Goal: Ask a question: Seek information or help from site administrators or community

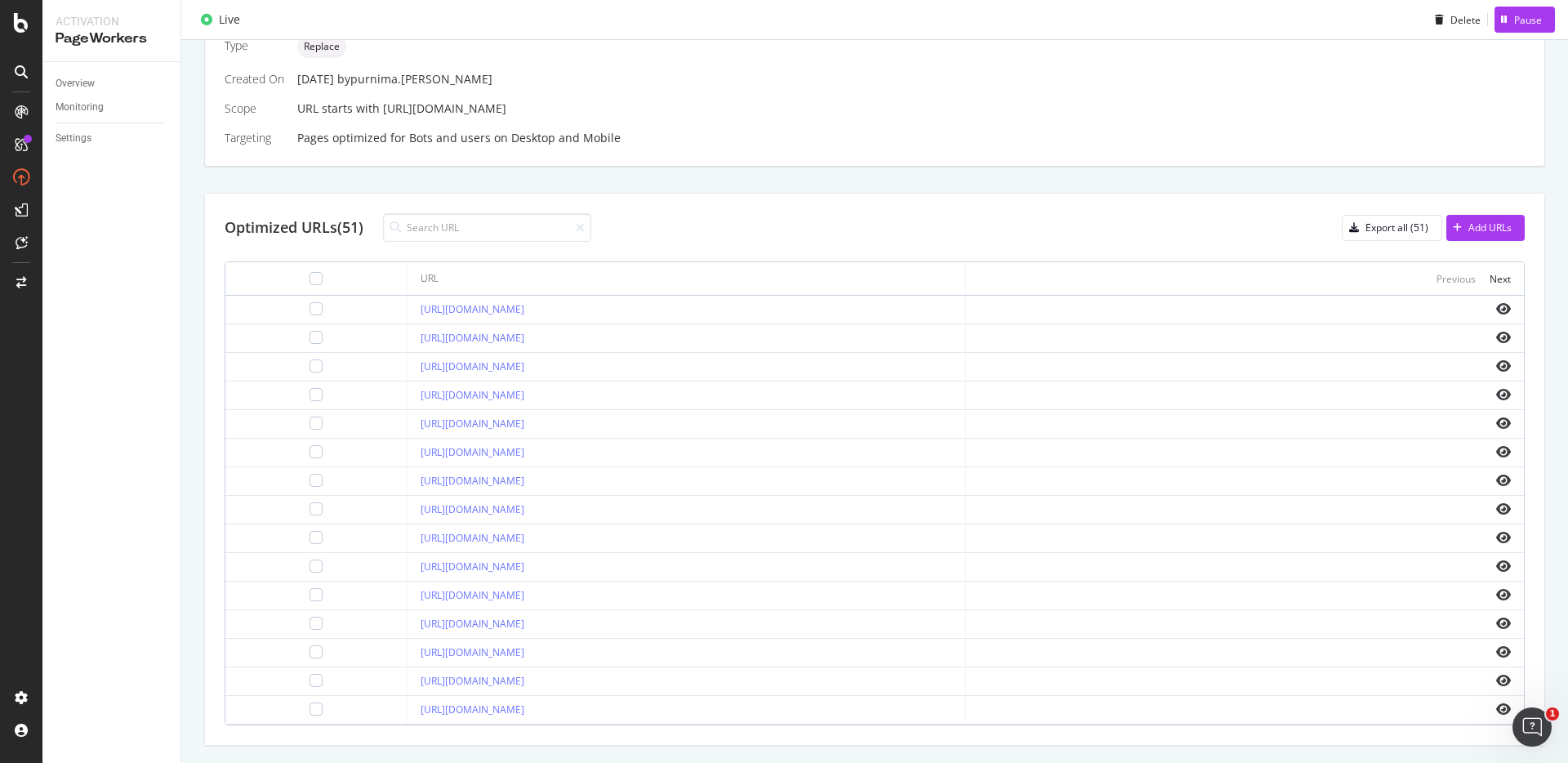
scroll to position [455, 0]
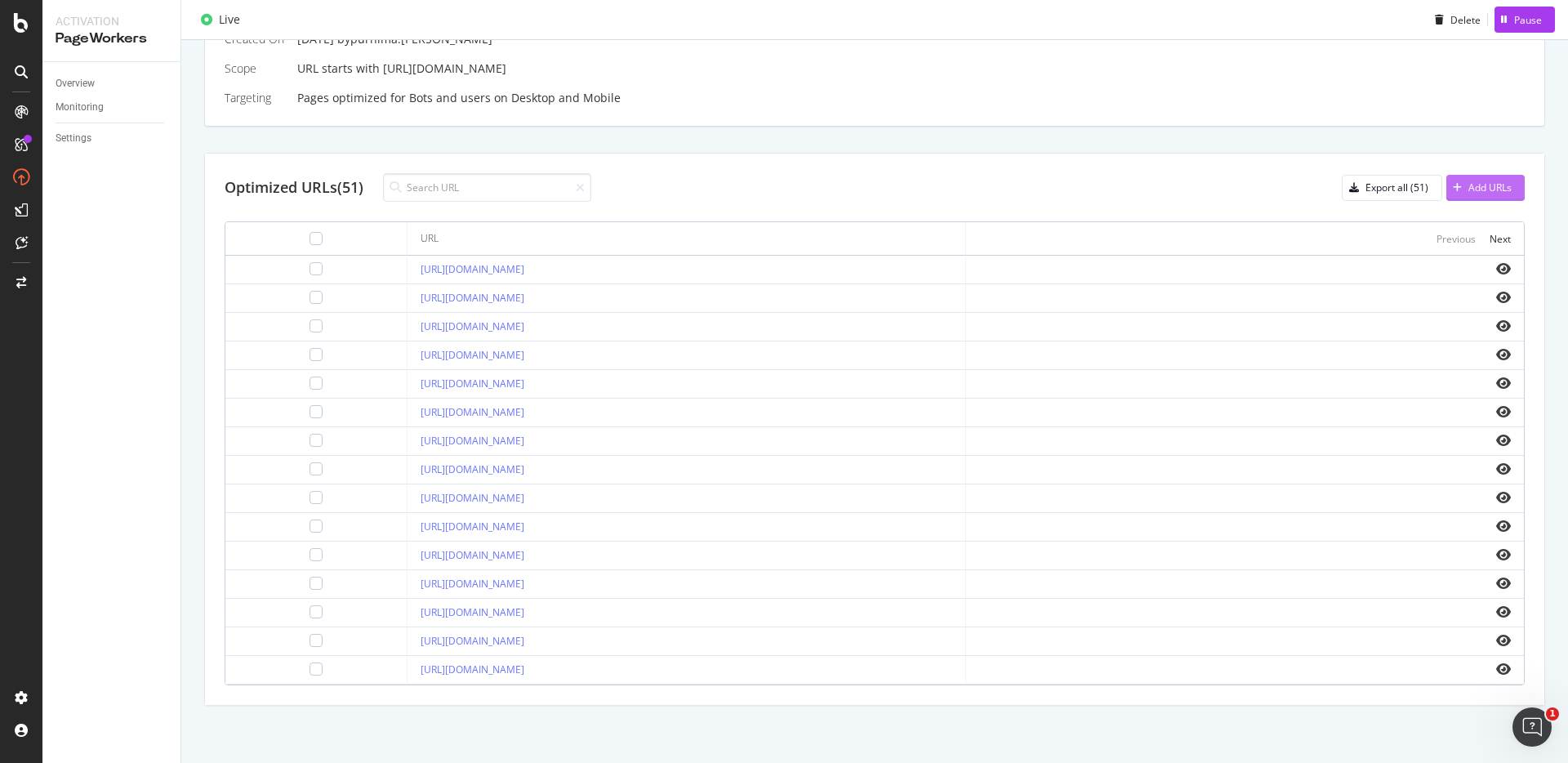
click at [1447, 194] on div "Add URLs" at bounding box center [1480, 188] width 65 height 25
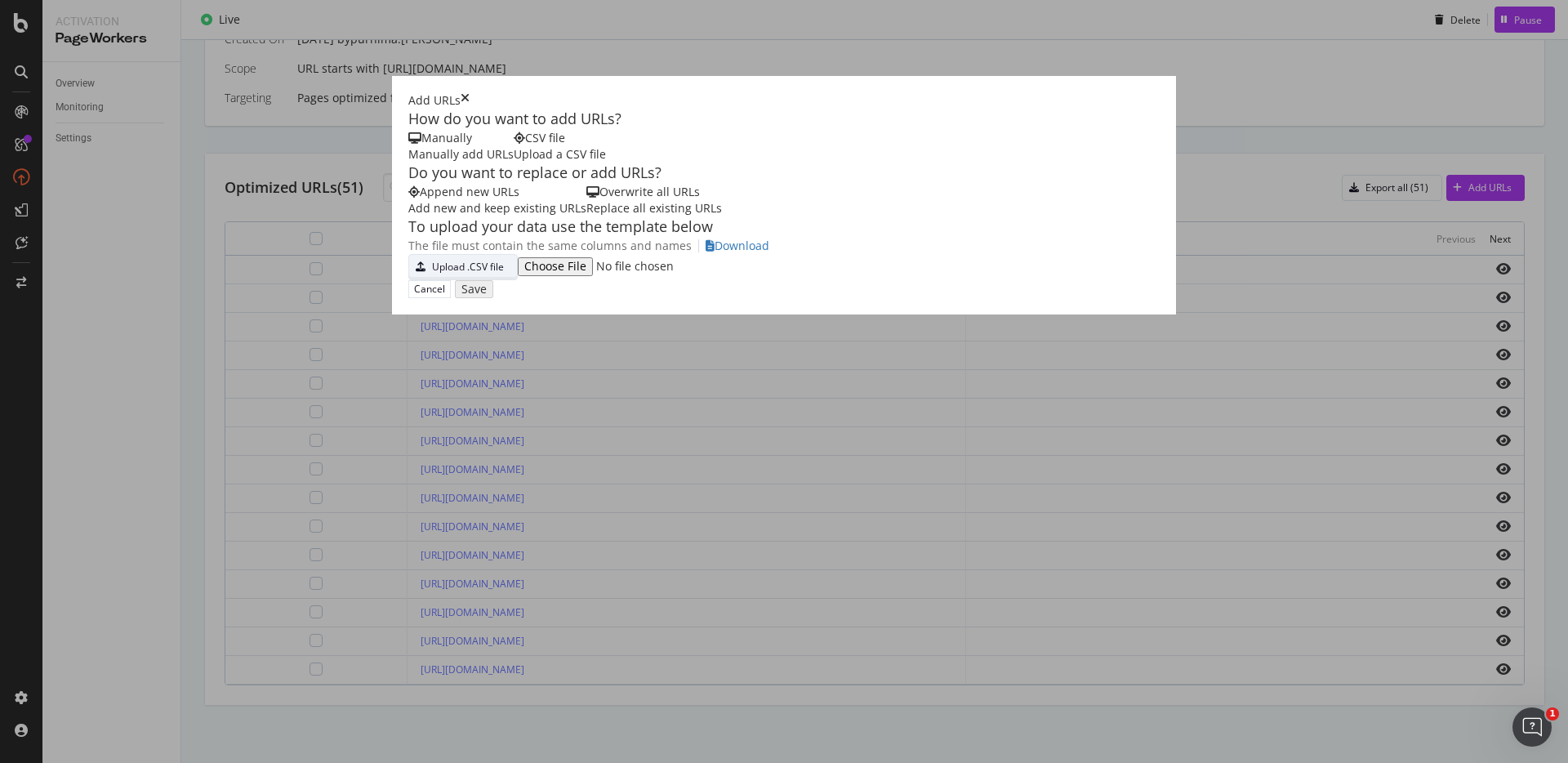
click at [432, 274] on div "Upload .CSV file" at bounding box center [468, 266] width 72 height 14
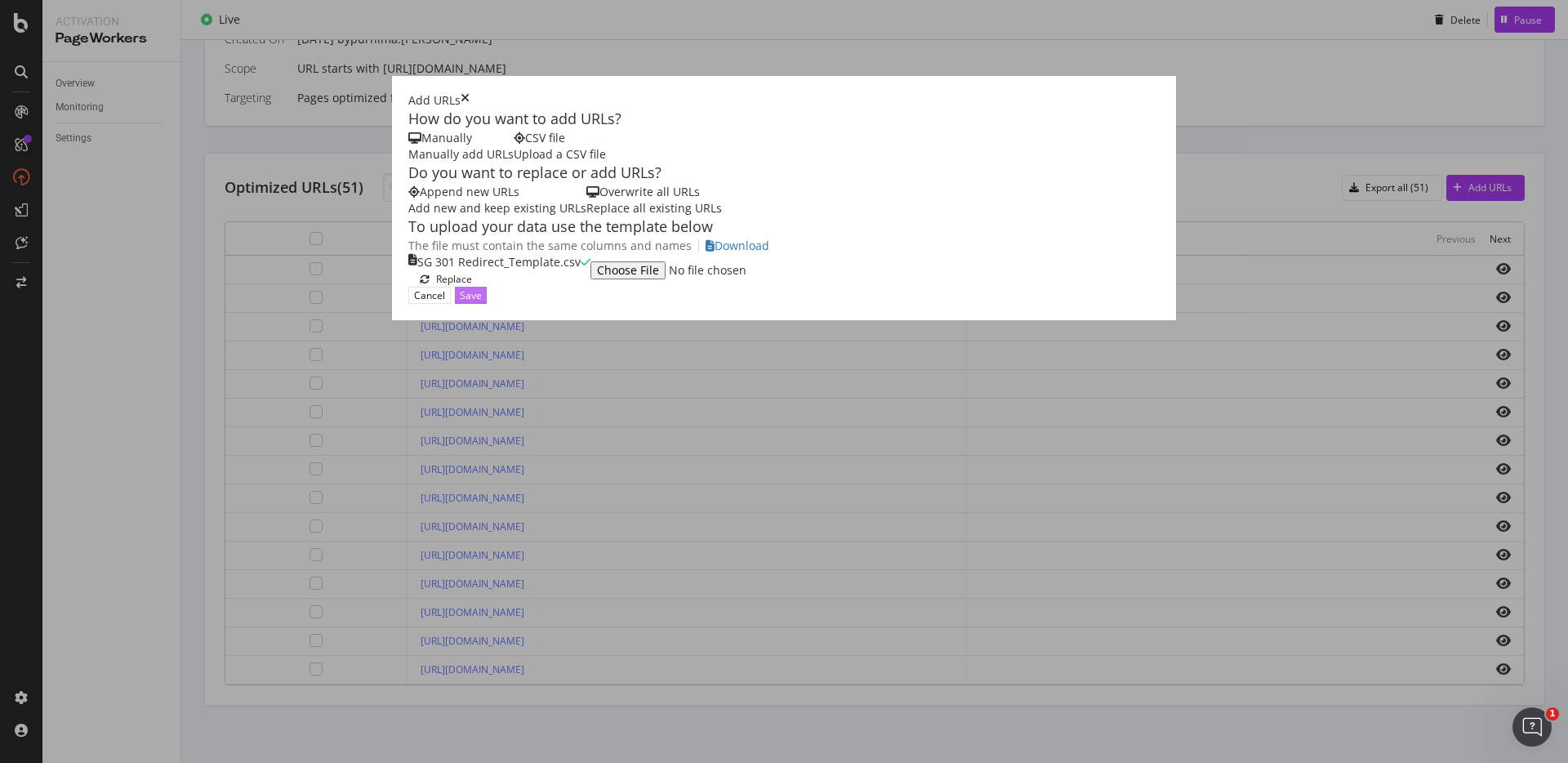
click at [482, 302] on div "Save" at bounding box center [471, 296] width 22 height 14
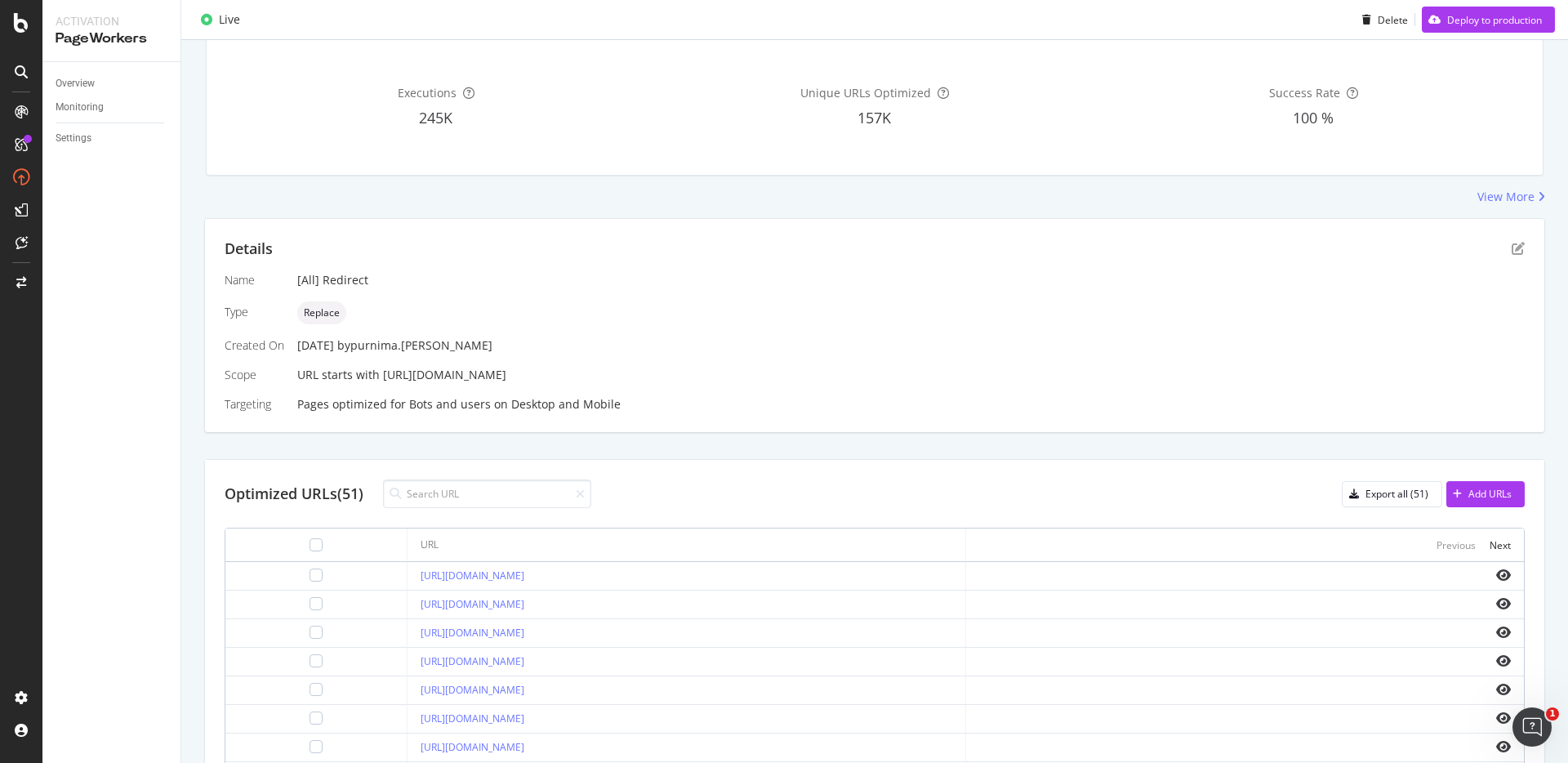
scroll to position [261, 0]
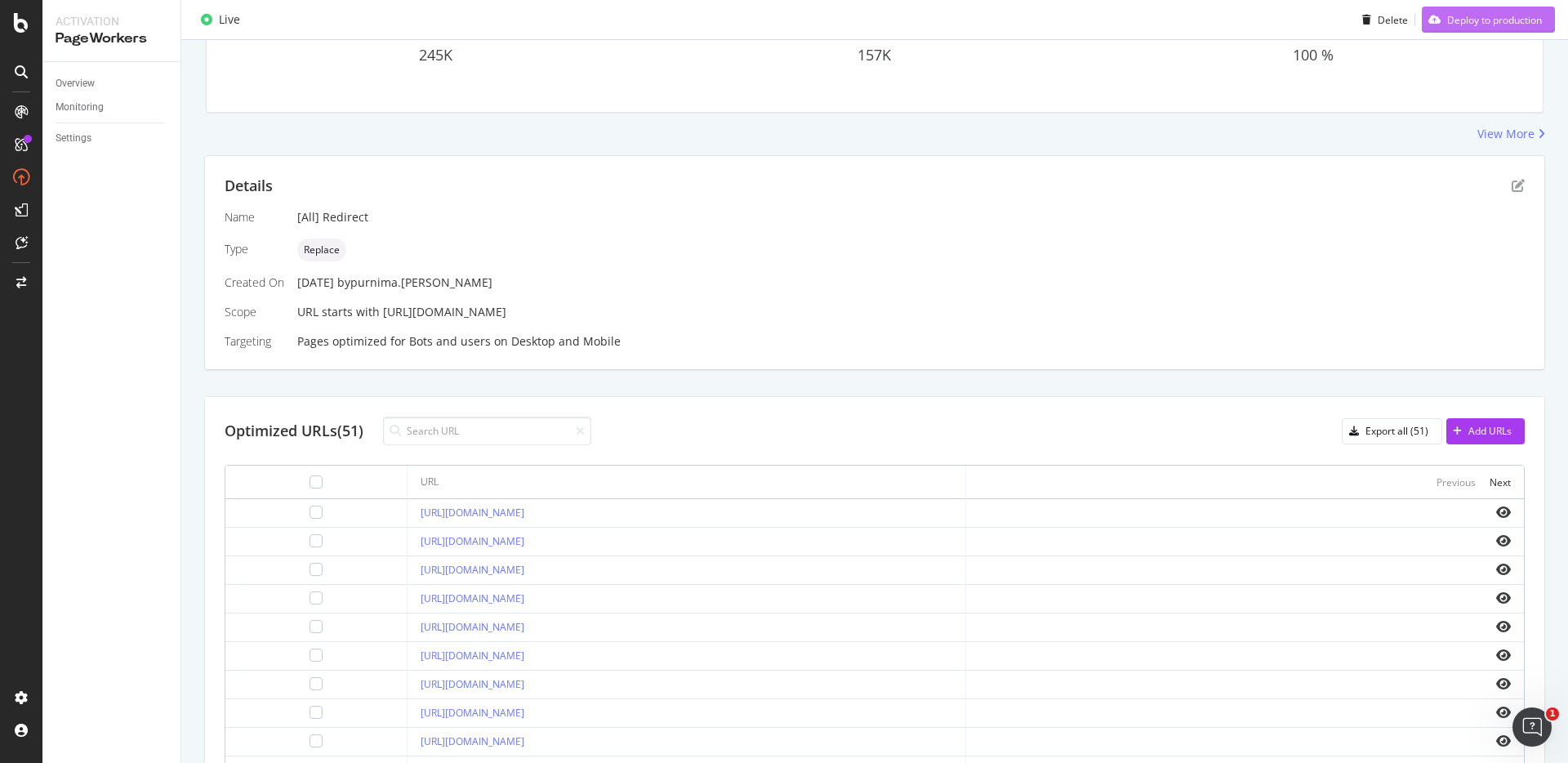
click at [1450, 21] on div "Deploy to production" at bounding box center [1494, 19] width 94 height 14
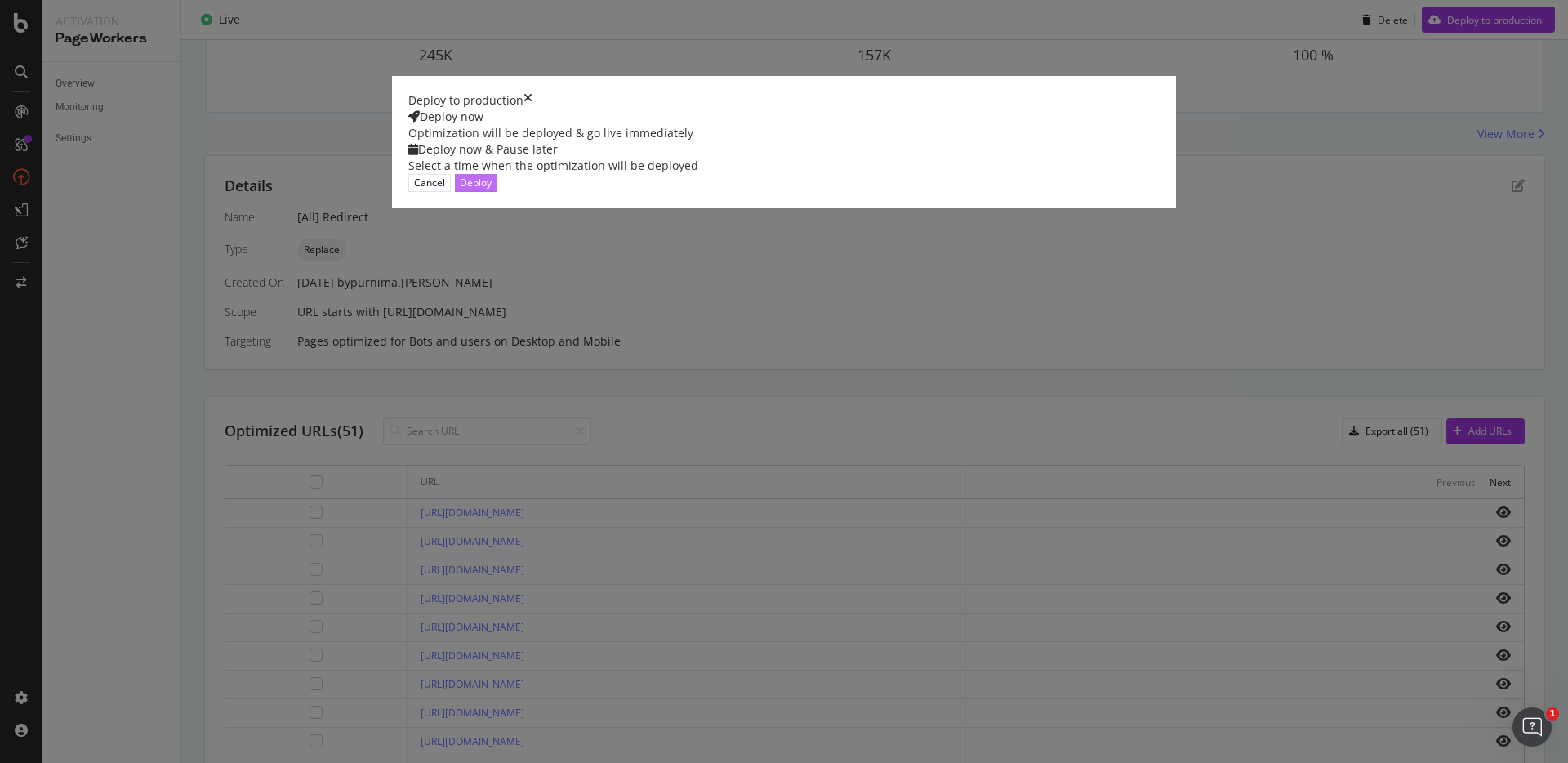
click at [492, 190] on div "Deploy" at bounding box center [476, 183] width 32 height 14
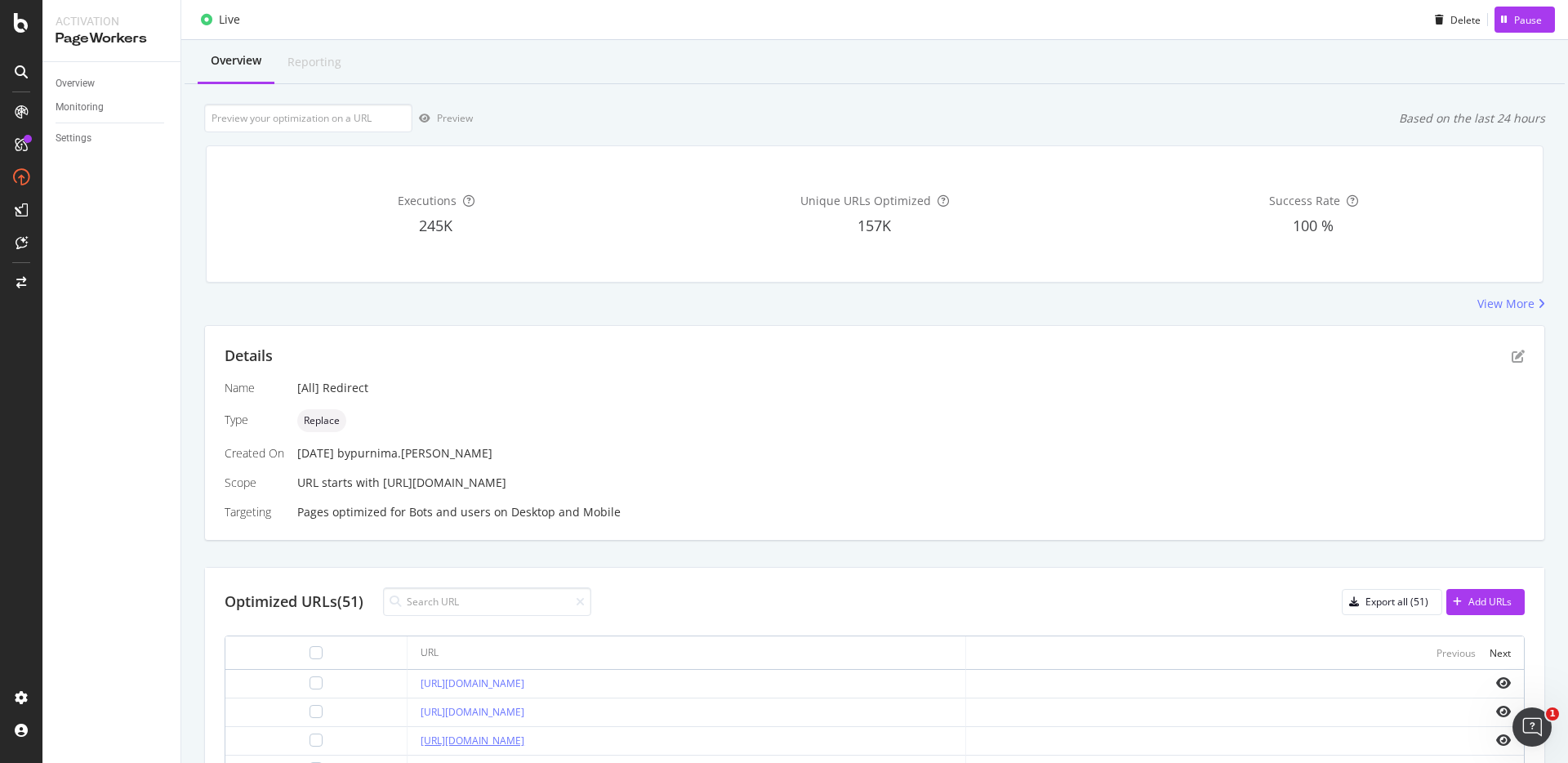
scroll to position [0, 0]
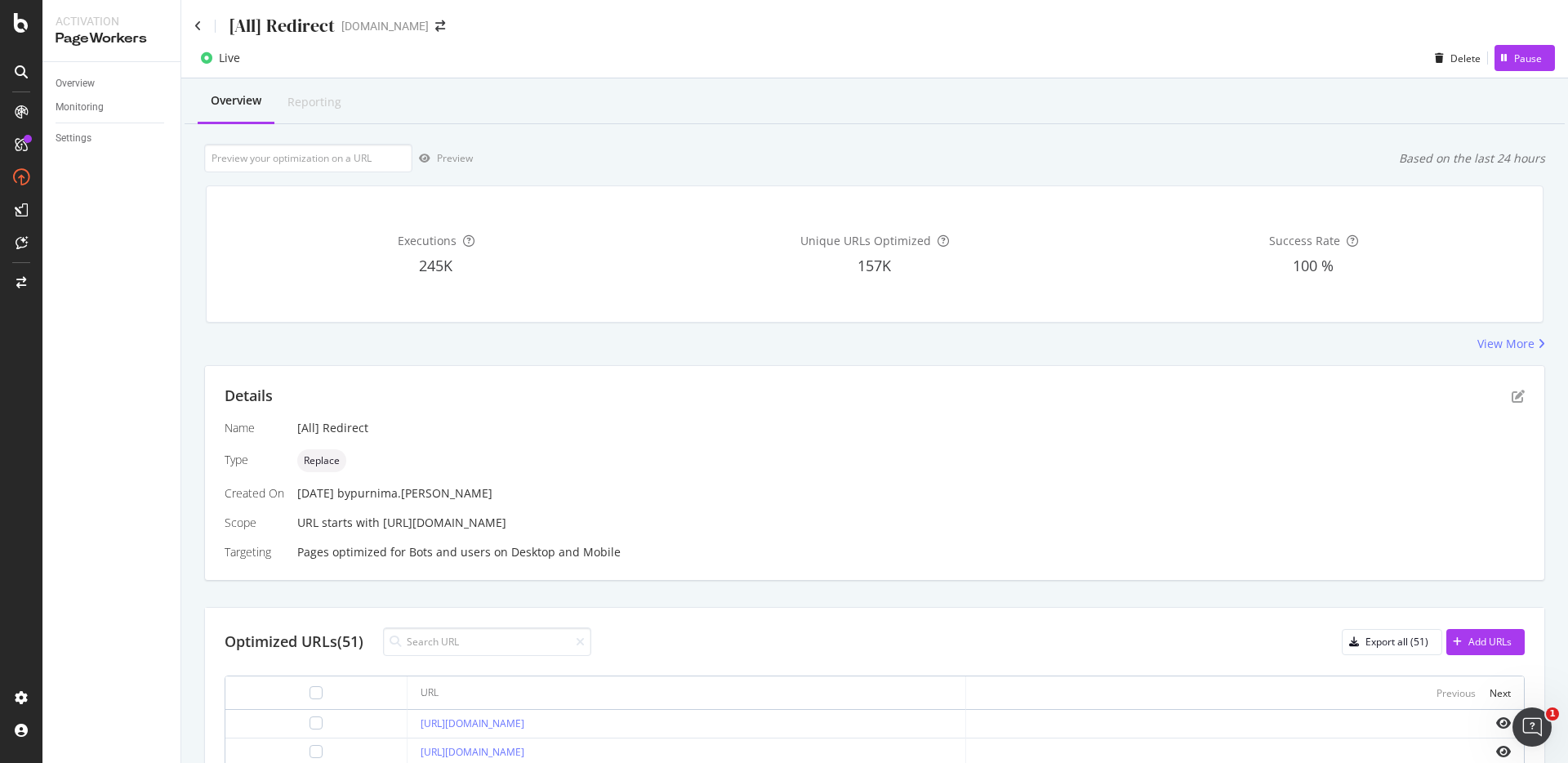
click at [575, 369] on div "Details Name [All] Redirect Type Replace Created On [DATE] by purnima.[PERSON_N…" at bounding box center [875, 473] width 1340 height 214
click at [197, 27] on icon at bounding box center [198, 26] width 8 height 11
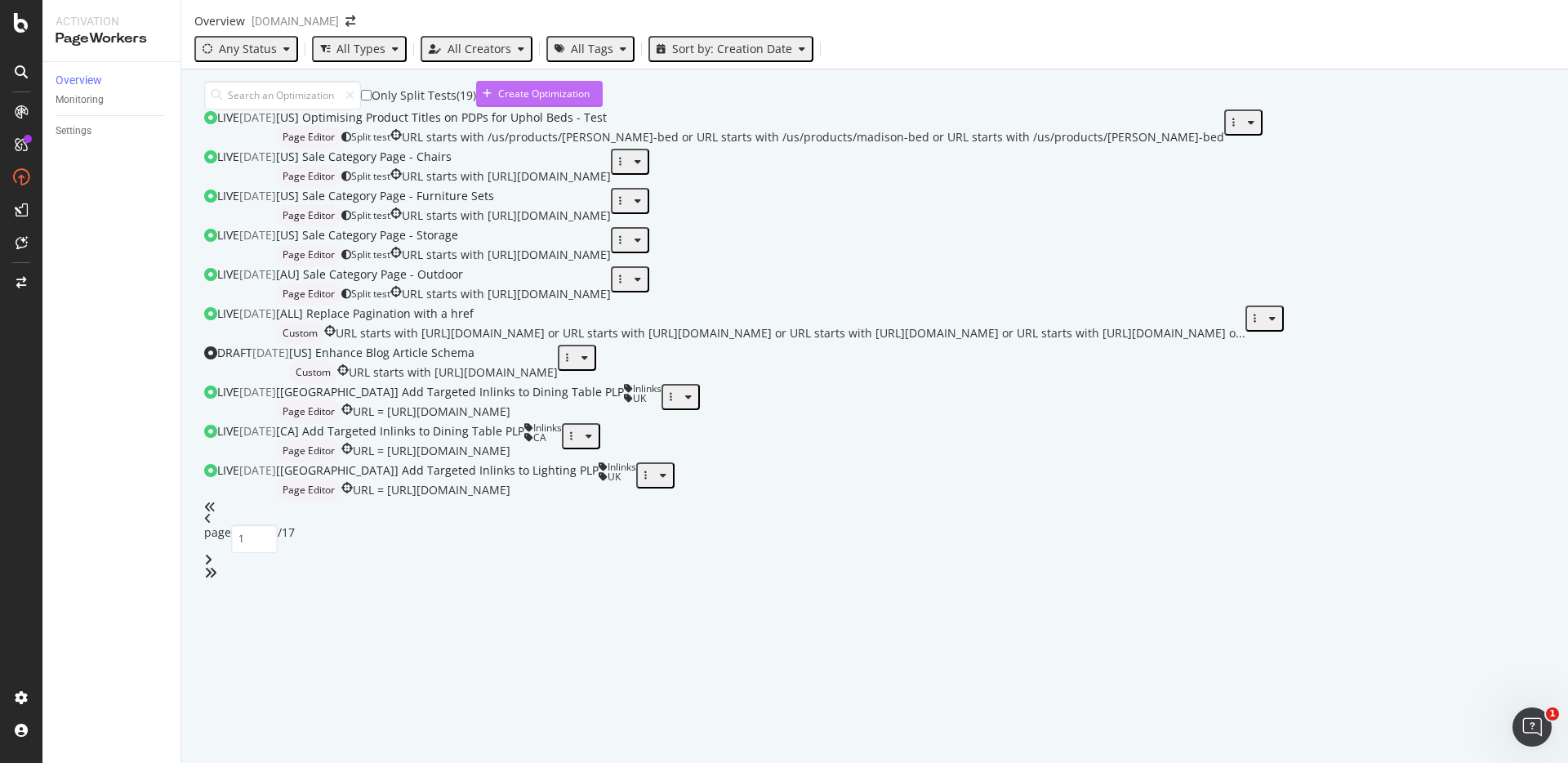
click at [590, 101] on div "Create Optimization" at bounding box center [544, 94] width 92 height 14
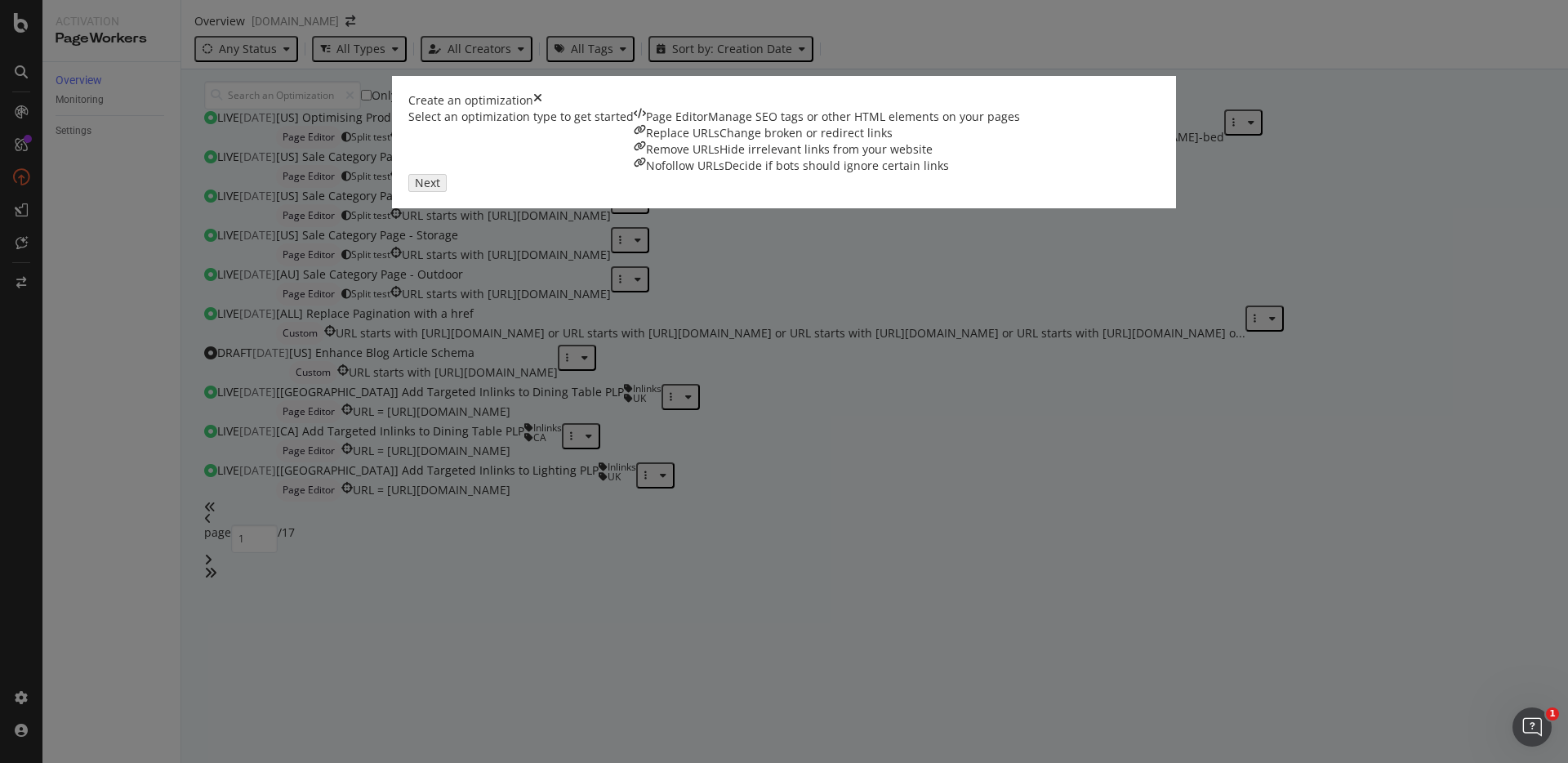
click at [740, 142] on div "Change broken or redirect links" at bounding box center [806, 133] width 173 height 16
click at [435, 189] on div "Next" at bounding box center [423, 182] width 21 height 14
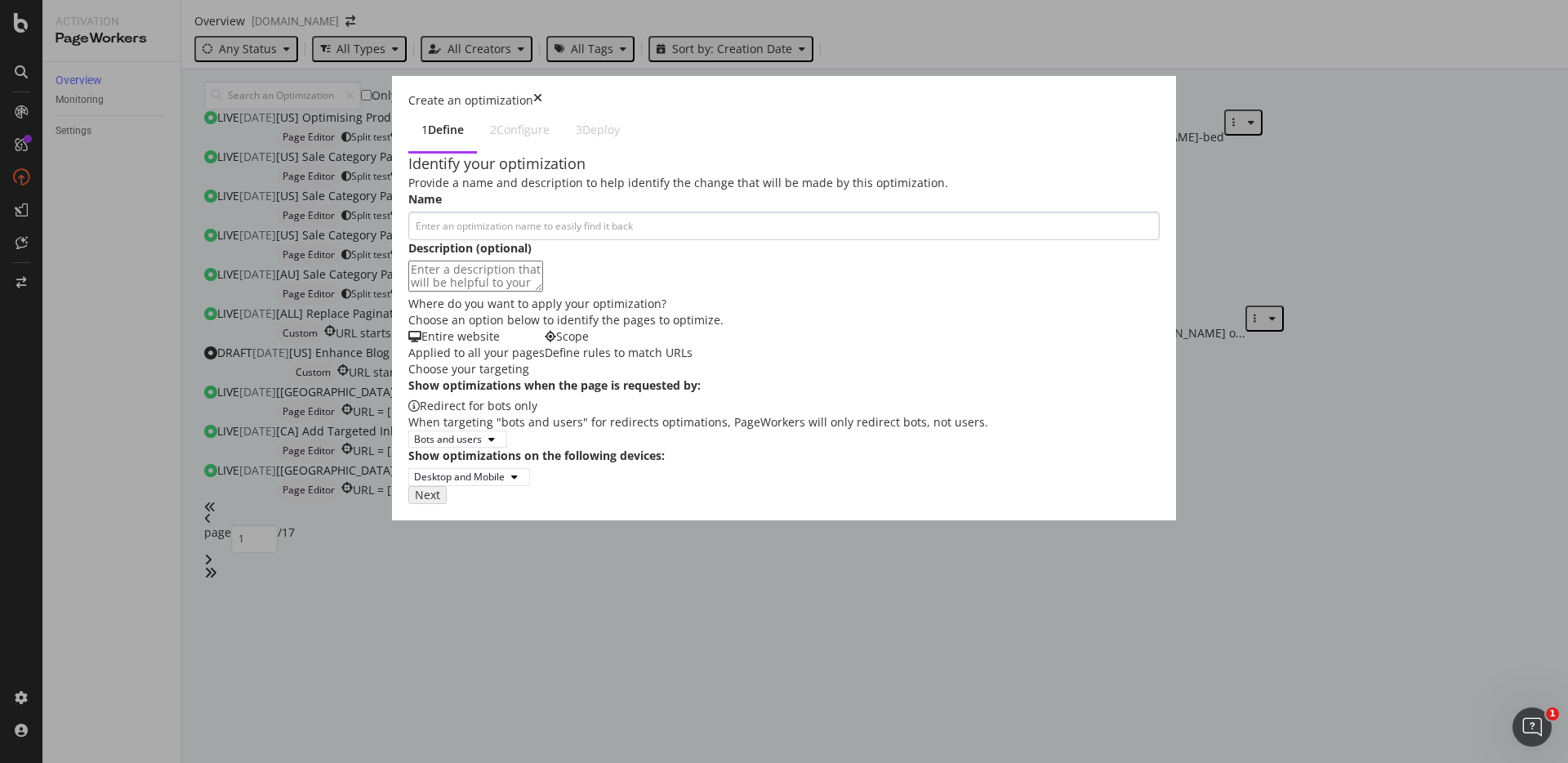
click at [459, 214] on input "modal" at bounding box center [784, 225] width 751 height 28
click at [409, 219] on input "410 Blog" at bounding box center [784, 225] width 751 height 28
drag, startPoint x: 344, startPoint y: 218, endPoint x: 422, endPoint y: 217, distance: 78.0
click at [422, 217] on input "[ALL] 410 Blog" at bounding box center [784, 225] width 751 height 28
click at [409, 220] on input "[ALL] 410 Blog" at bounding box center [784, 225] width 751 height 28
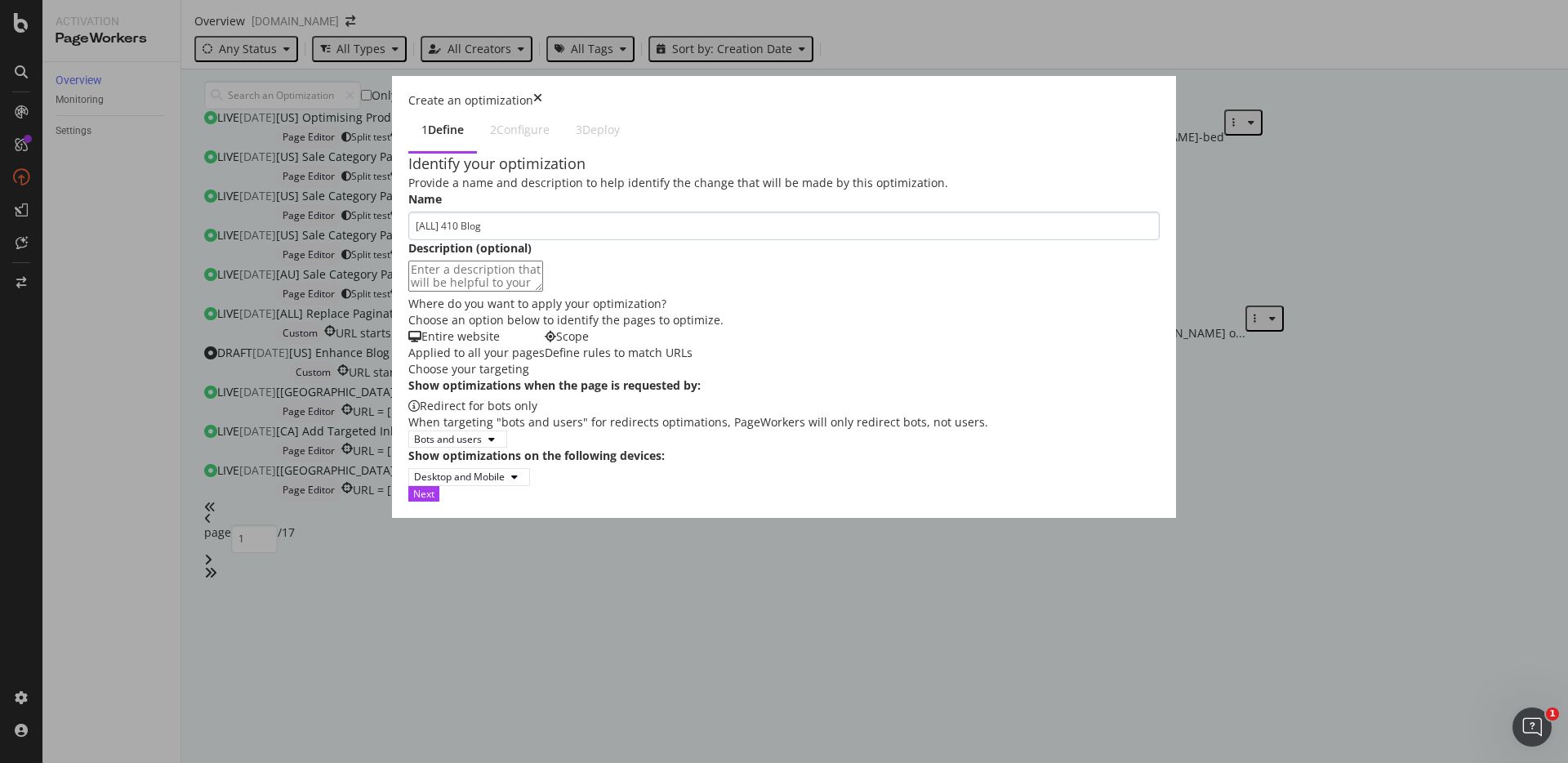
click at [409, 220] on input "[ALL] 410 Blog" at bounding box center [784, 225] width 751 height 28
type input "[ALL] 410 Redirect"
click at [409, 292] on textarea "modal" at bounding box center [476, 276] width 135 height 31
type textarea "R"
click at [409, 292] on textarea "Intentionally removes pages that are no longer" at bounding box center [476, 276] width 135 height 31
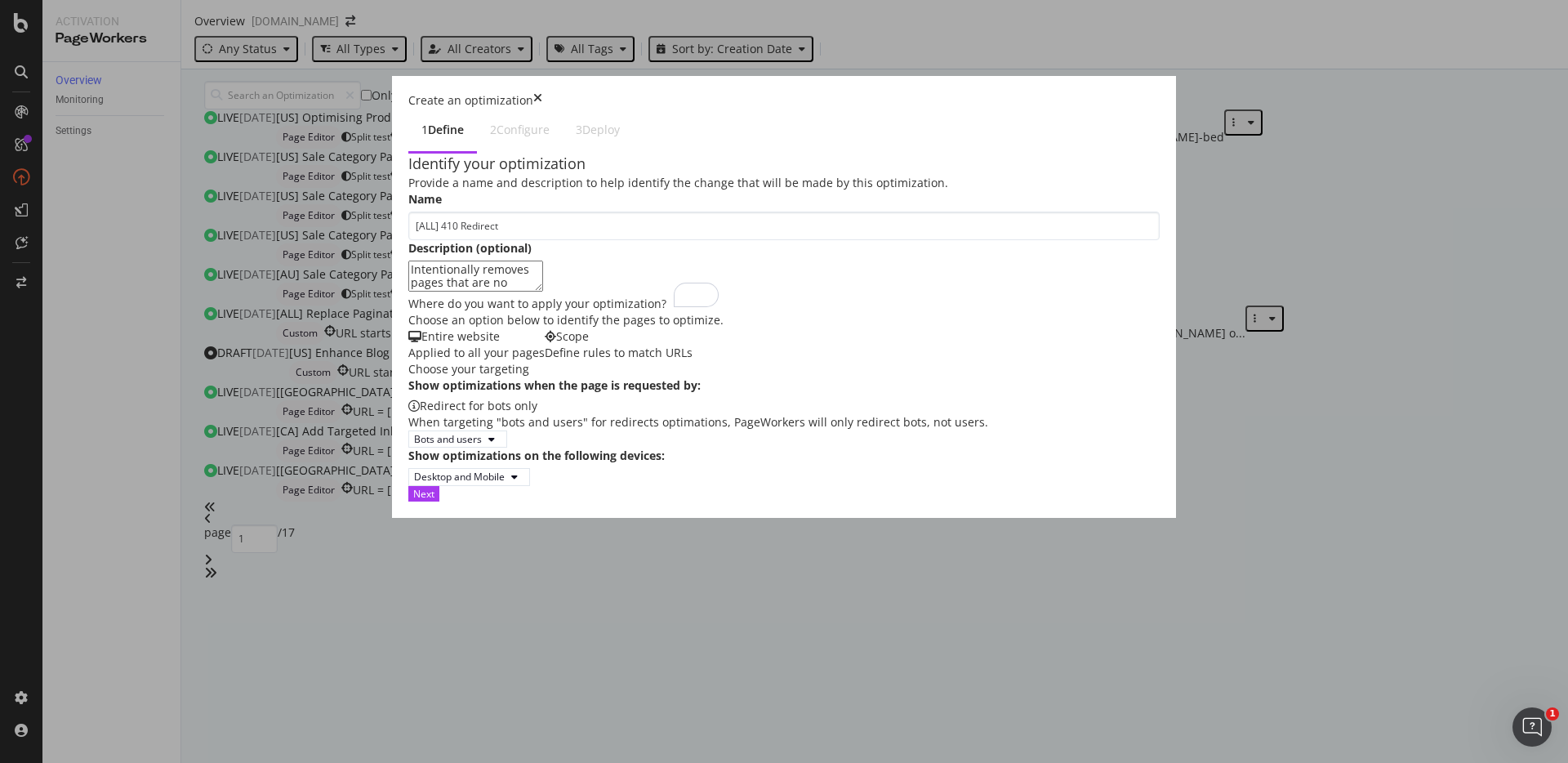
click at [409, 292] on textarea "Intentionally removes pages that are no longer" at bounding box center [476, 276] width 135 height 31
paste textarea "permanently deleted with no replacement, signaling to search engines to remove …"
click at [409, 284] on textarea "permanently deleted with no replacement, signaling to search engines to remove …" at bounding box center [476, 276] width 135 height 31
click at [414, 287] on textarea "Permanently deleted with no replacement, signaling to search engines to remove …" at bounding box center [476, 276] width 135 height 31
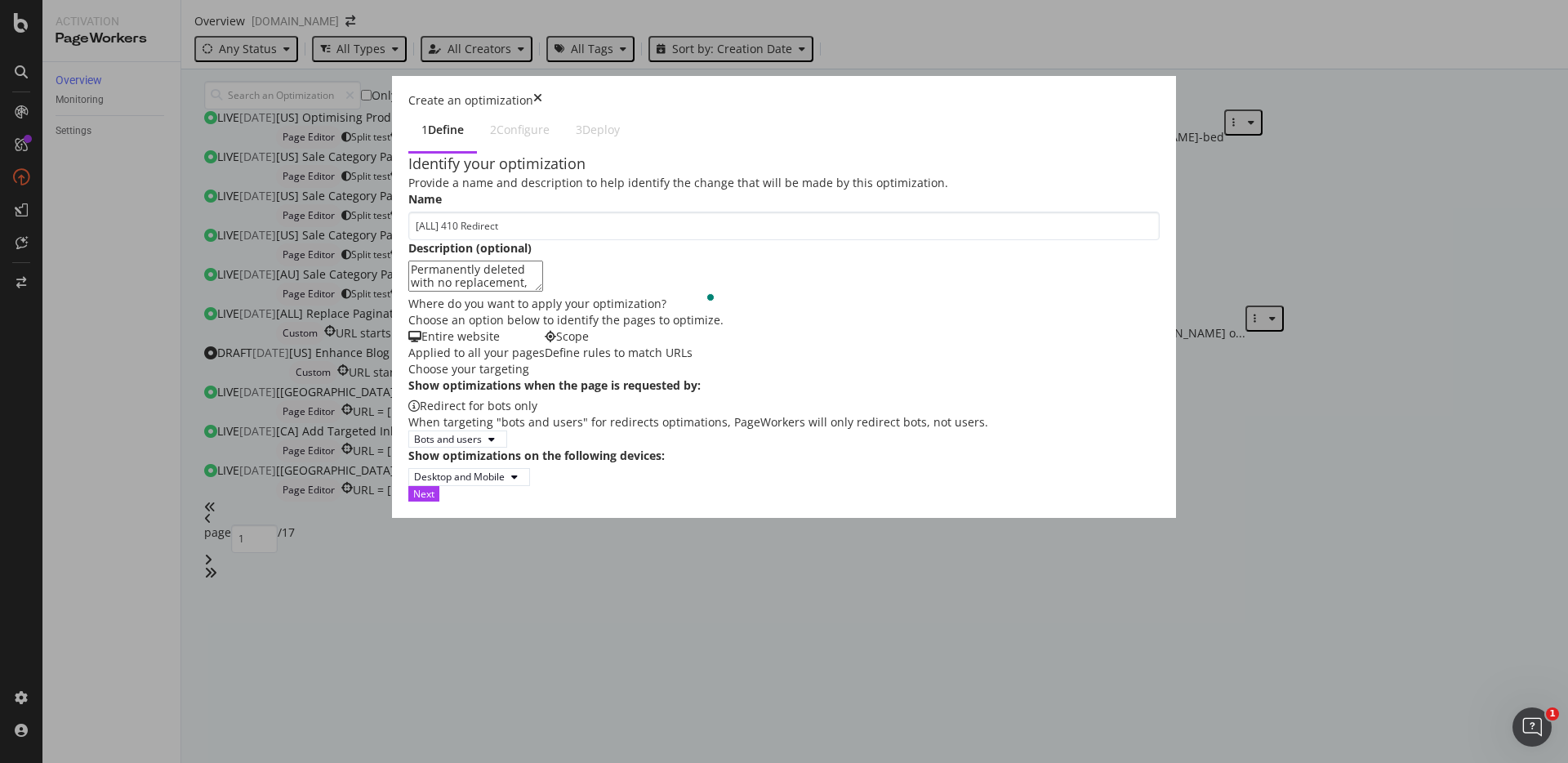
click at [409, 288] on textarea "Permanently deleted with no replacement, signaling to search engines to remove …" at bounding box center [476, 276] width 135 height 31
click at [409, 284] on textarea "Permanently deleted with no replacement, signaling to search engines to remove …" at bounding box center [476, 276] width 135 height 31
drag, startPoint x: 576, startPoint y: 296, endPoint x: 576, endPoint y: 282, distance: 14.0
click at [544, 282] on textarea "Permanently deletes pages with no replacement, signaling to search engines to r…" at bounding box center [476, 276] width 135 height 31
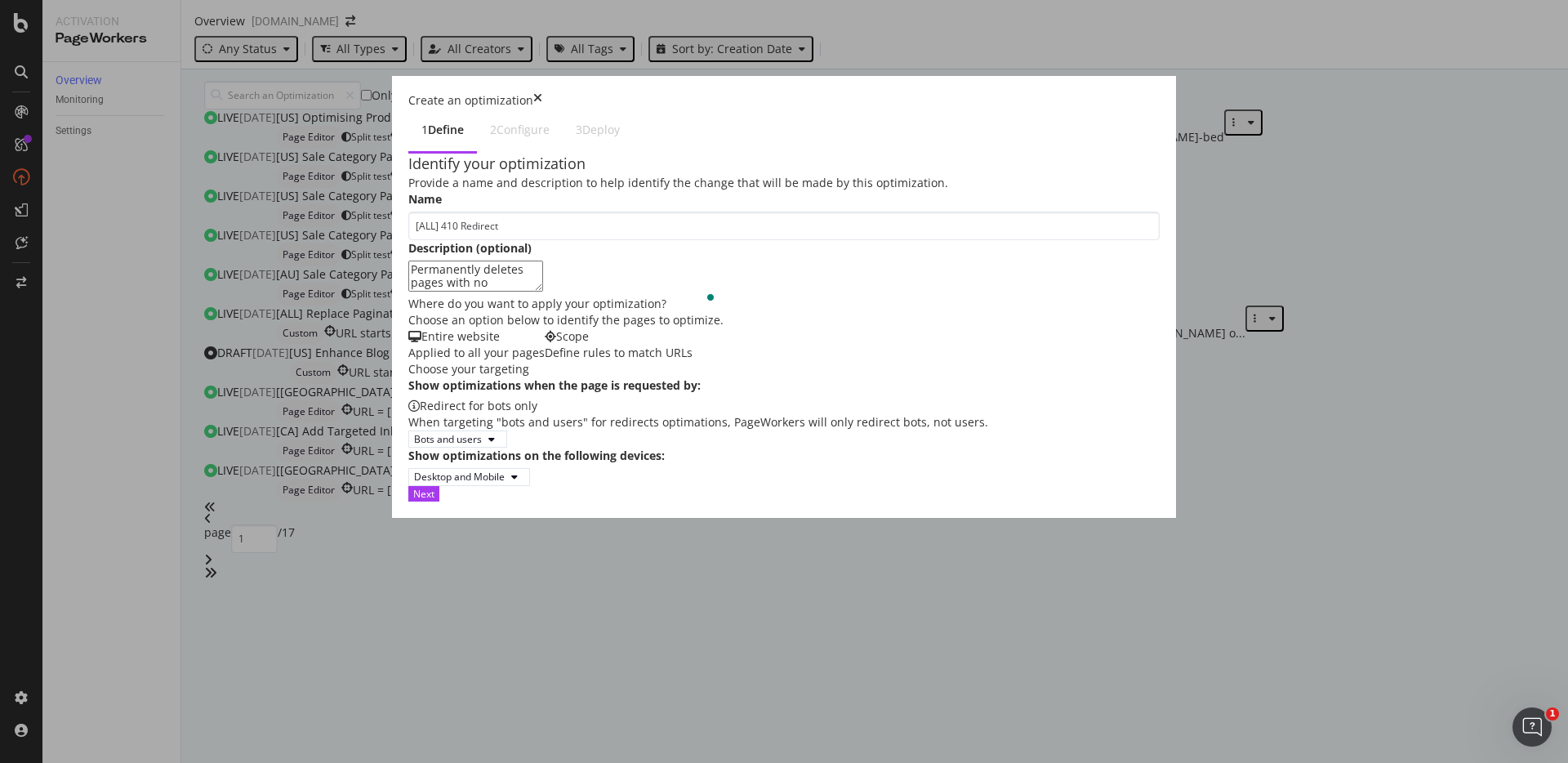
click at [527, 287] on textarea "Permanently deletes pages with no replacement, signaling to search engines to r…" at bounding box center [476, 276] width 135 height 31
drag, startPoint x: 527, startPoint y: 287, endPoint x: 527, endPoint y: 306, distance: 19.0
click at [527, 292] on textarea "Permanently deletes pages with no replacement, signaling to search engines to r…" at bounding box center [476, 276] width 135 height 31
drag, startPoint x: 540, startPoint y: 306, endPoint x: 540, endPoint y: 286, distance: 20.0
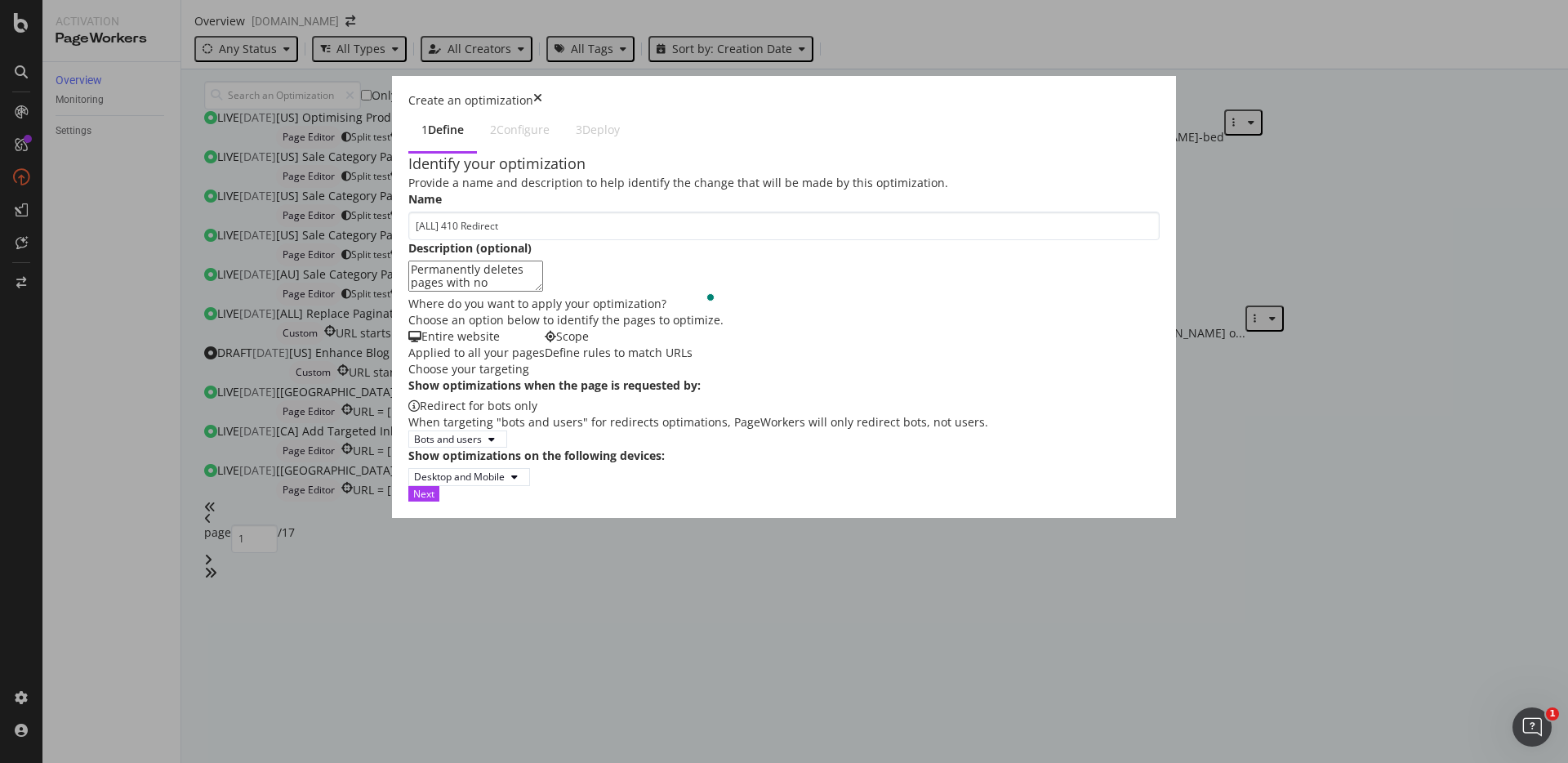
click at [540, 286] on textarea "Permanently deletes pages with no replacement, signaling to search engines to r…" at bounding box center [476, 276] width 135 height 31
click at [520, 292] on textarea "Permanently deletes pages with no replacement, signaling to search engines to r…" at bounding box center [476, 276] width 135 height 31
click at [437, 292] on textarea "Permanently deletes pages with no replacement, signaling to search engines to r…" at bounding box center [476, 276] width 135 height 31
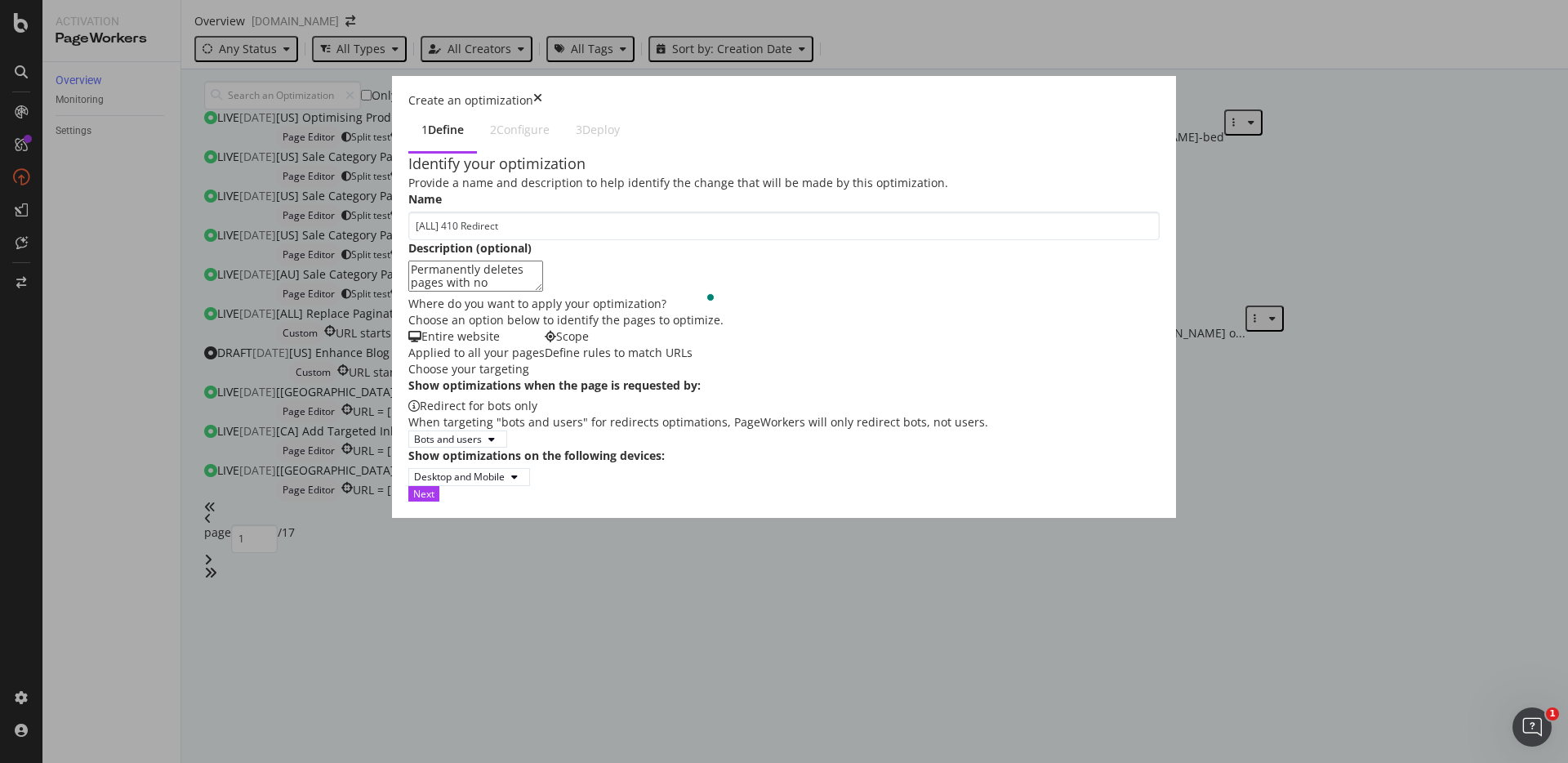
click at [527, 292] on textarea "Permanently deletes pages with no replacement, signaling to search engines to r…" at bounding box center [476, 276] width 135 height 31
type textarea "Permanently deletes pages with no replacement, signaling to search engines to r…"
click at [647, 312] on div "Where do you want to apply your optimization?" at bounding box center [784, 303] width 751 height 16
click at [562, 361] on div "Scope Define rules to match URLs" at bounding box center [618, 345] width 148 height 33
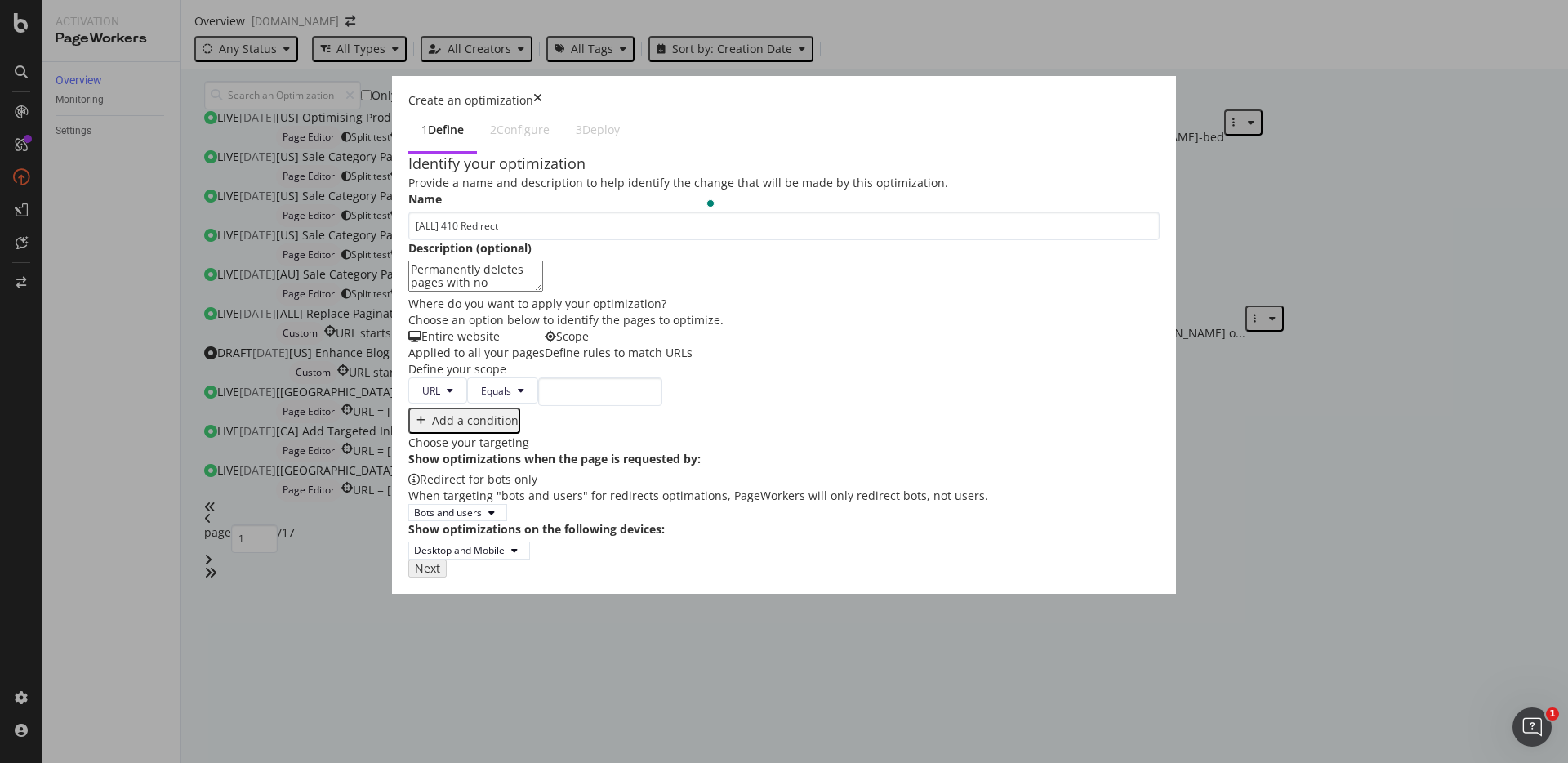
scroll to position [119, 0]
click at [538, 406] on input "modal" at bounding box center [600, 391] width 125 height 28
paste input "[URL][DOMAIN_NAME]"
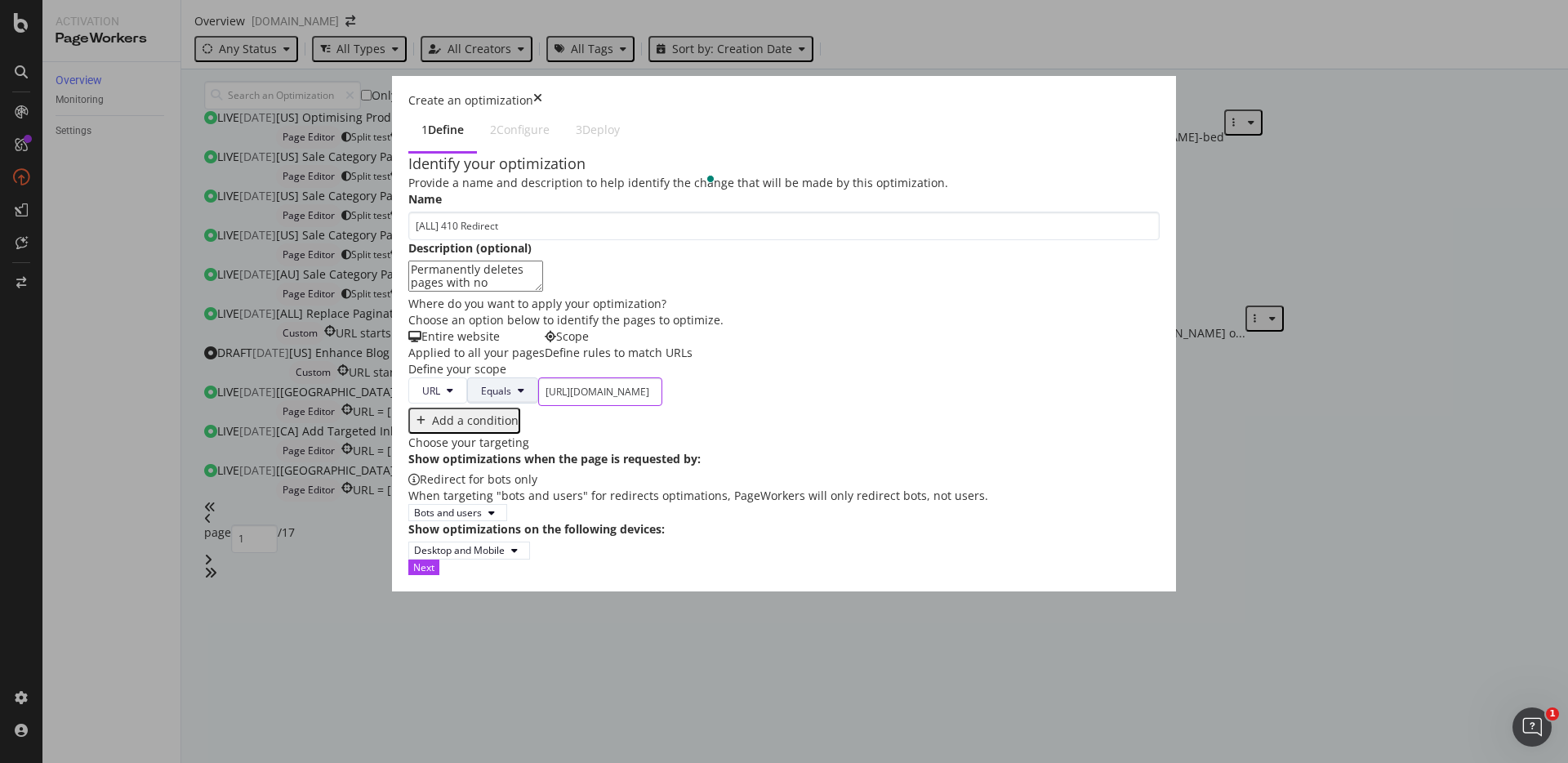
type input "[URL][DOMAIN_NAME]"
click at [467, 404] on button "Equals" at bounding box center [502, 390] width 71 height 26
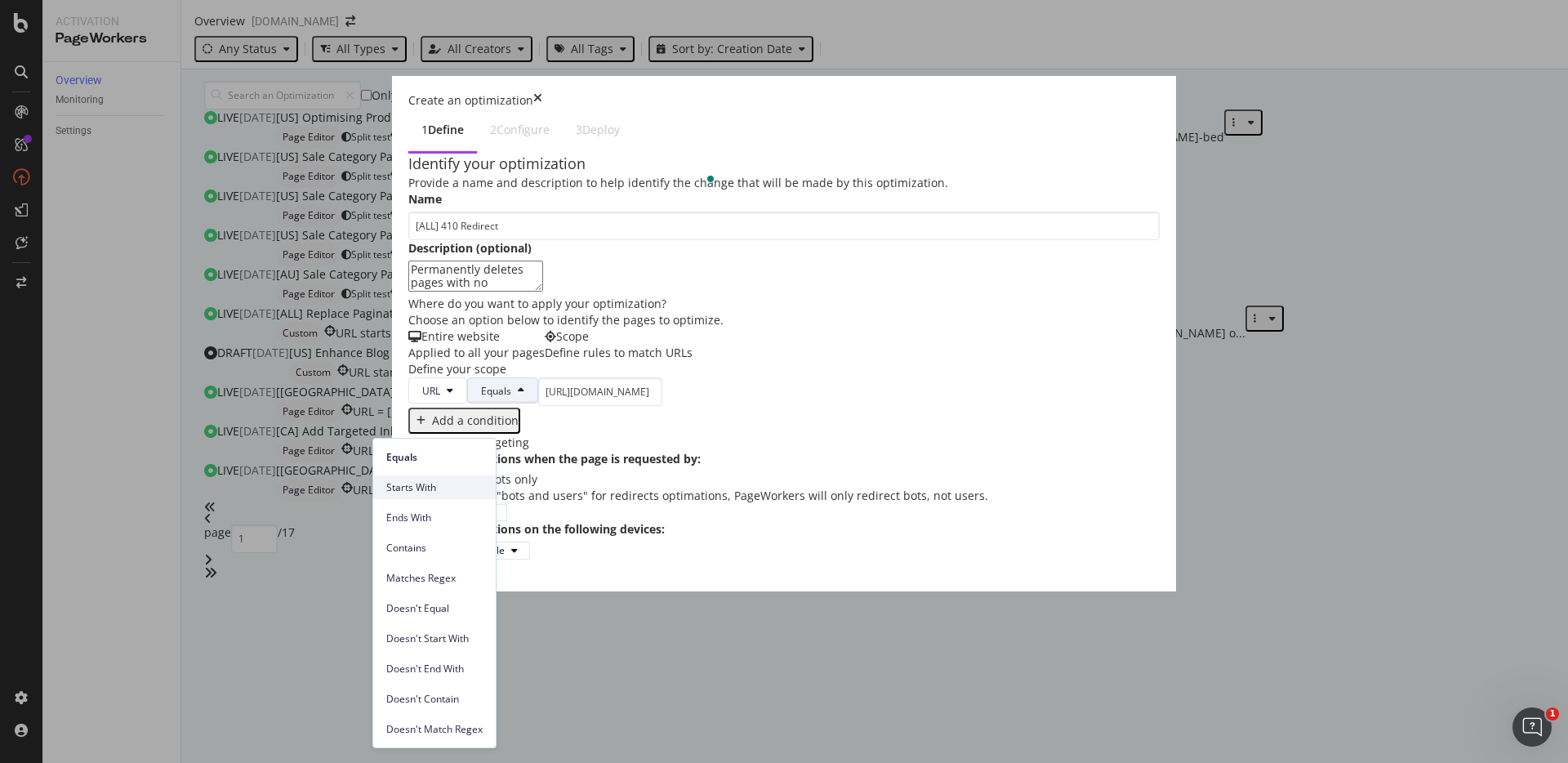
click at [437, 489] on span "Starts With" at bounding box center [435, 487] width 96 height 15
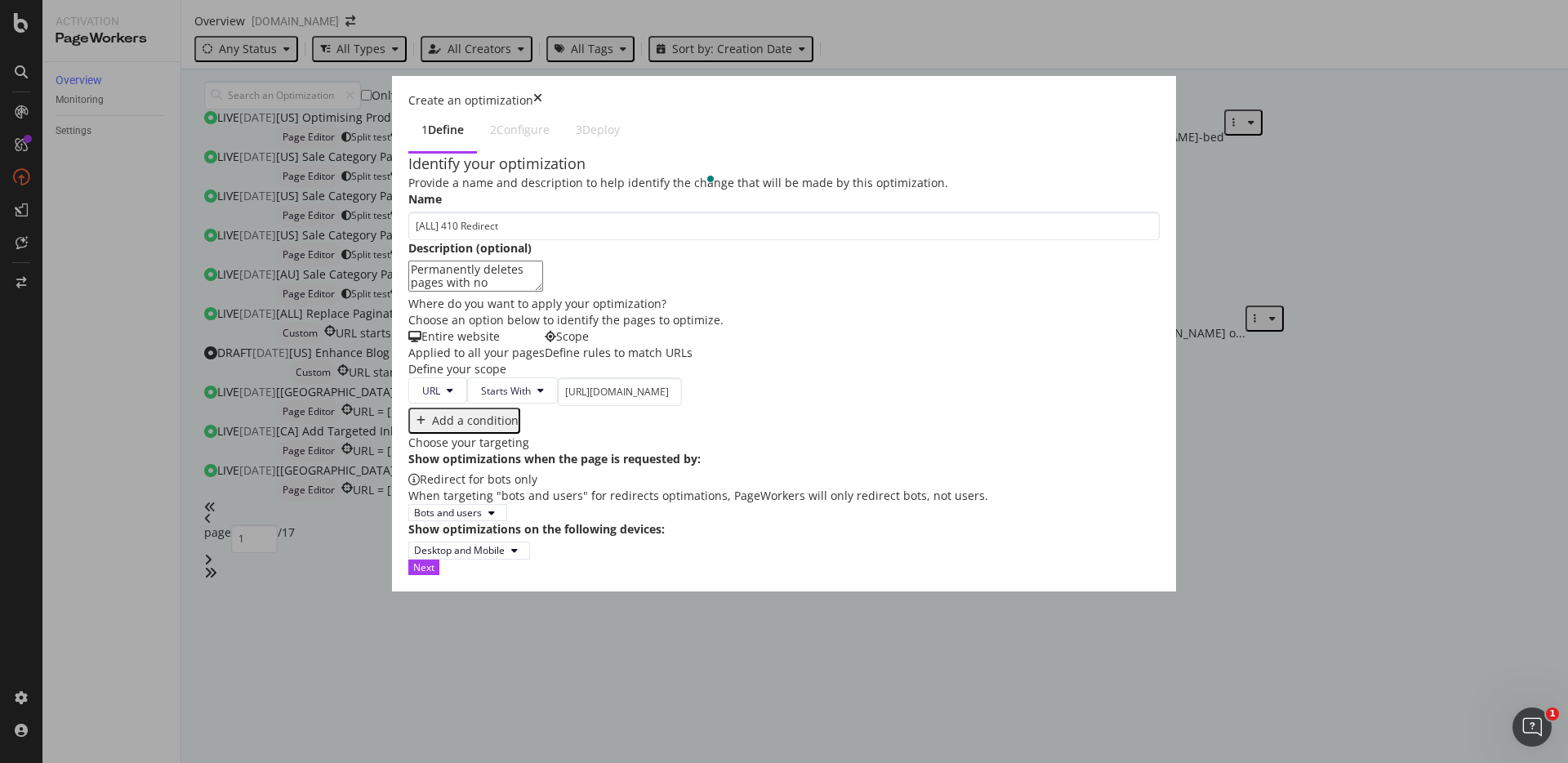
click at [541, 435] on div "Add a condition" at bounding box center [784, 420] width 751 height 28
click at [440, 576] on button "Next" at bounding box center [424, 568] width 31 height 15
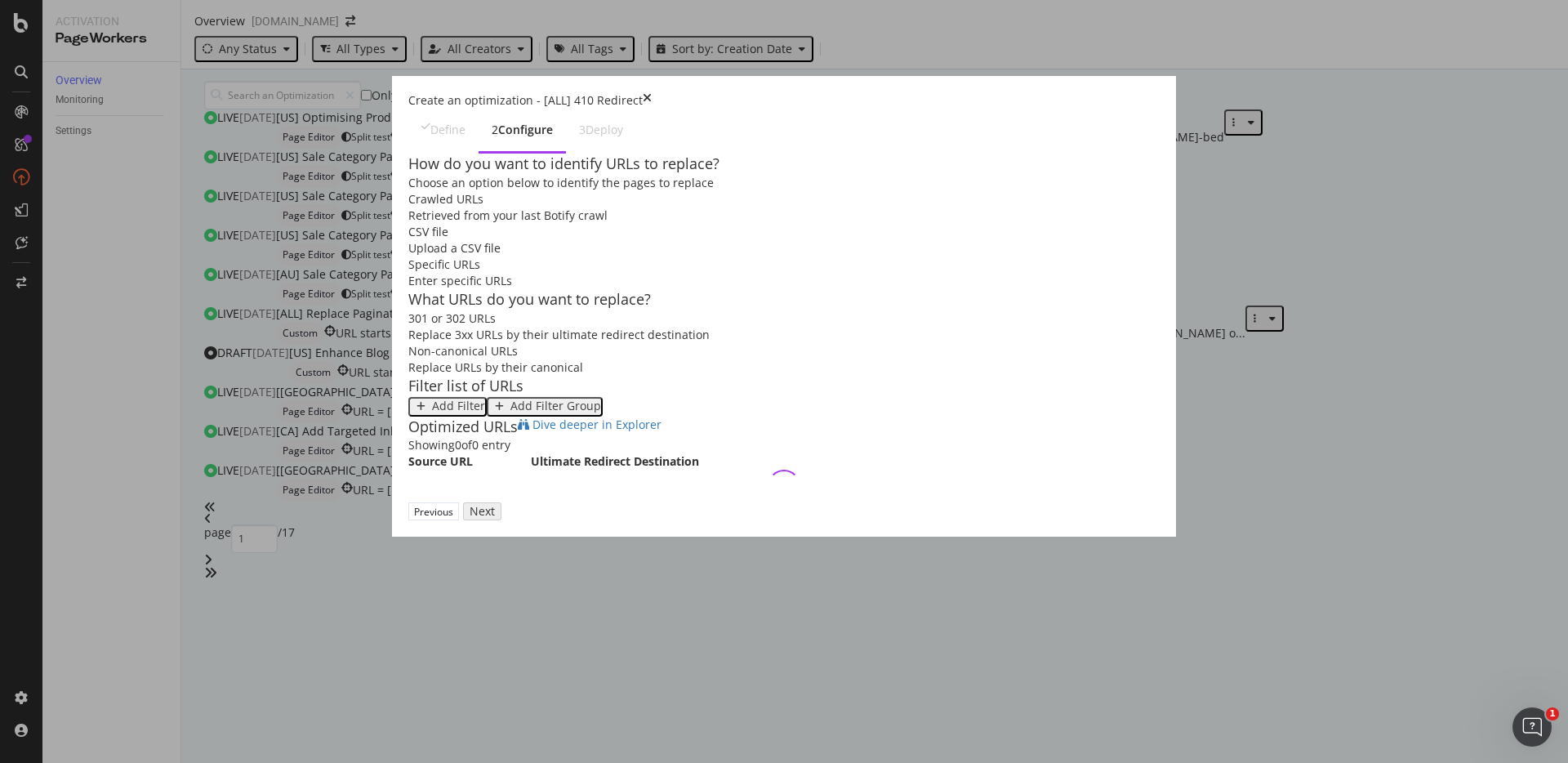
scroll to position [14, 0]
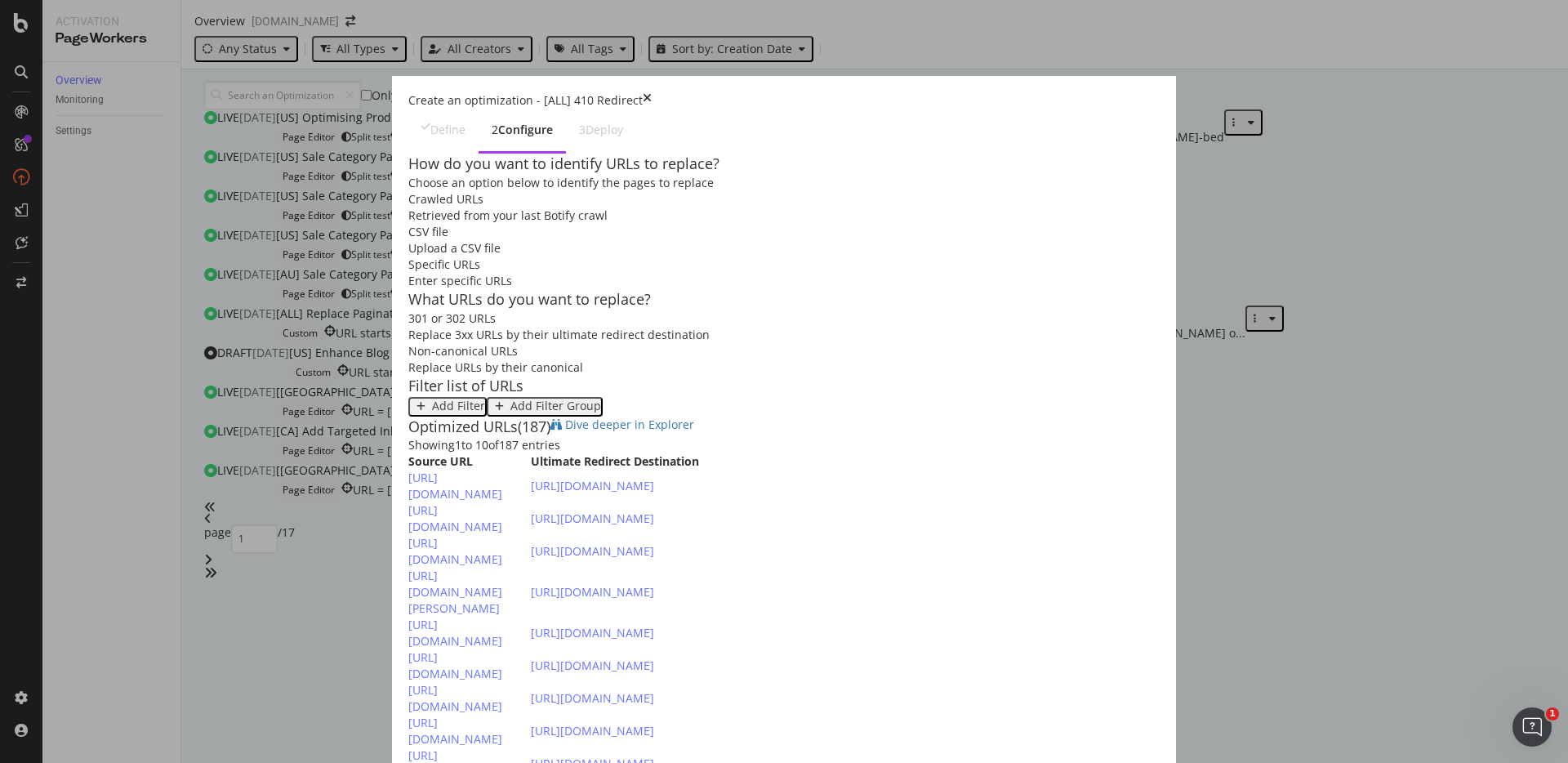
click at [609, 241] on div "Upload a CSV file" at bounding box center [784, 248] width 751 height 16
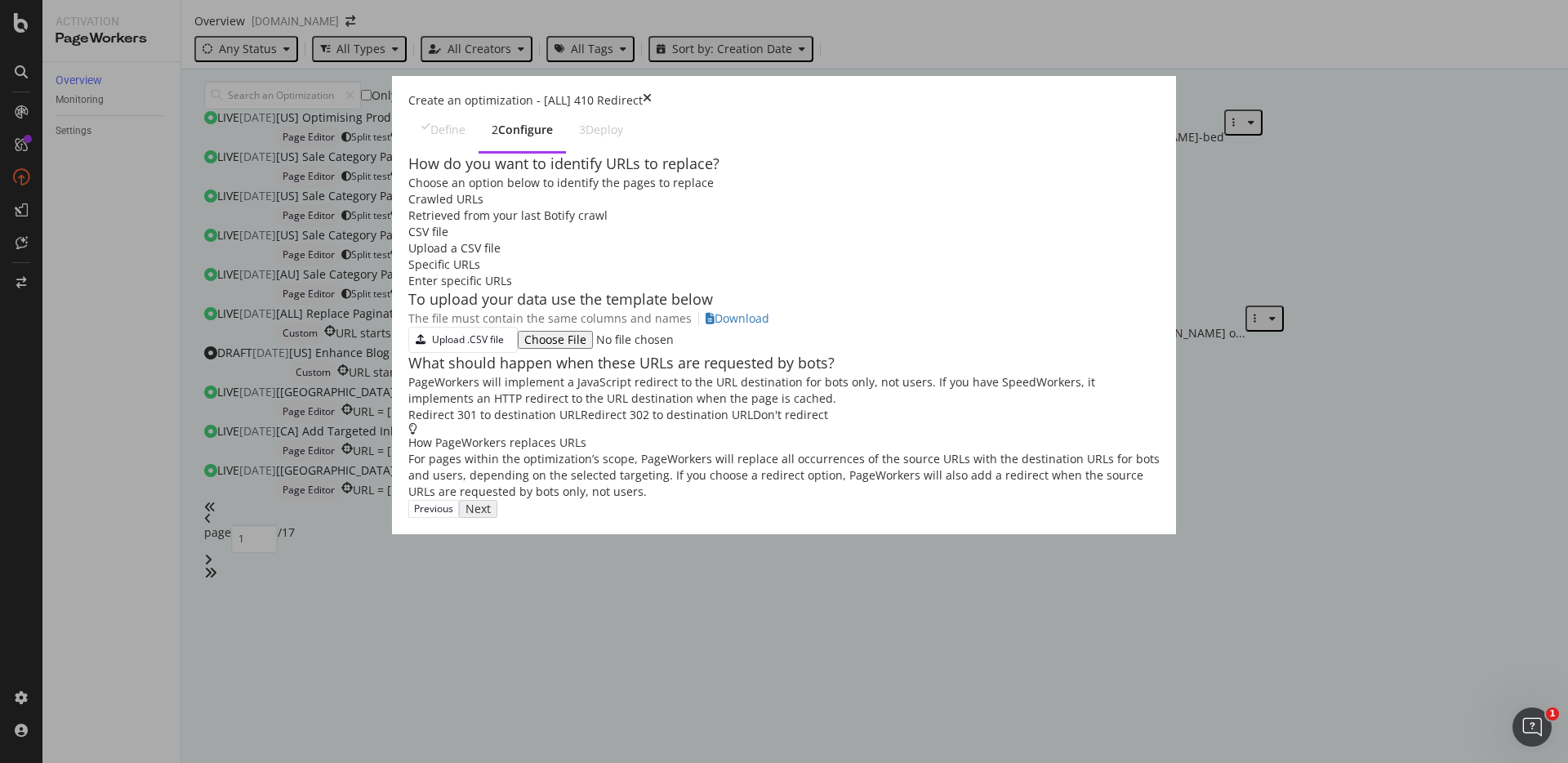
click at [494, 407] on div "PageWorkers will implement a JavaScript redirect to the URL destination for bot…" at bounding box center [784, 391] width 751 height 33
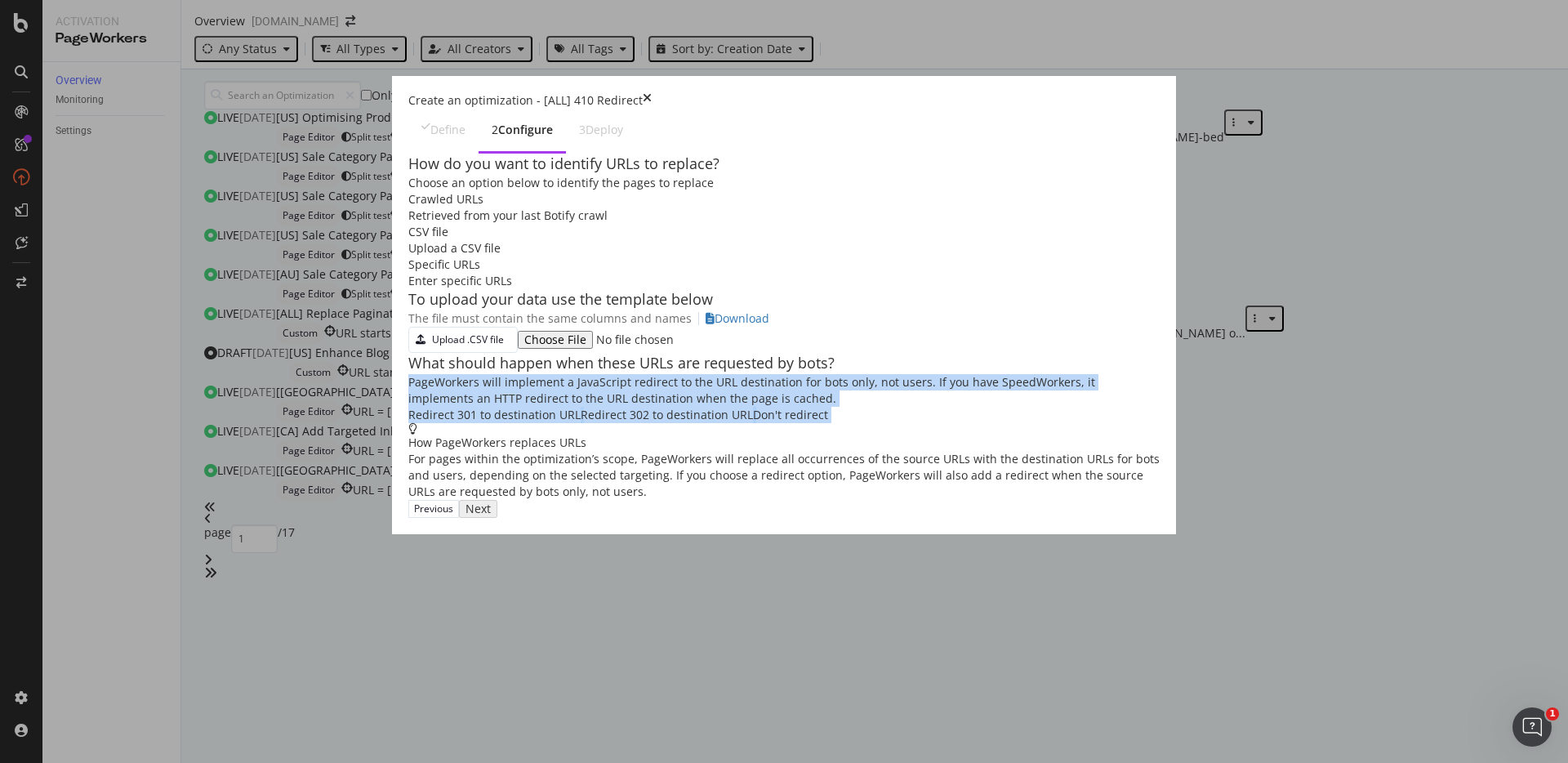
click at [494, 407] on div "PageWorkers will implement a JavaScript redirect to the URL destination for bot…" at bounding box center [784, 391] width 751 height 33
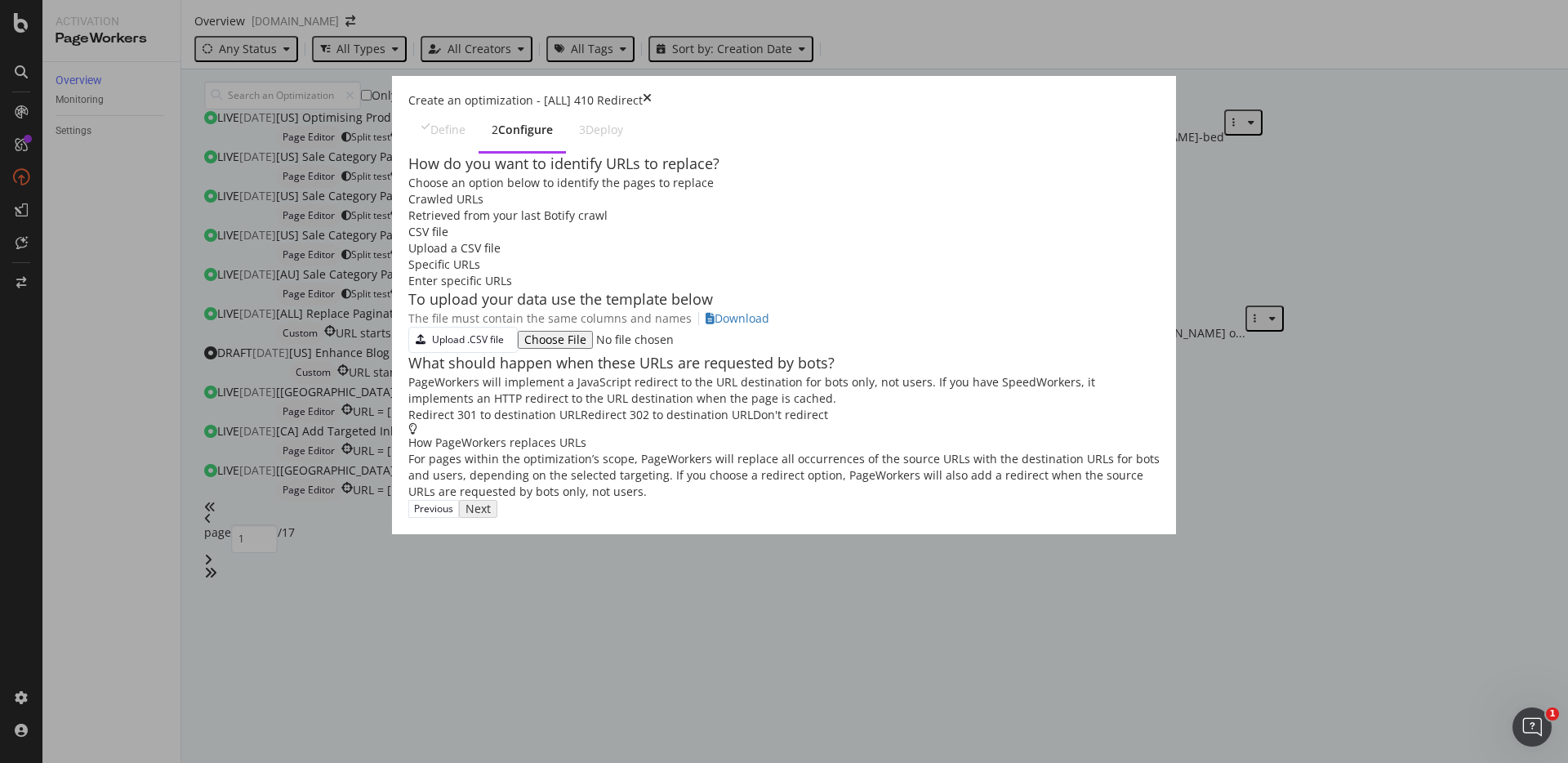
click at [536, 407] on div "PageWorkers will implement a JavaScript redirect to the URL destination for bot…" at bounding box center [784, 391] width 751 height 33
click at [526, 407] on div "PageWorkers will implement a JavaScript redirect to the URL destination for bot…" at bounding box center [784, 391] width 751 height 33
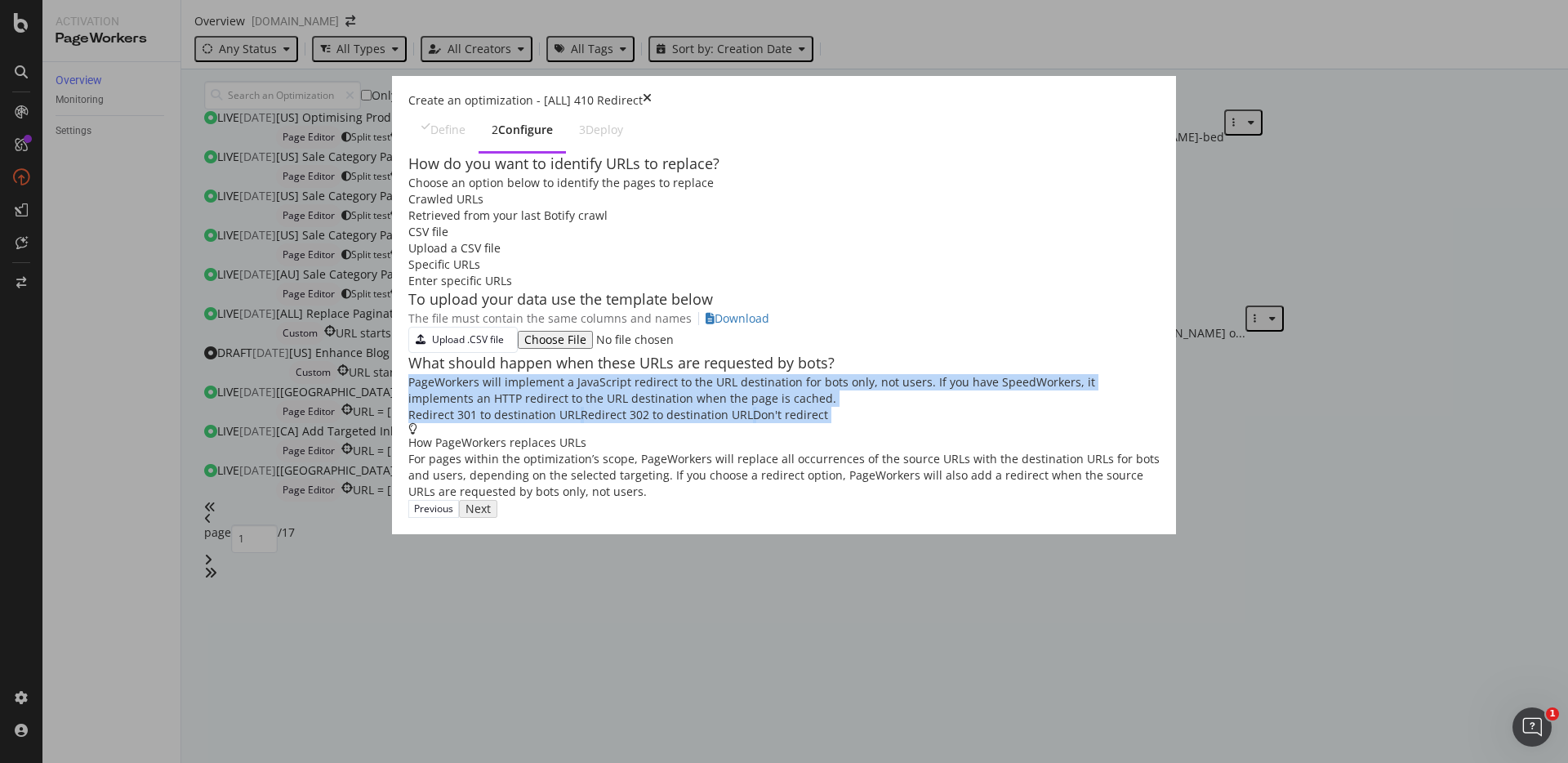
click at [526, 407] on div "PageWorkers will implement a JavaScript redirect to the URL destination for bot…" at bounding box center [784, 391] width 751 height 33
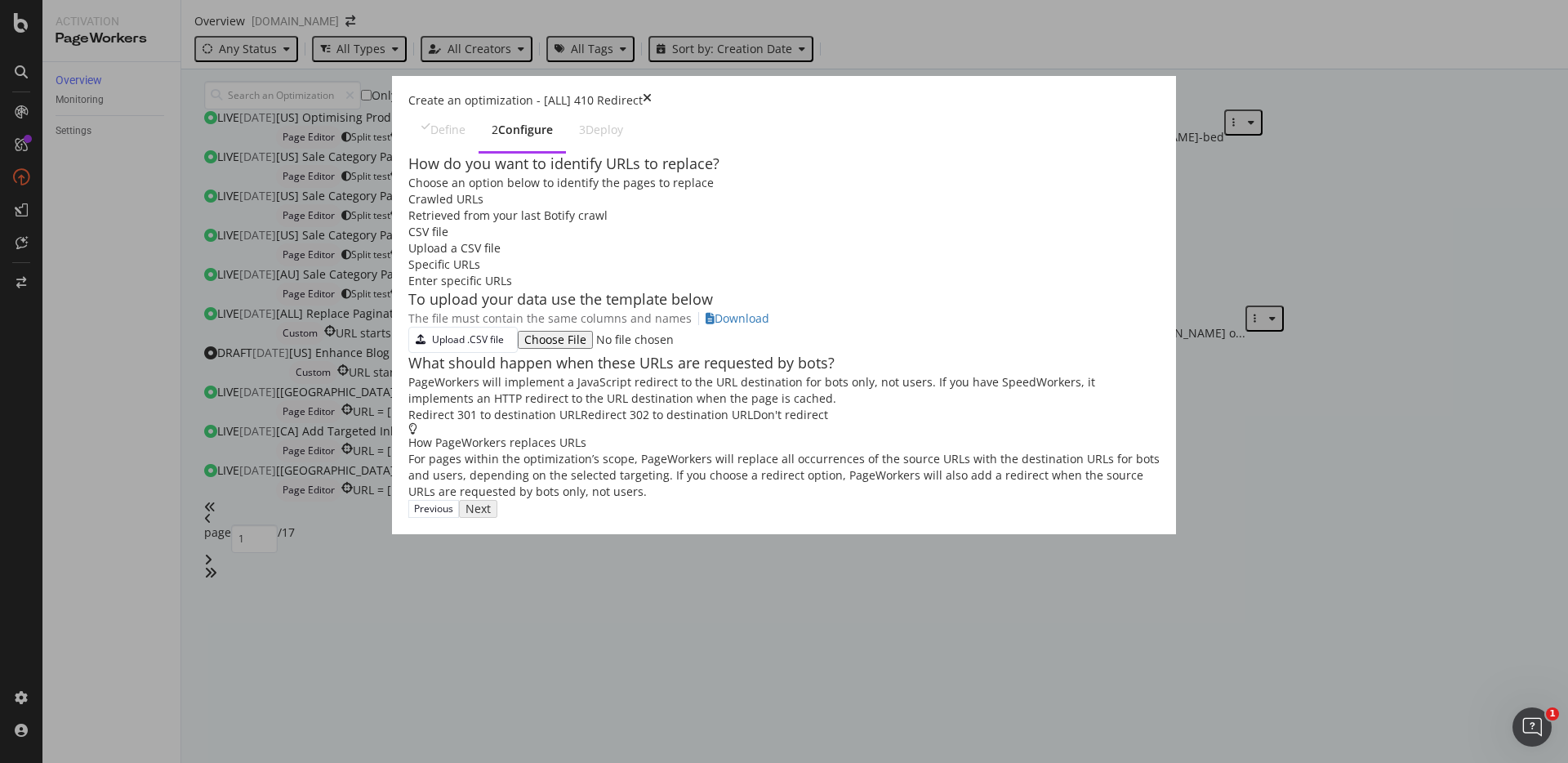
click at [585, 407] on div "PageWorkers will implement a JavaScript redirect to the URL destination for bot…" at bounding box center [784, 391] width 751 height 33
click at [566, 407] on div "PageWorkers will implement a JavaScript redirect to the URL destination for bot…" at bounding box center [784, 391] width 751 height 33
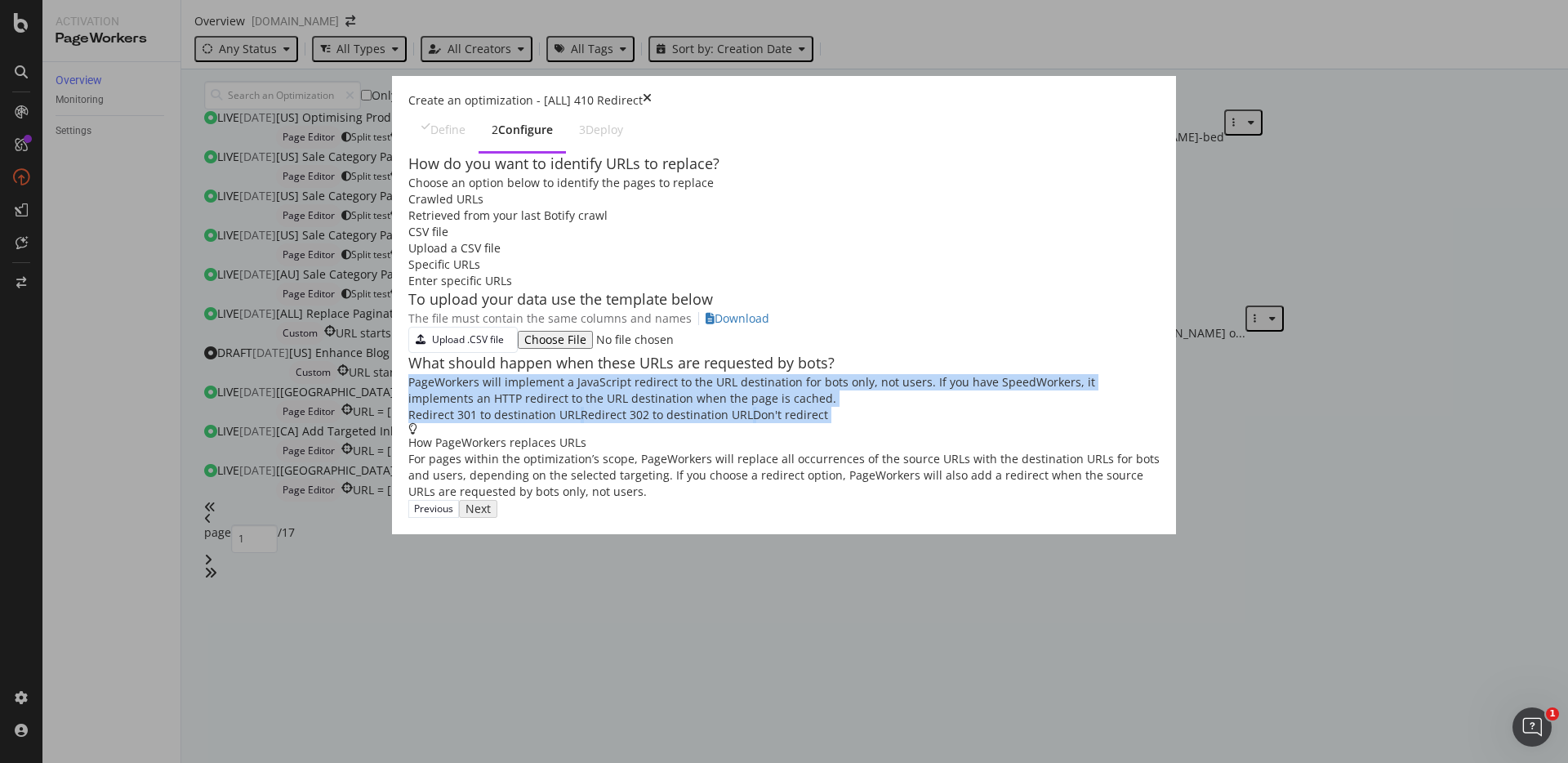
click at [566, 407] on div "PageWorkers will implement a JavaScript redirect to the URL destination for bot…" at bounding box center [784, 391] width 751 height 33
click at [562, 407] on div "PageWorkers will implement a JavaScript redirect to the URL destination for bot…" at bounding box center [784, 391] width 751 height 33
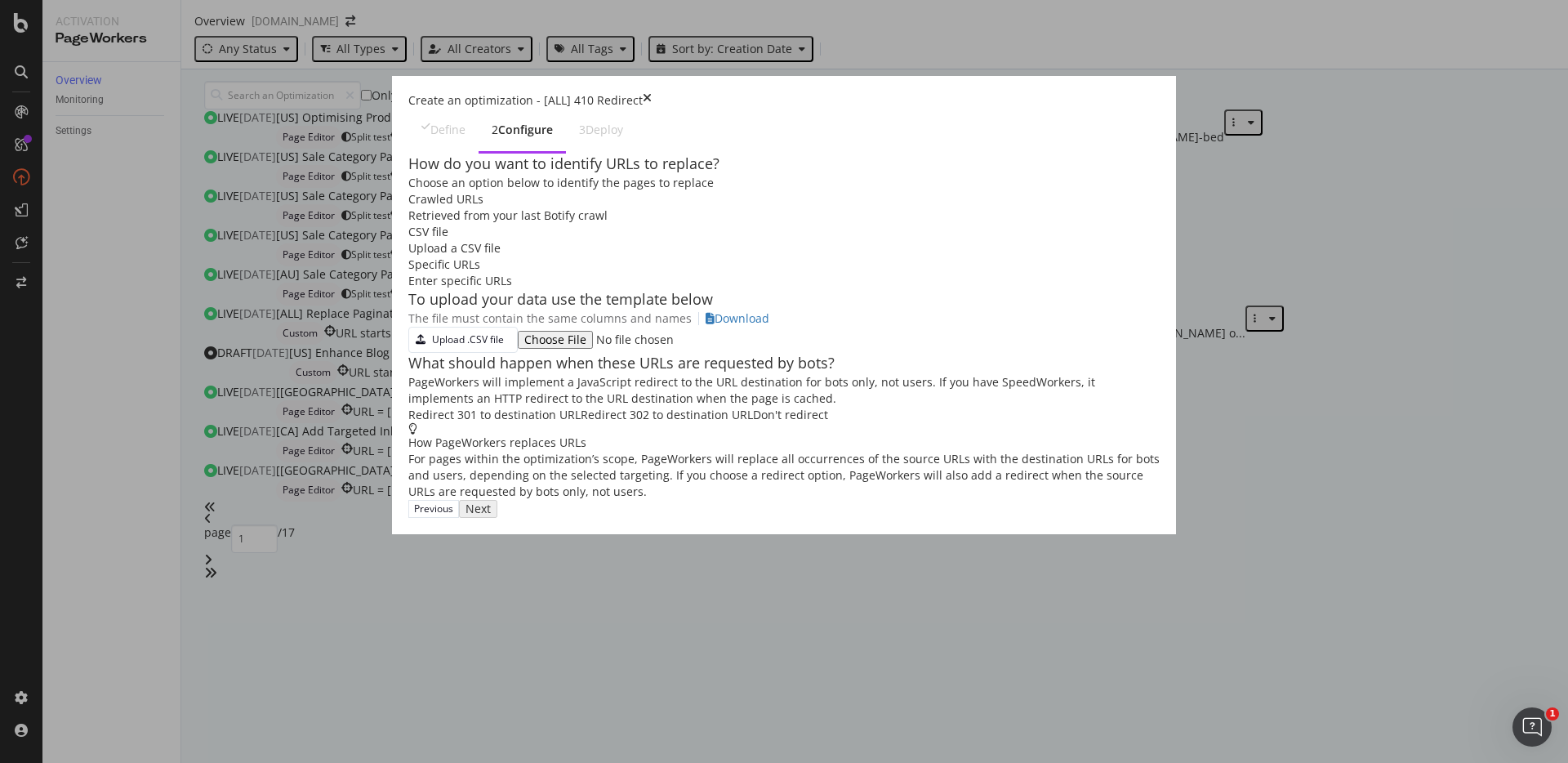
click at [409, 192] on div "Crawled URLs Retrieved from your last Botify crawl" at bounding box center [784, 208] width 751 height 33
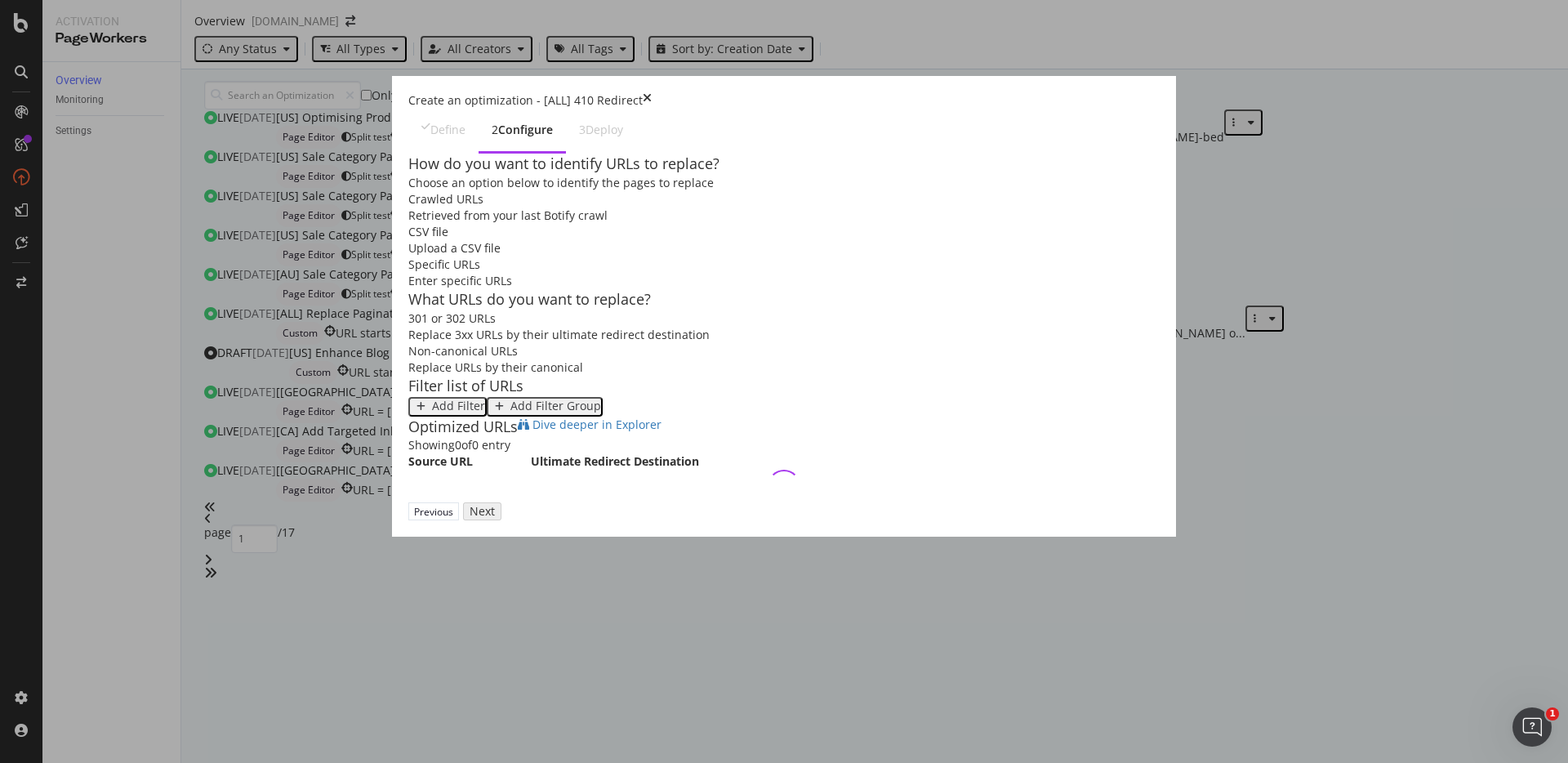
click at [511, 224] on div "CSV file" at bounding box center [784, 232] width 751 height 16
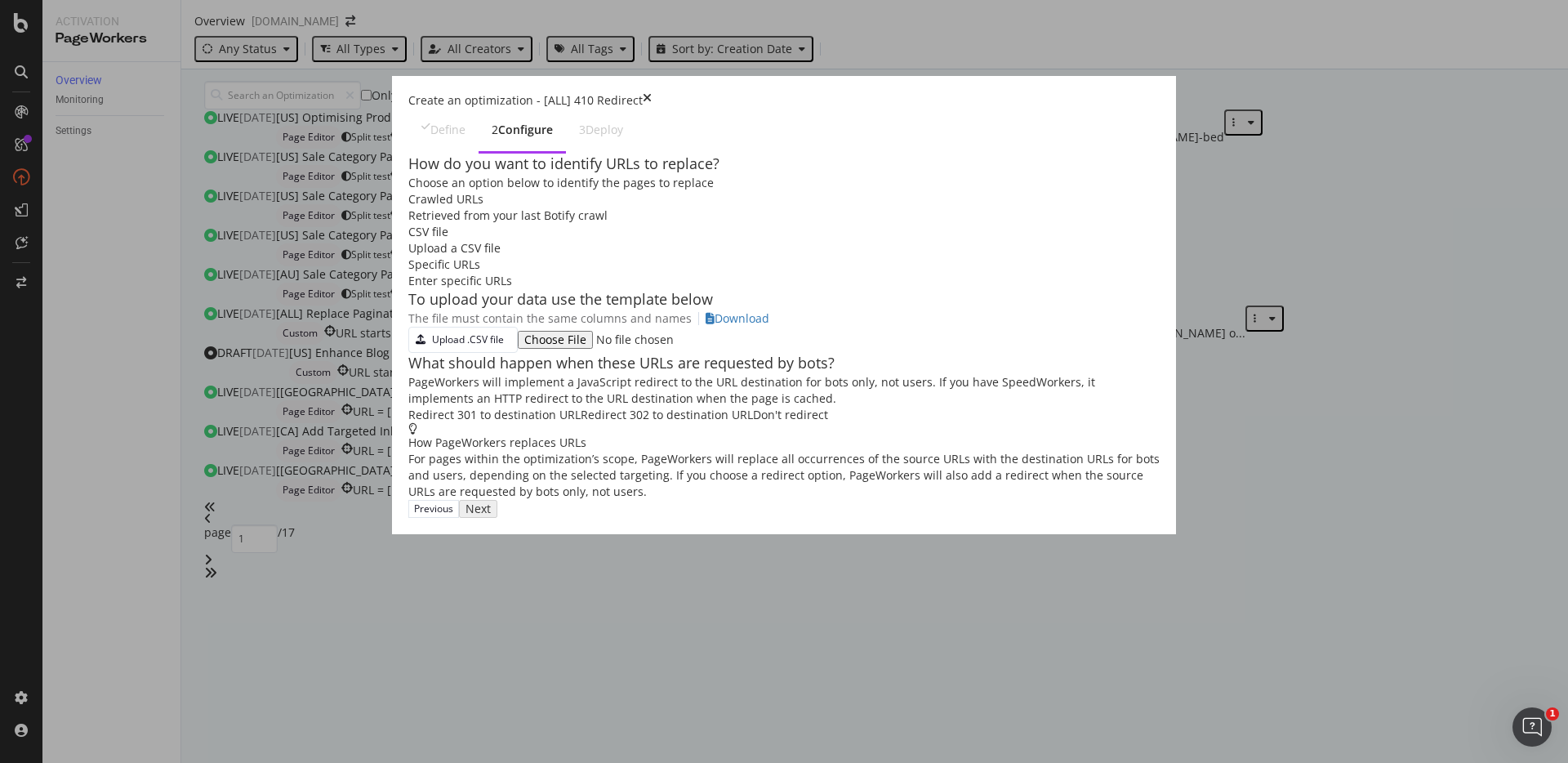
click at [670, 257] on div "Specific URLs Enter specific URLs" at bounding box center [784, 273] width 751 height 33
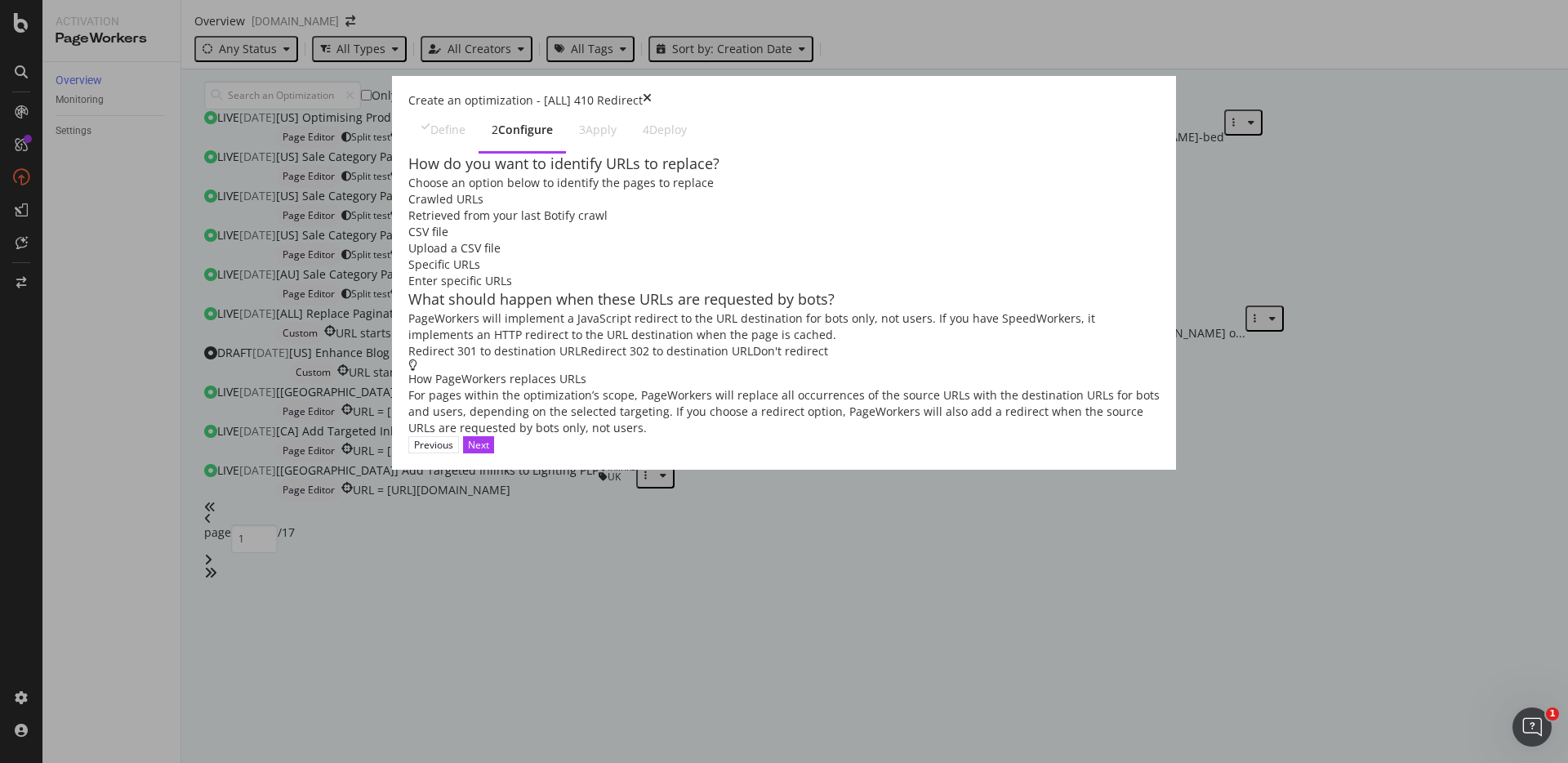
click at [571, 241] on div "Upload a CSV file" at bounding box center [784, 248] width 751 height 16
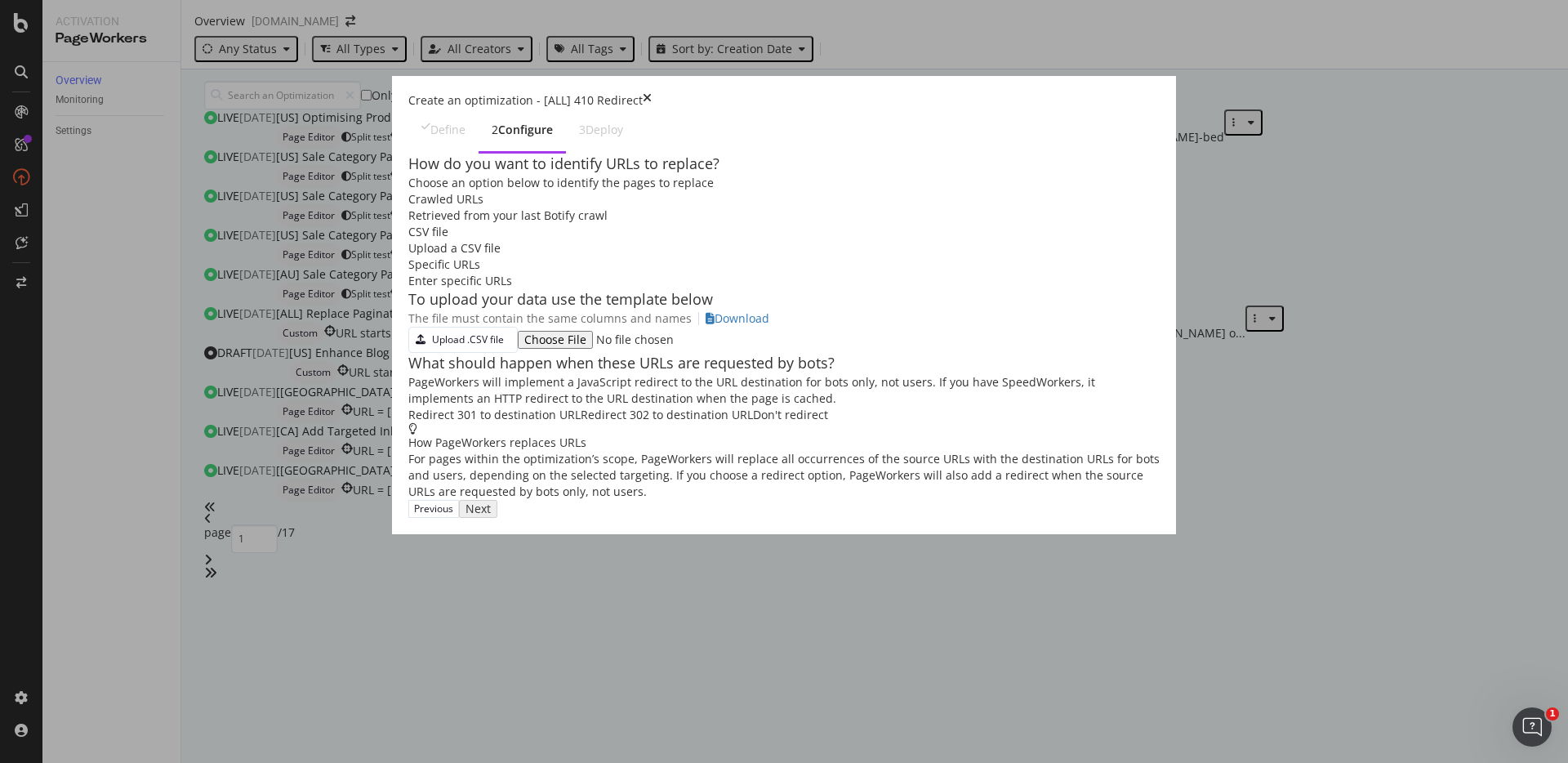
click at [678, 273] on div "Enter specific URLs" at bounding box center [784, 281] width 751 height 16
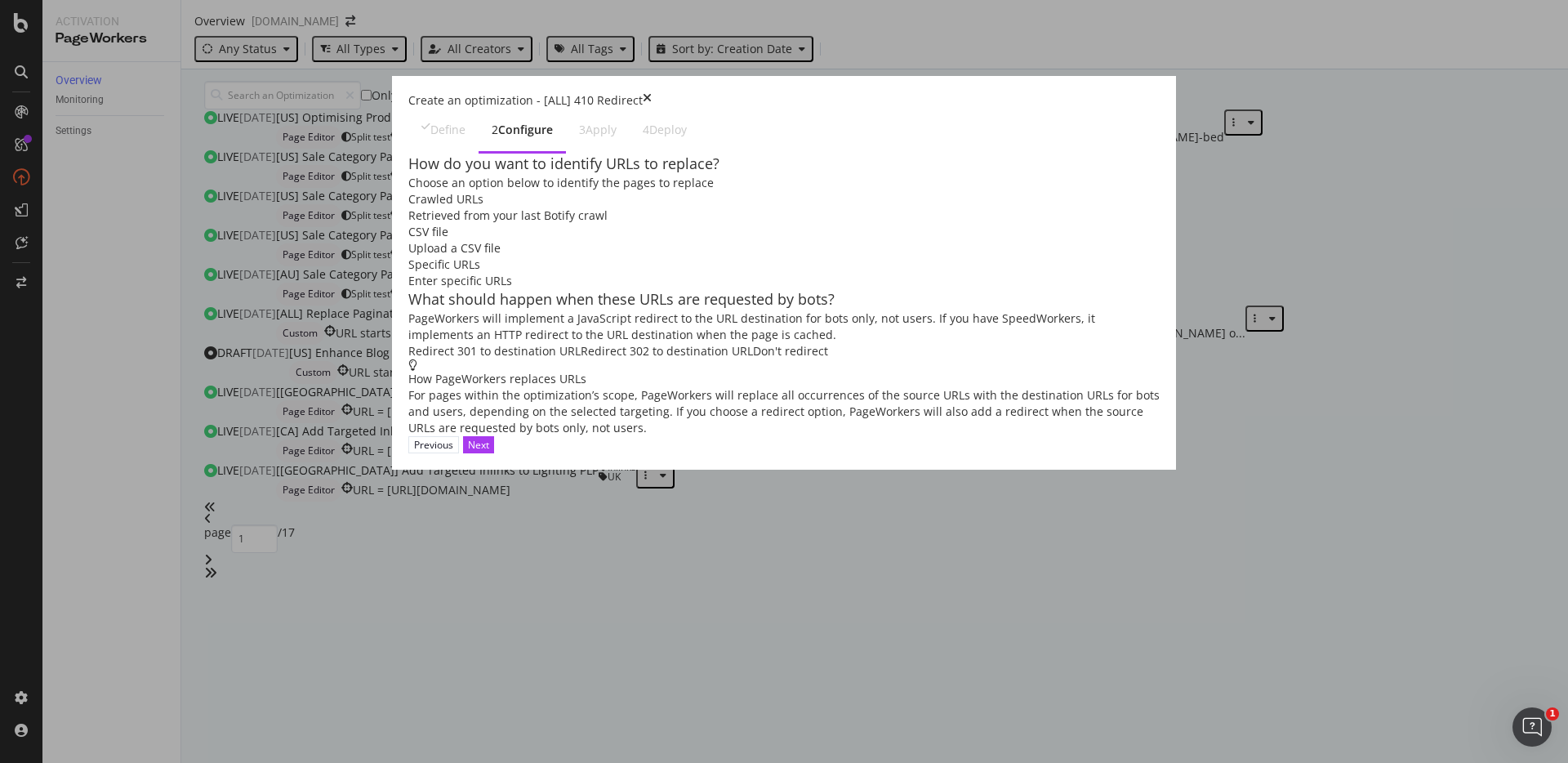
drag, startPoint x: 463, startPoint y: 411, endPoint x: 462, endPoint y: 302, distance: 109.0
click at [462, 302] on div "What should happen when these URLs are requested by bots? PageWorkers will impl…" at bounding box center [784, 325] width 751 height 70
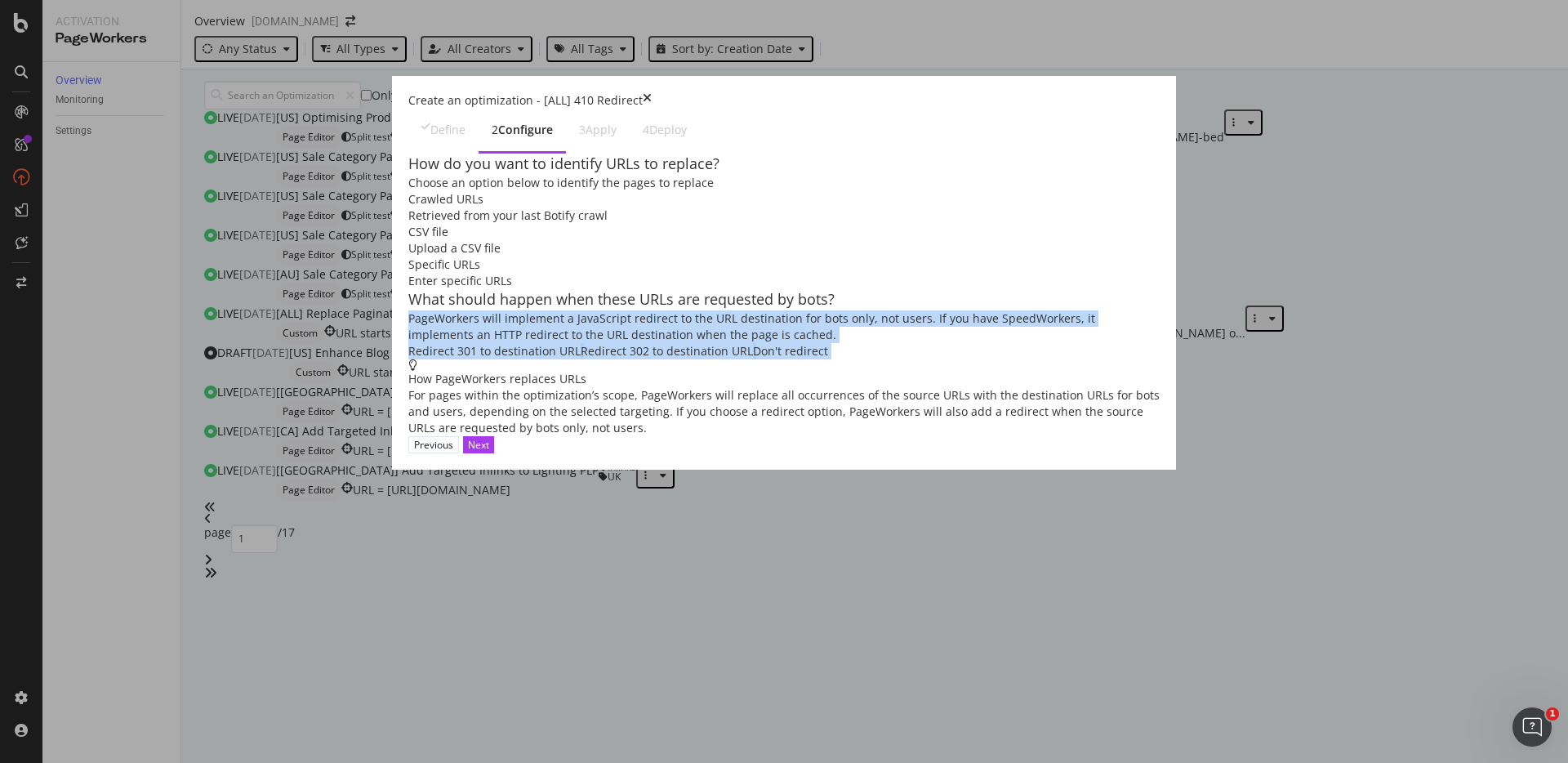
drag, startPoint x: 511, startPoint y: 306, endPoint x: 510, endPoint y: 424, distance: 118.0
click at [510, 424] on div "How do you want to identify URLs to replace? Choose an option below to identify…" at bounding box center [784, 295] width 751 height 282
click at [580, 360] on div "Redirect 302 to destination URL" at bounding box center [666, 351] width 173 height 16
click at [552, 320] on div "PageWorkers will implement a JavaScript redirect to the URL destination for bot…" at bounding box center [784, 327] width 751 height 33
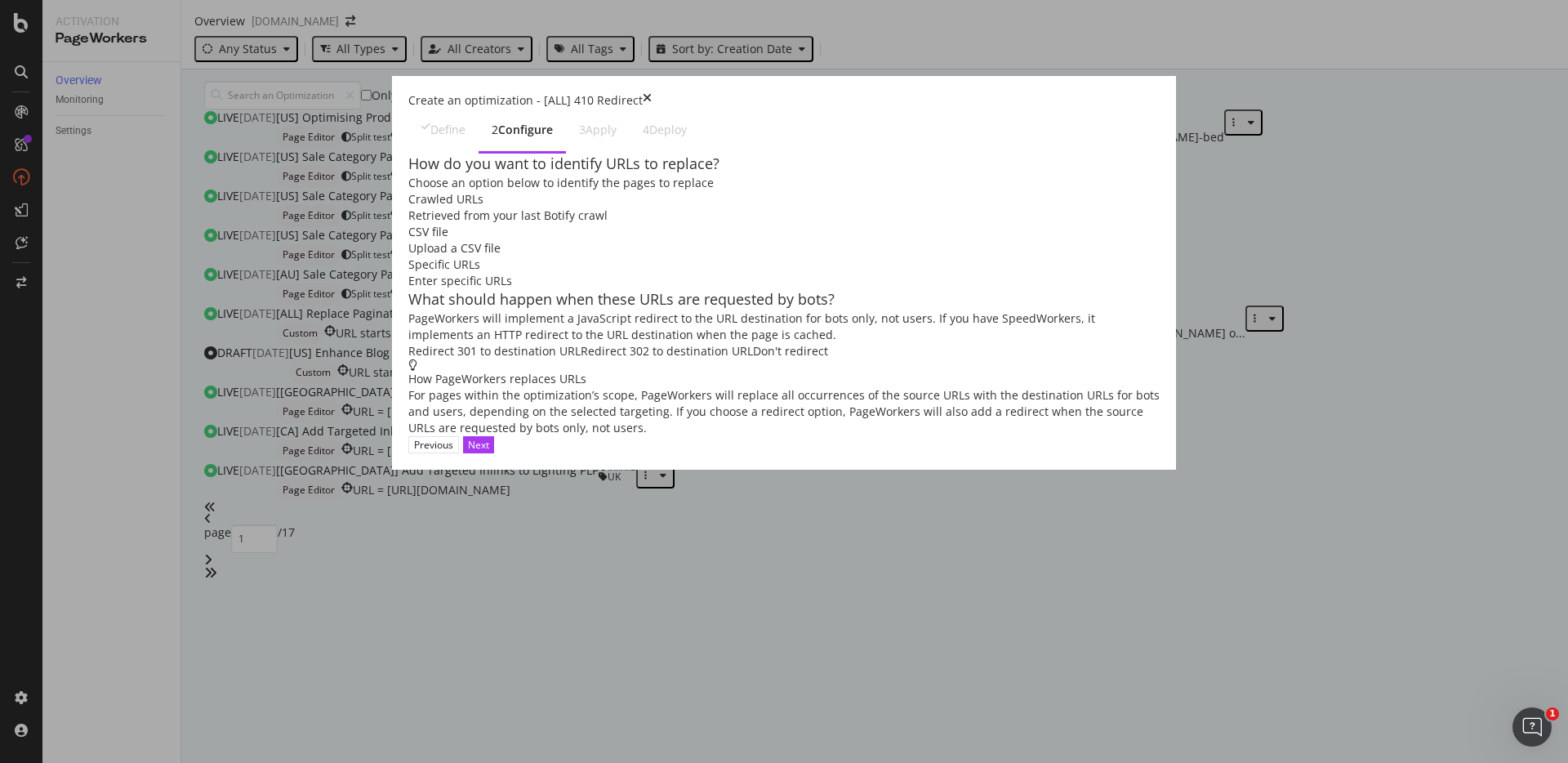
click at [409, 360] on div "Redirect 301 to destination URL" at bounding box center [495, 351] width 173 height 16
click at [1523, 729] on icon "Open Intercom Messenger" at bounding box center [1529, 724] width 27 height 27
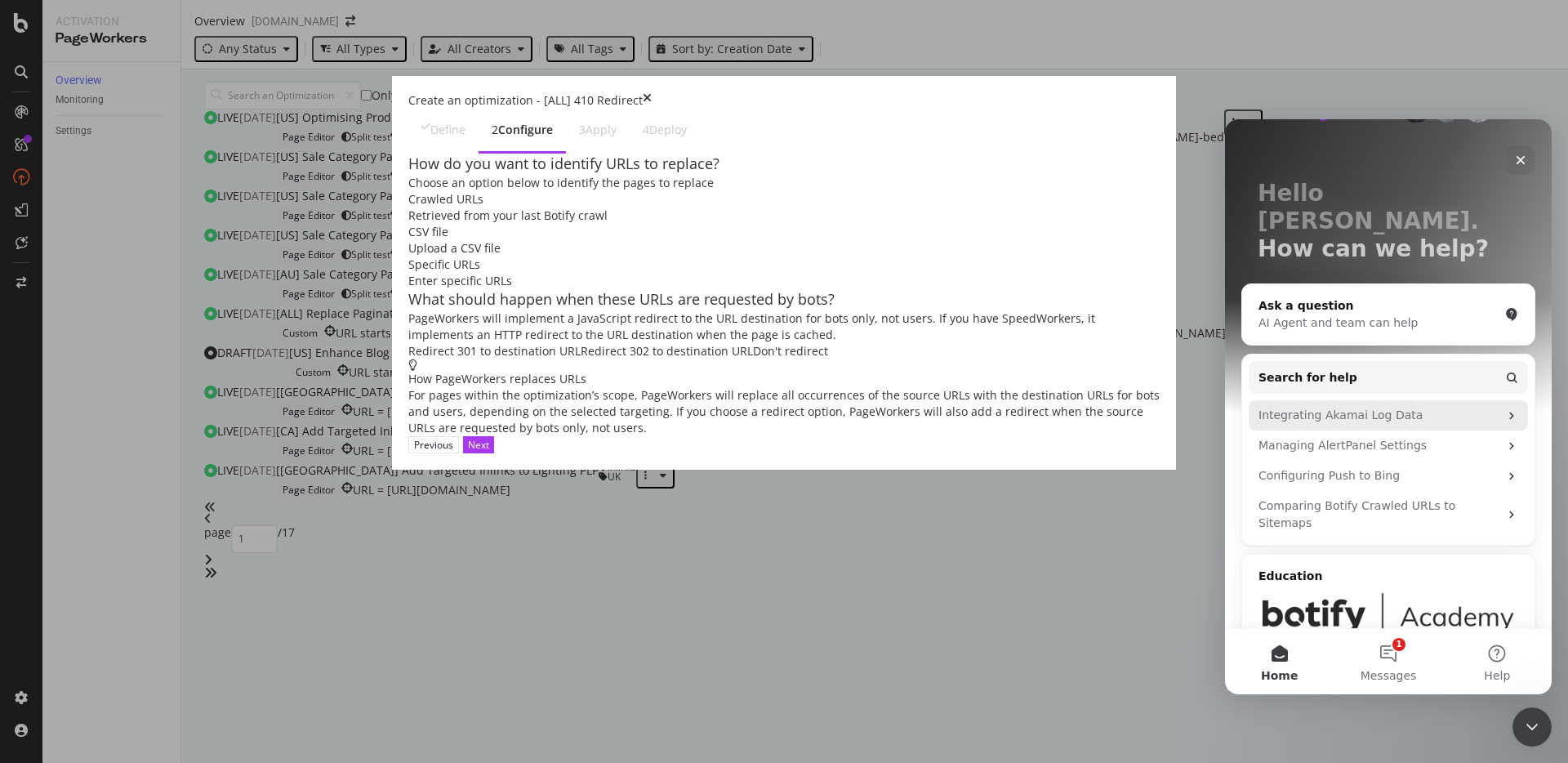
scroll to position [61, 0]
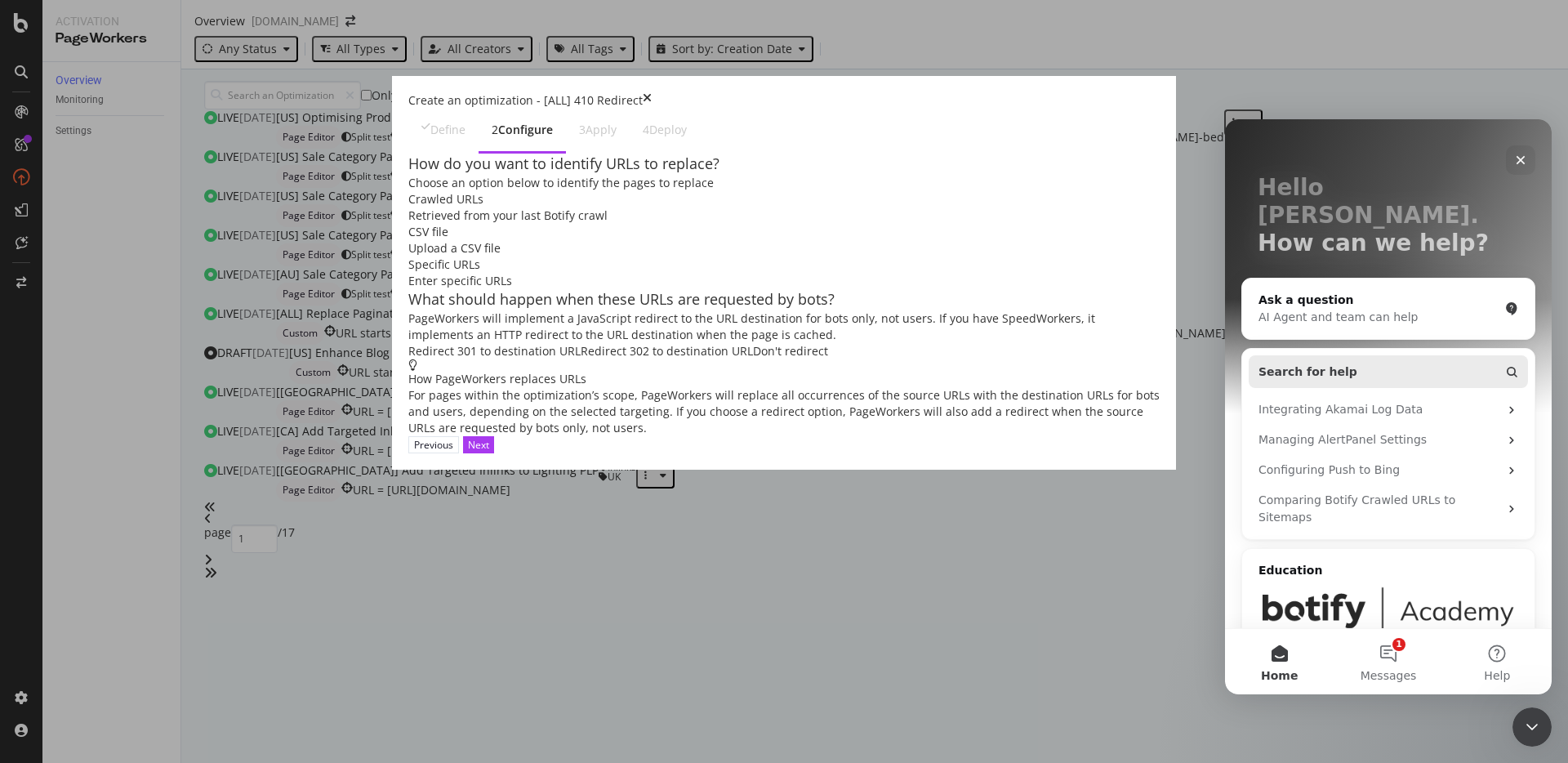
click at [1319, 363] on span "Search for help" at bounding box center [1308, 372] width 99 height 17
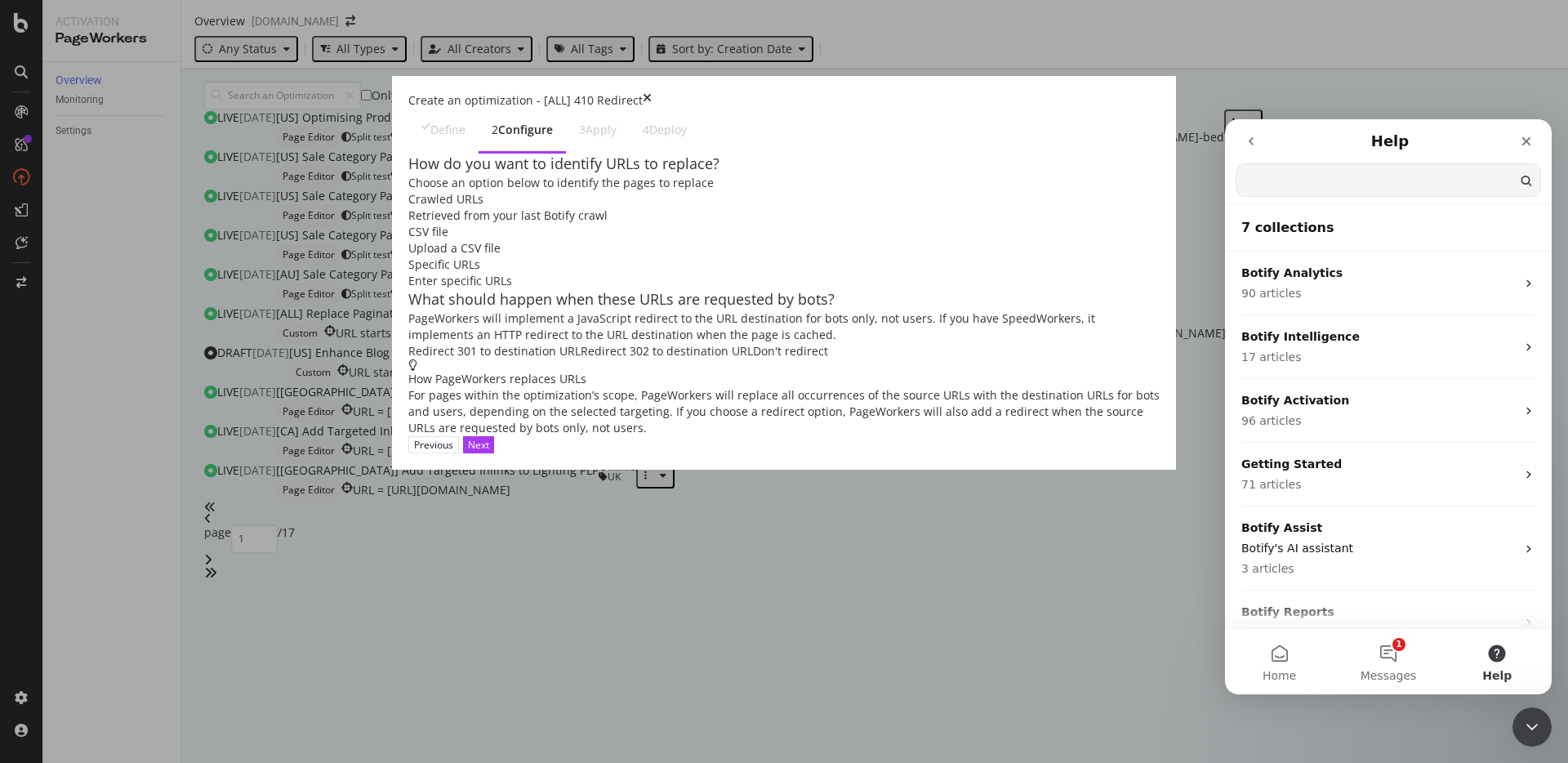
scroll to position [0, 0]
click at [1320, 169] on input "Search for help" at bounding box center [1389, 179] width 306 height 32
click at [1299, 181] on input "Search for help" at bounding box center [1389, 179] width 306 height 32
click at [1263, 174] on input "Search for help" at bounding box center [1389, 179] width 306 height 32
drag, startPoint x: 1255, startPoint y: 177, endPoint x: 1352, endPoint y: 178, distance: 97.0
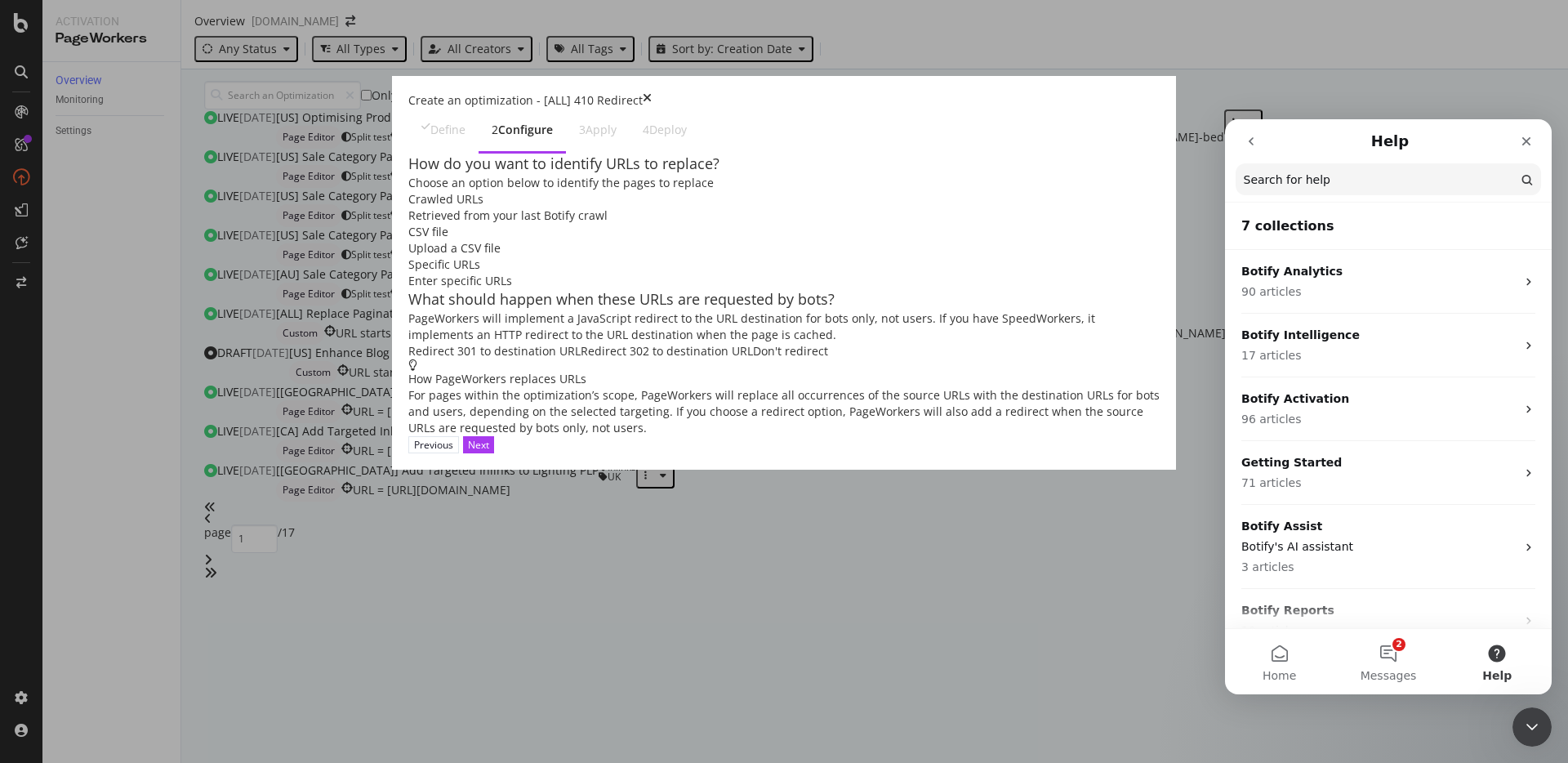
click at [1352, 178] on input "Search for help" at bounding box center [1389, 179] width 306 height 32
click at [1352, 178] on input "Search for help" at bounding box center [1389, 179] width 306 height 32
click at [1339, 183] on input "Search for help" at bounding box center [1389, 179] width 306 height 32
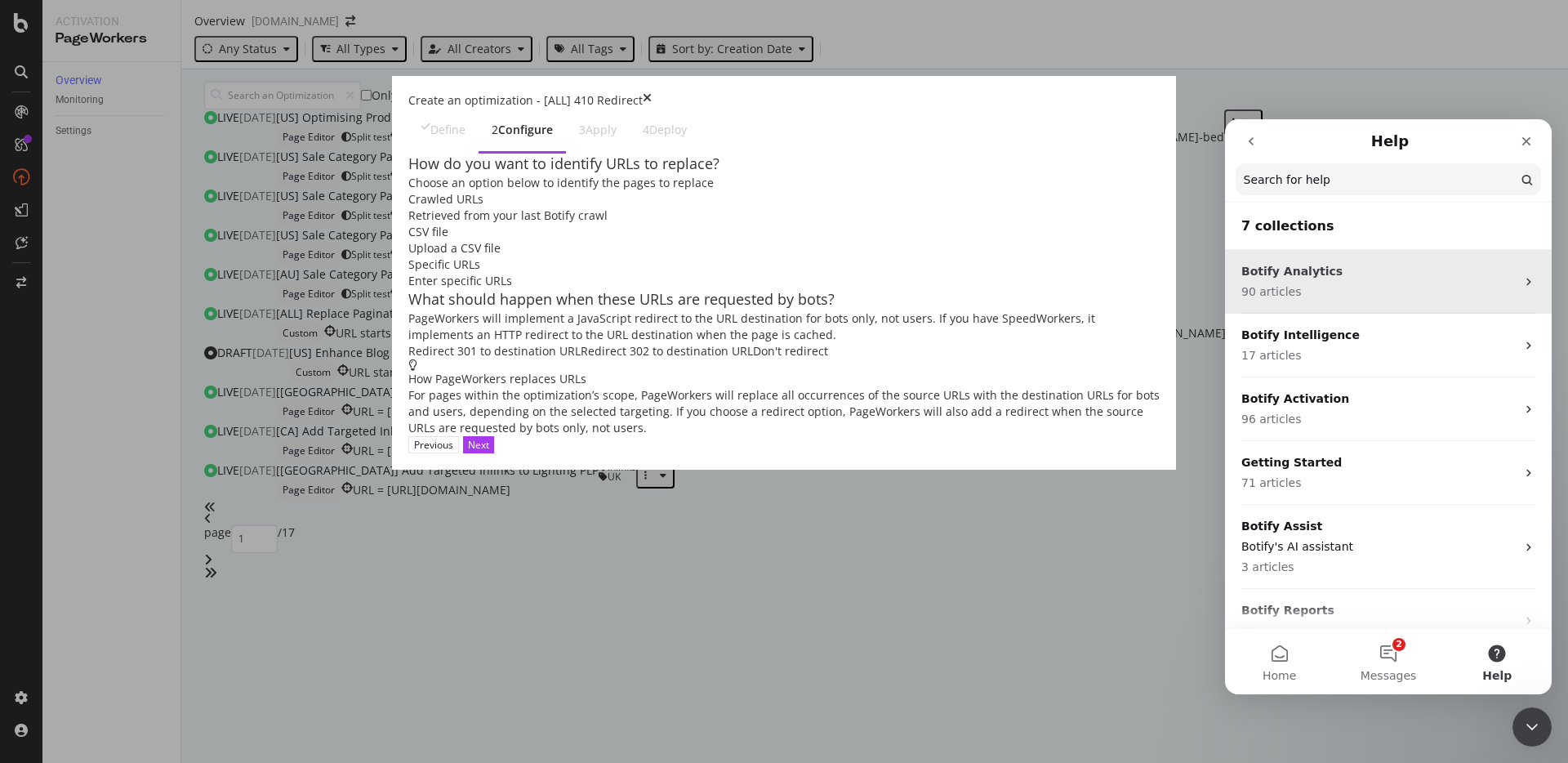
click at [1281, 284] on span "90 articles" at bounding box center [1271, 292] width 59 height 17
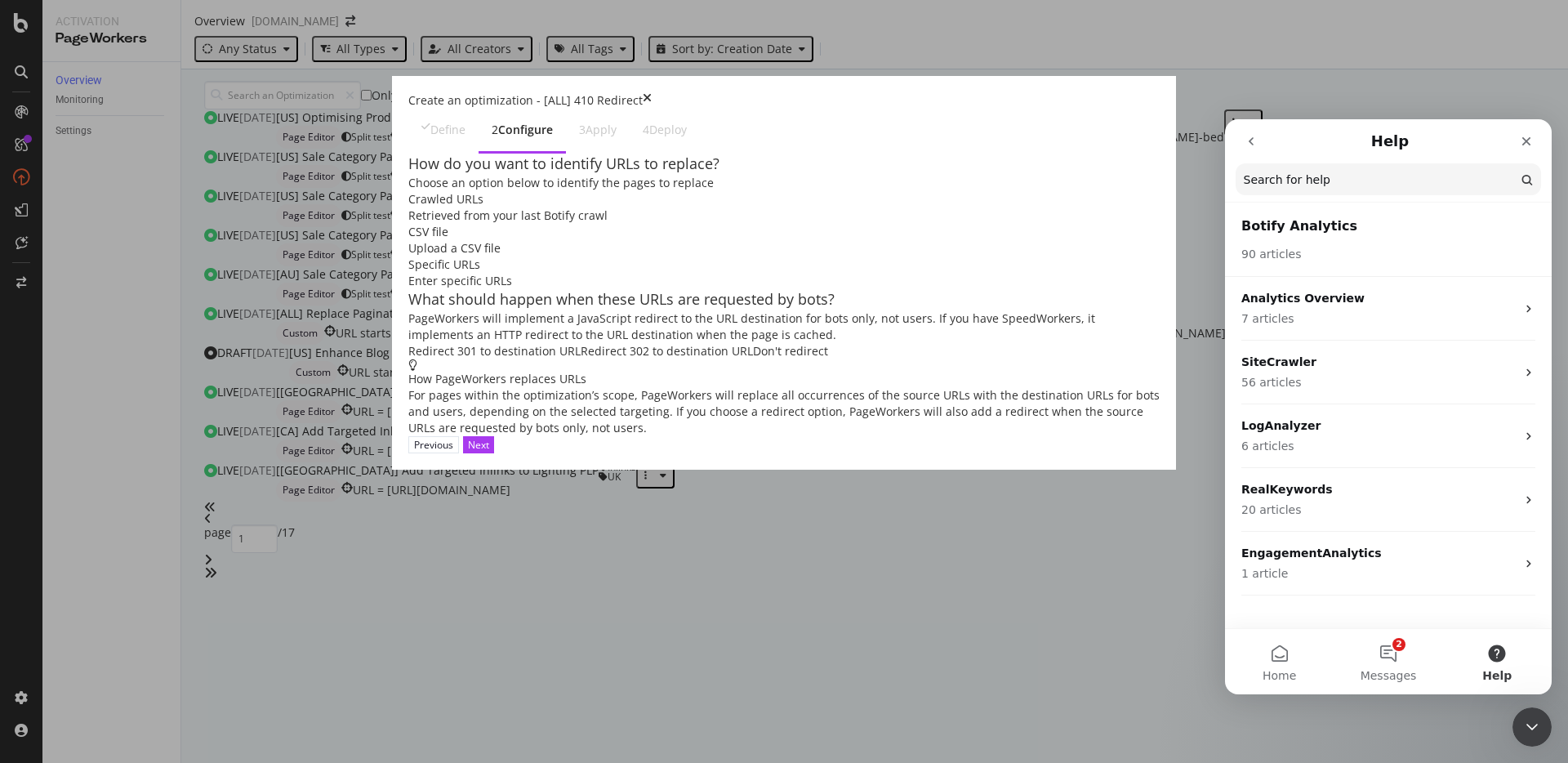
click at [1258, 151] on button "go back" at bounding box center [1251, 141] width 31 height 31
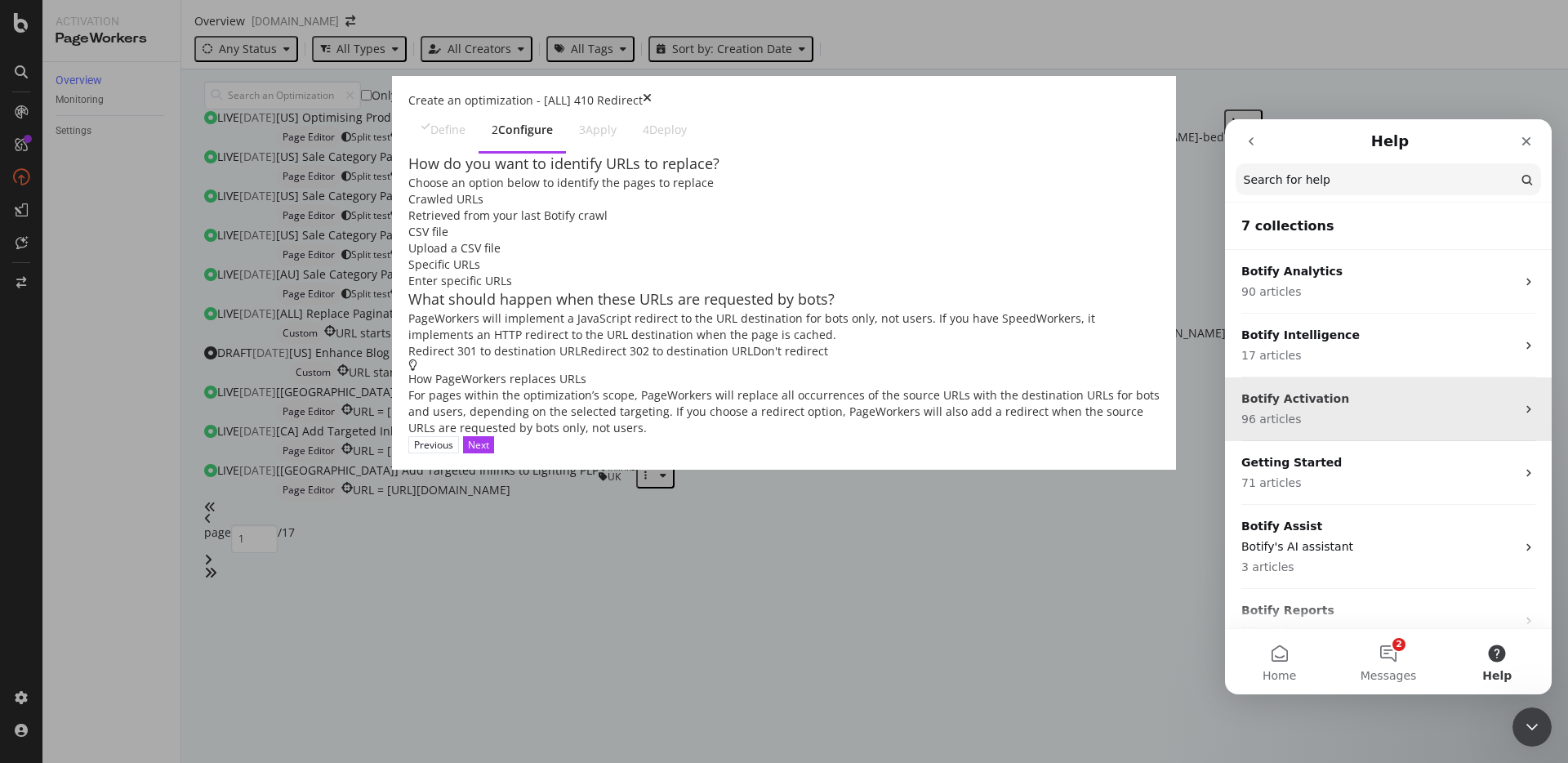
scroll to position [89, 0]
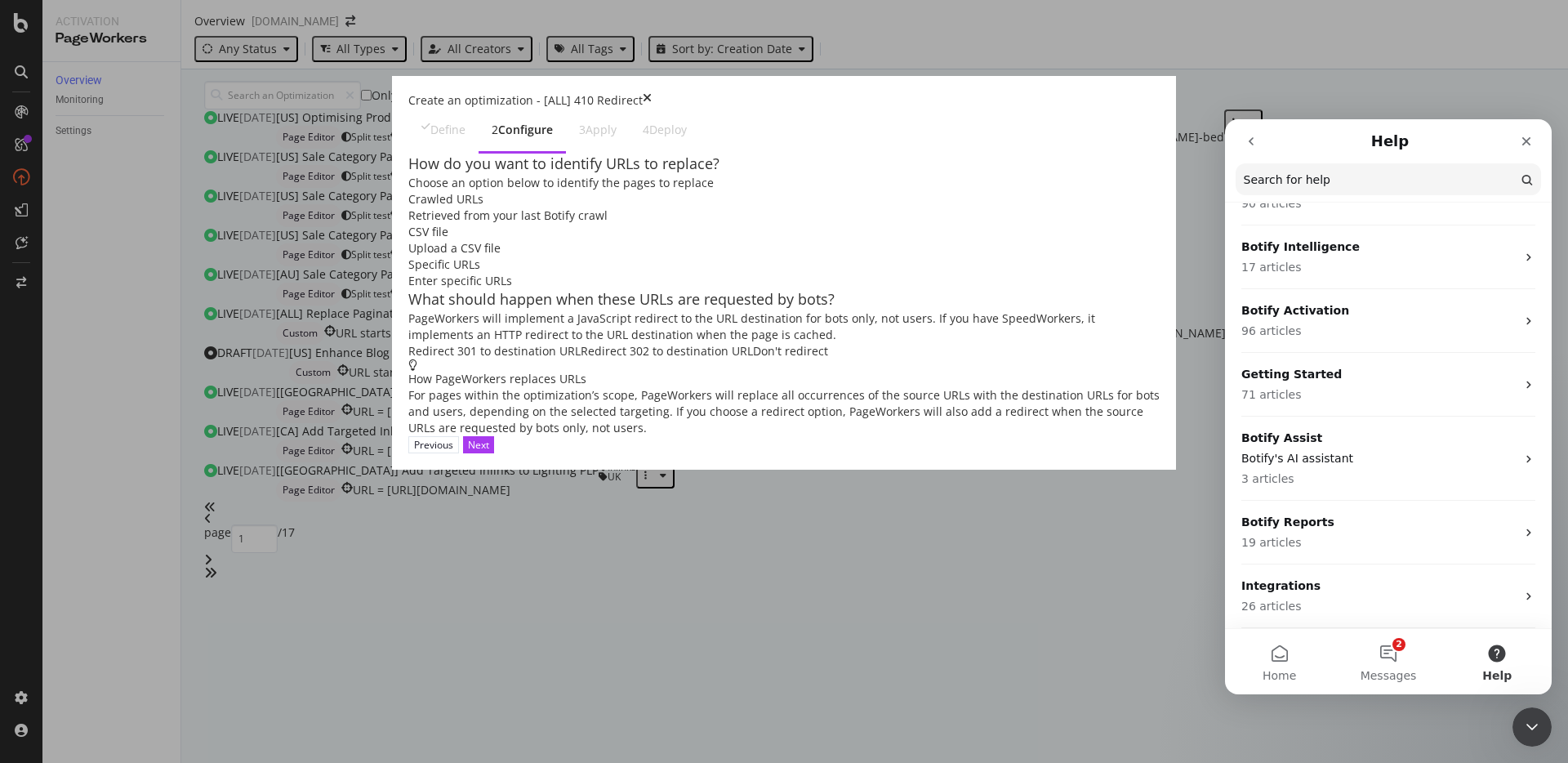
click at [1261, 137] on button "go back" at bounding box center [1251, 141] width 31 height 31
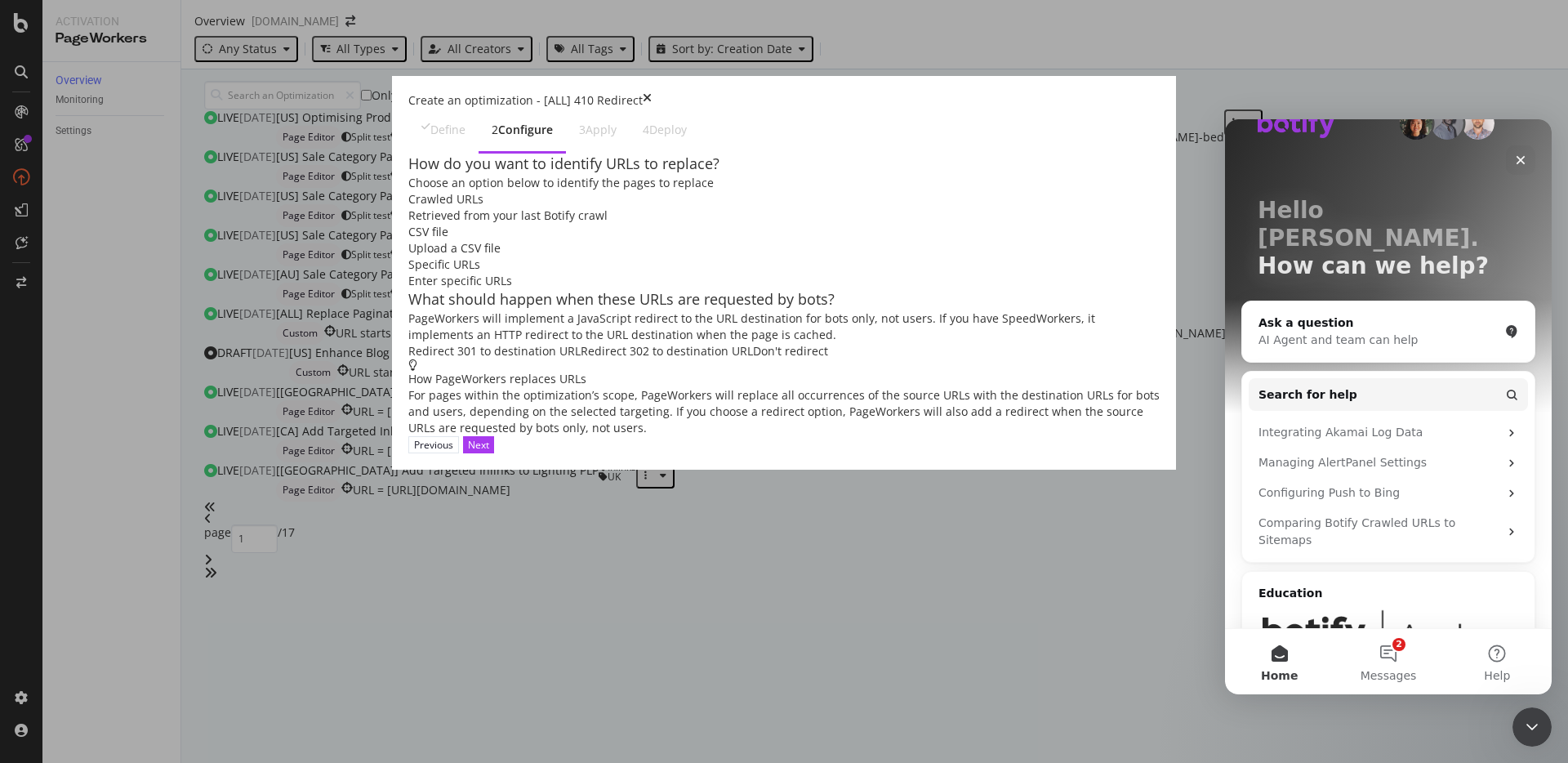
scroll to position [0, 0]
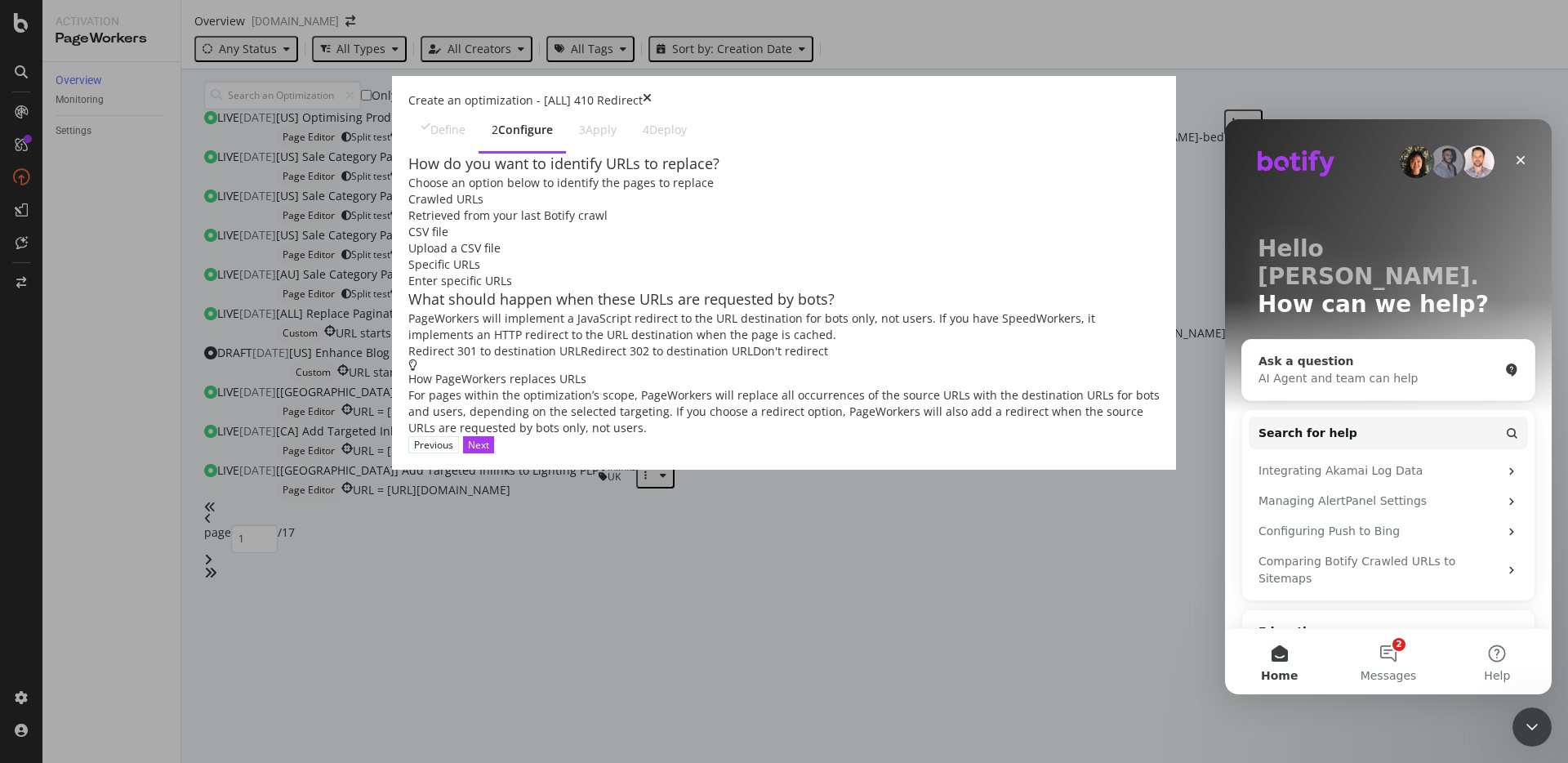
click at [1337, 370] on div "AI Agent and team can help" at bounding box center [1379, 379] width 240 height 17
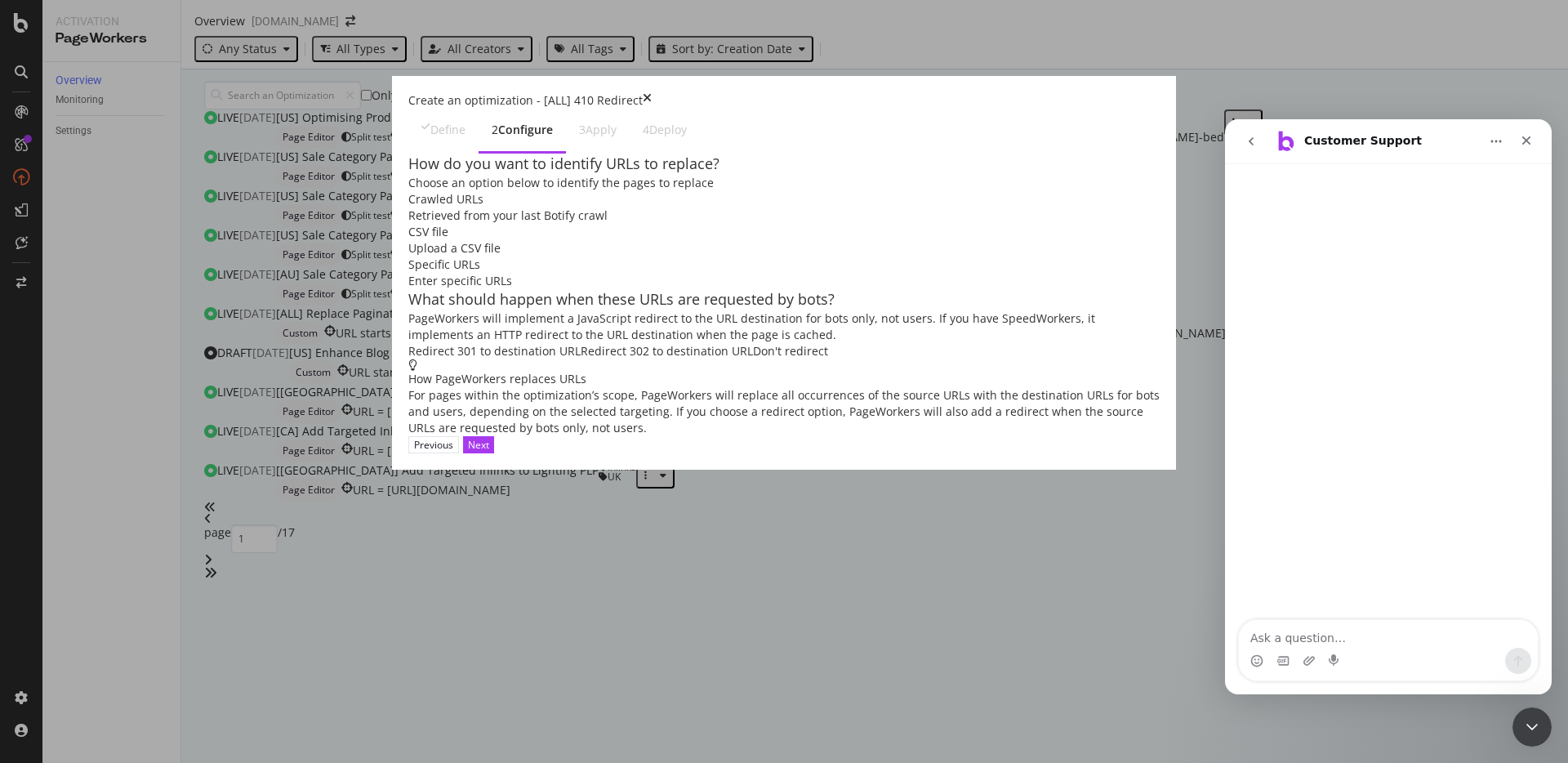
click at [1285, 630] on textarea "Ask a question…" at bounding box center [1389, 634] width 299 height 27
click at [1261, 644] on textarea "Ask a question…" at bounding box center [1389, 634] width 299 height 27
click at [1260, 643] on textarea "Ask a question…" at bounding box center [1389, 634] width 299 height 27
click at [1533, 144] on div "Close" at bounding box center [1527, 140] width 29 height 29
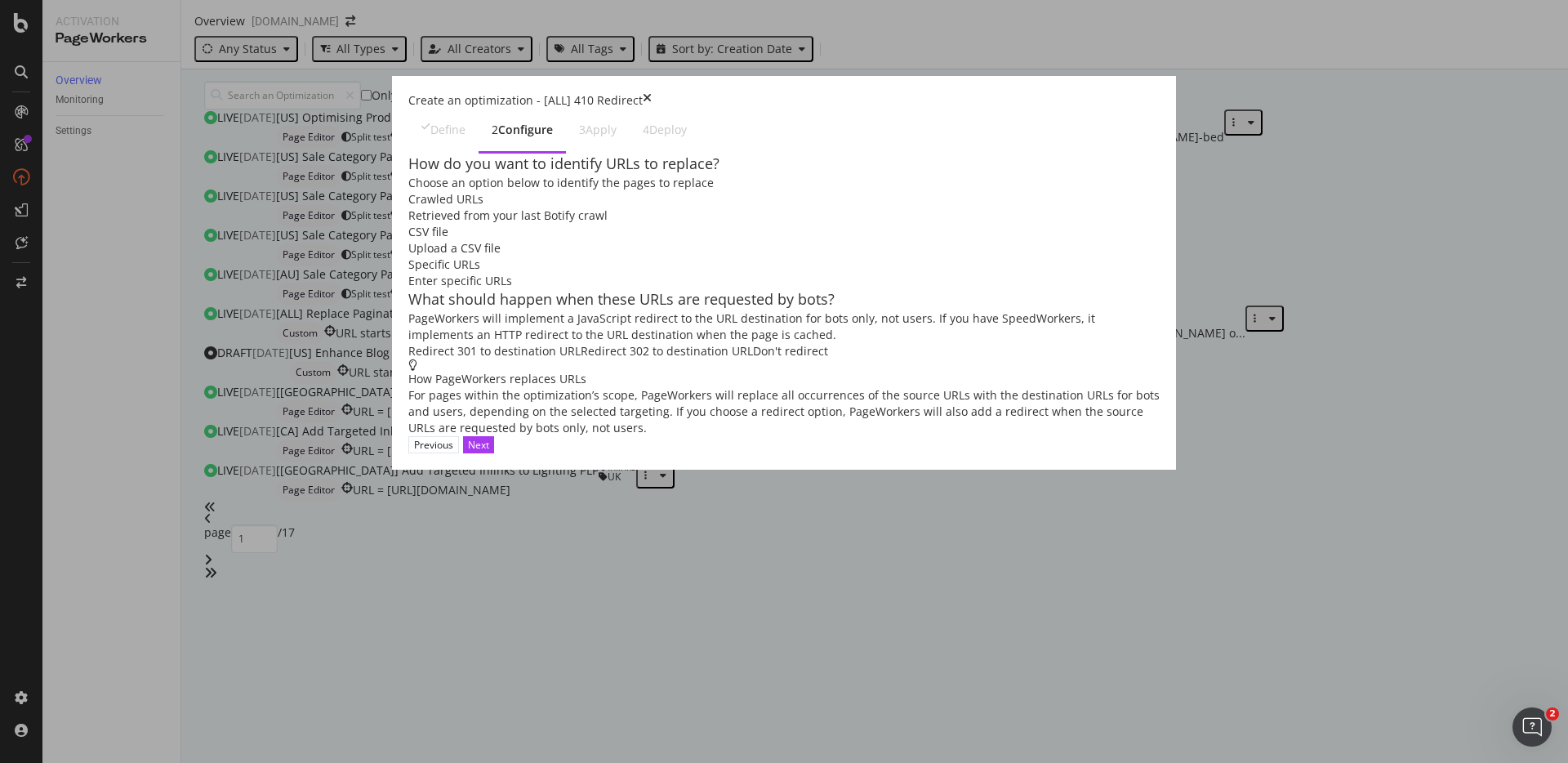
click at [1176, 470] on div "Create an optimization - [ALL] 410 Redirect Define 2 Configure 3 Apply 4 Deploy…" at bounding box center [784, 272] width 784 height 394
click at [652, 92] on icon "times" at bounding box center [647, 100] width 9 height 16
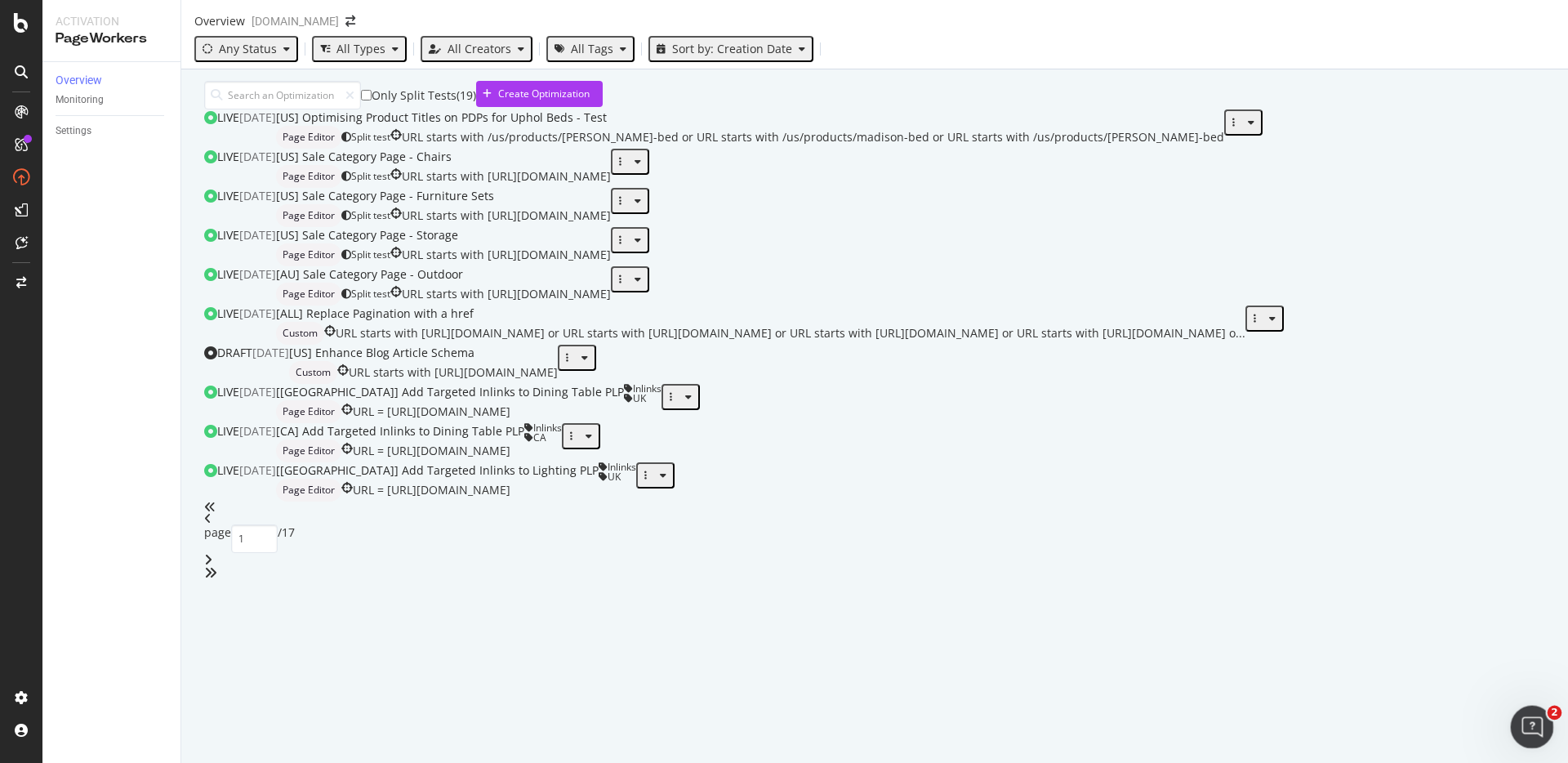
click at [1526, 728] on icon "Open Intercom Messenger" at bounding box center [1529, 724] width 11 height 13
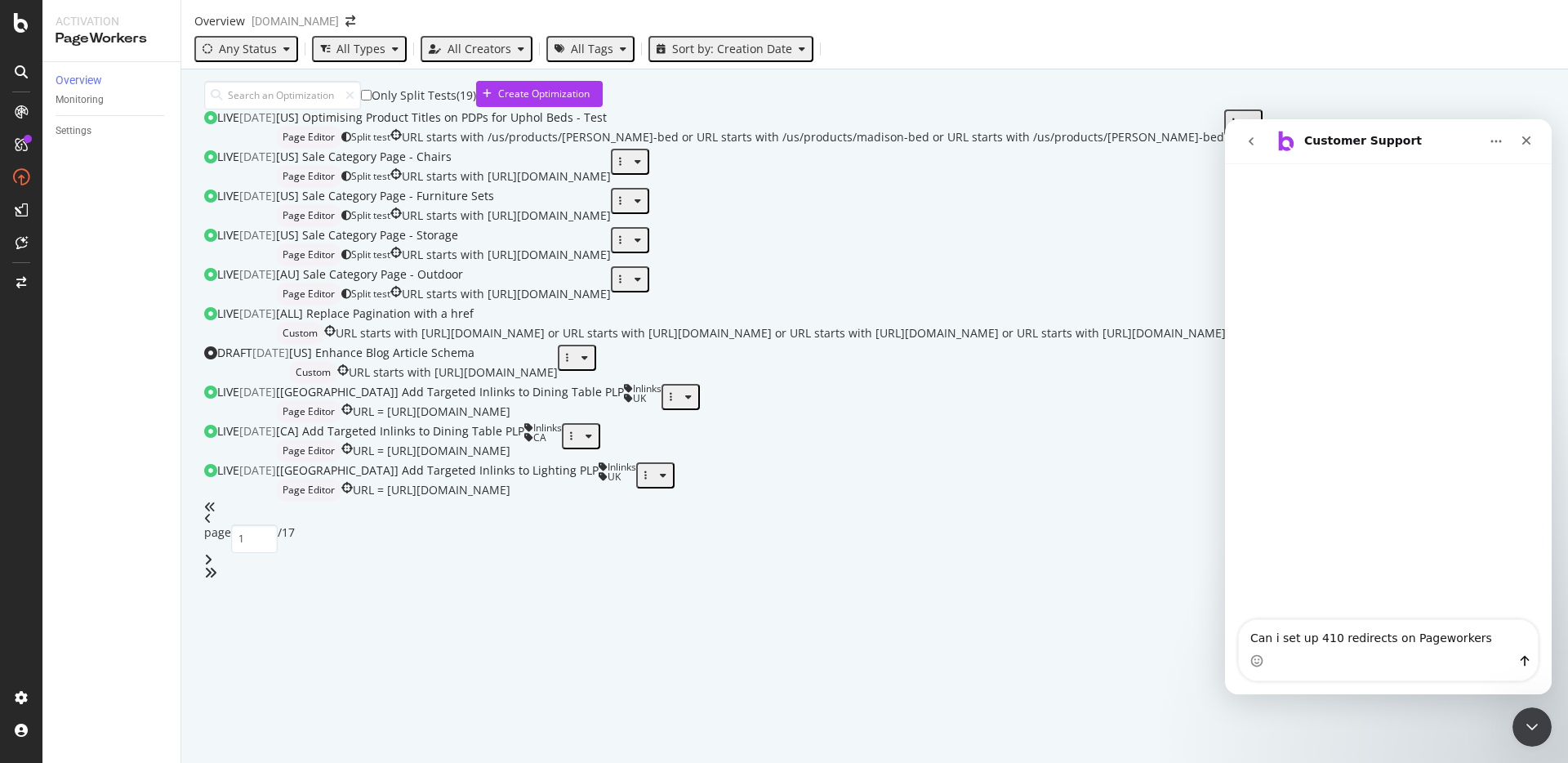
type textarea "Can i set up 410 redirects on Pageworkers?"
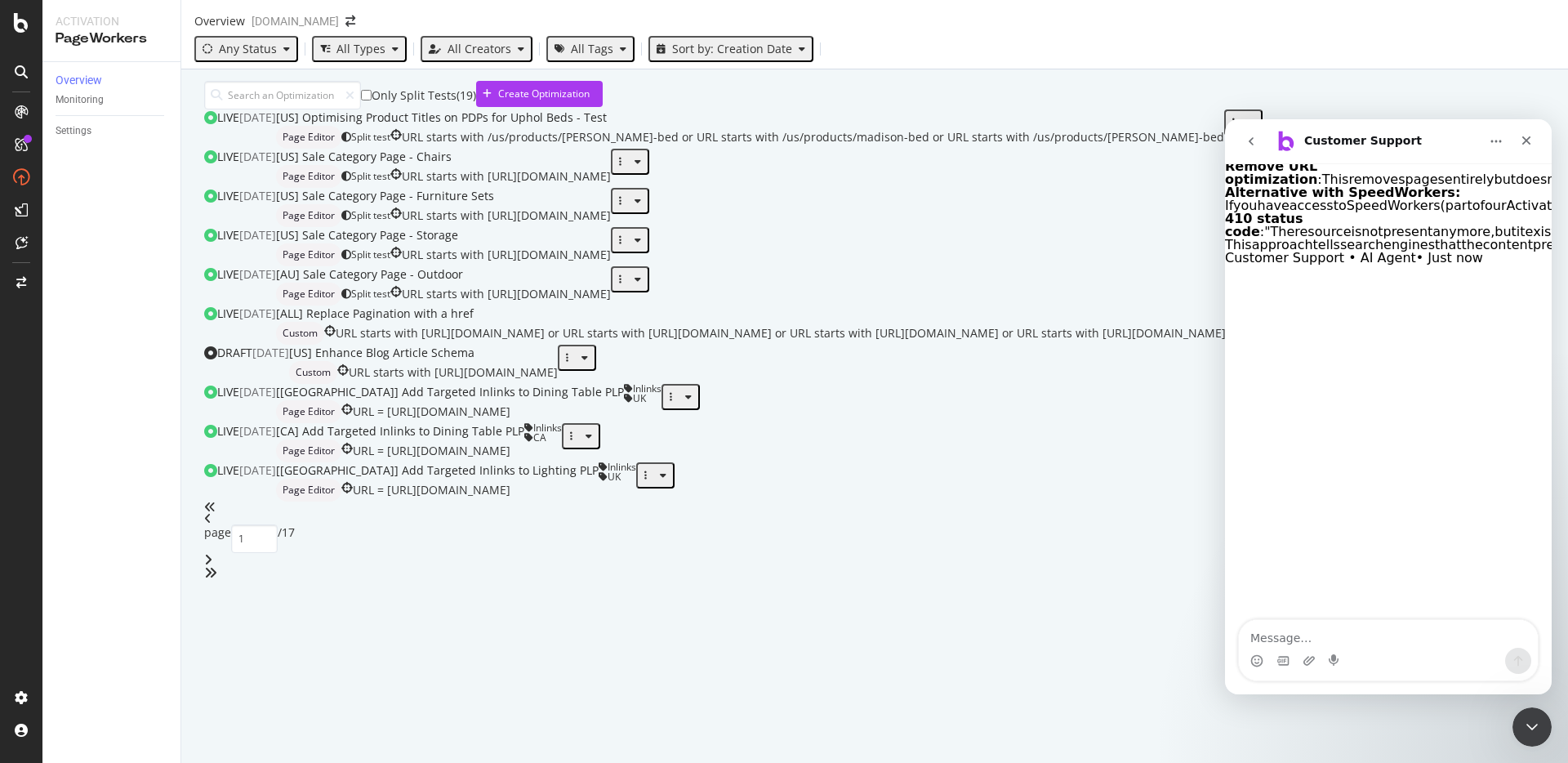
drag, startPoint x: 1412, startPoint y: 264, endPoint x: 1397, endPoint y: 296, distance: 35.3
click at [1397, 160] on li "Replace URL optimization : You can set up 301 or 302 redirects, but 410 status …" at bounding box center [1389, 147] width 326 height 26
drag, startPoint x: 1413, startPoint y: 296, endPoint x: 1413, endPoint y: 259, distance: 37.0
click at [1413, 160] on li "Replace URL optimization : You can set up 301 or 302 redirects, but 410 status …" at bounding box center [1389, 147] width 326 height 26
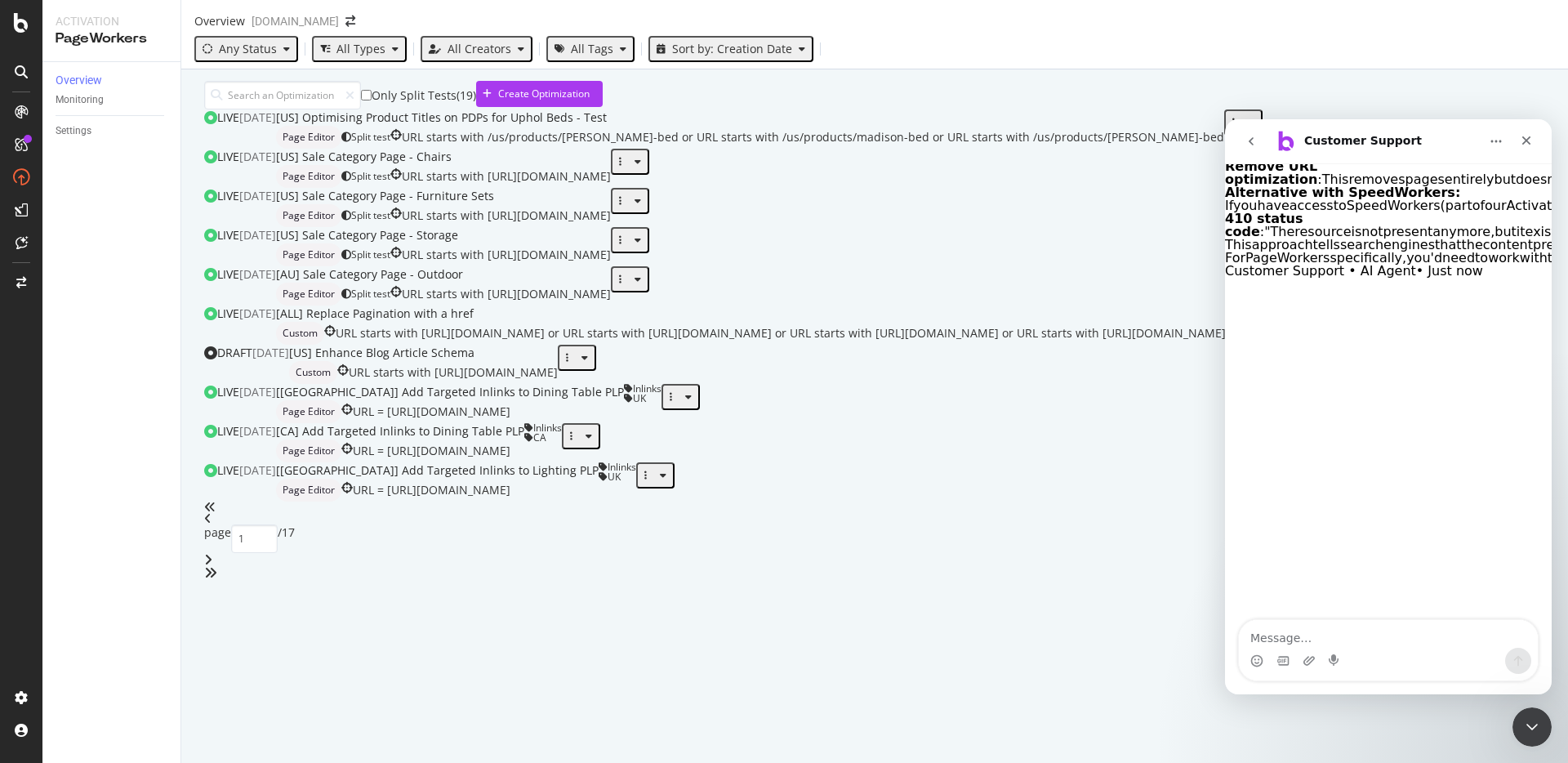
click at [1346, 161] on span "You" at bounding box center [1334, 153] width 23 height 15
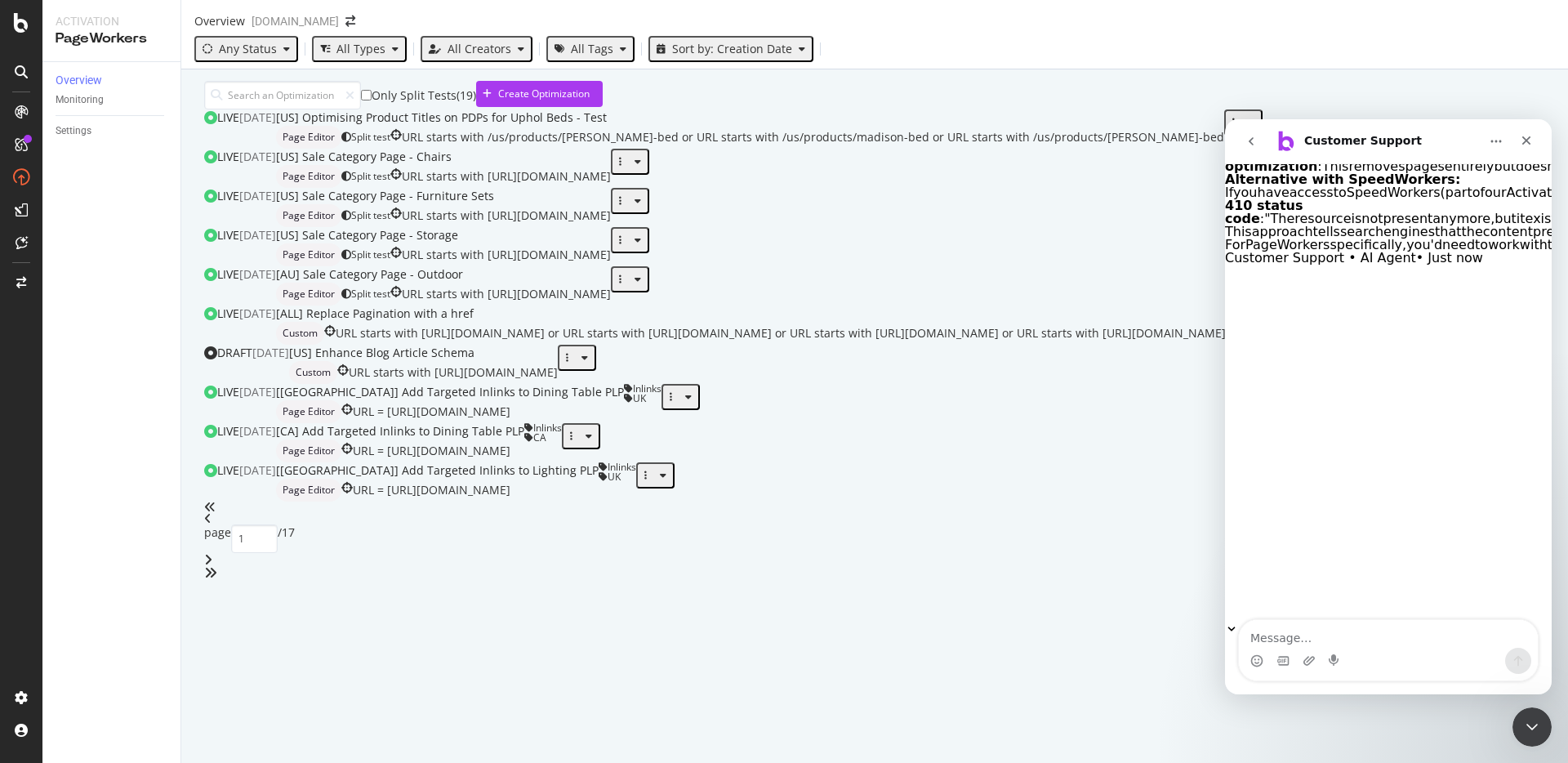
scroll to position [229, 0]
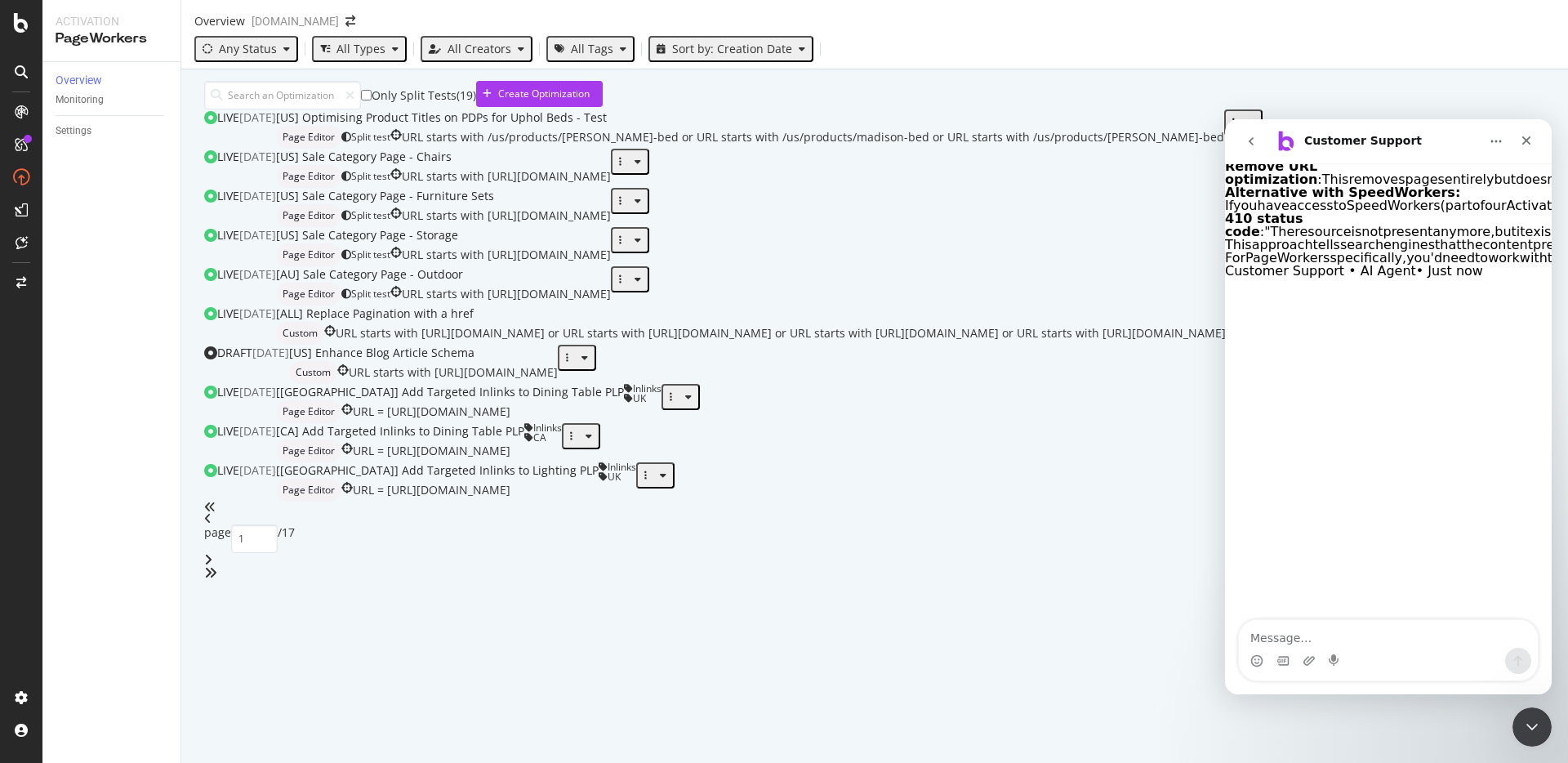
drag, startPoint x: 1421, startPoint y: 298, endPoint x: 1419, endPoint y: 327, distance: 29.1
click at [1419, 186] on li "Remove URL optimization : This removes pages entirely but doesn't specifically …" at bounding box center [1389, 173] width 326 height 26
click at [1419, 186] on li "Remove URL optimization : This removes pages entirely but doesn't specifically …" at bounding box center [1389, 173] width 326 height 26
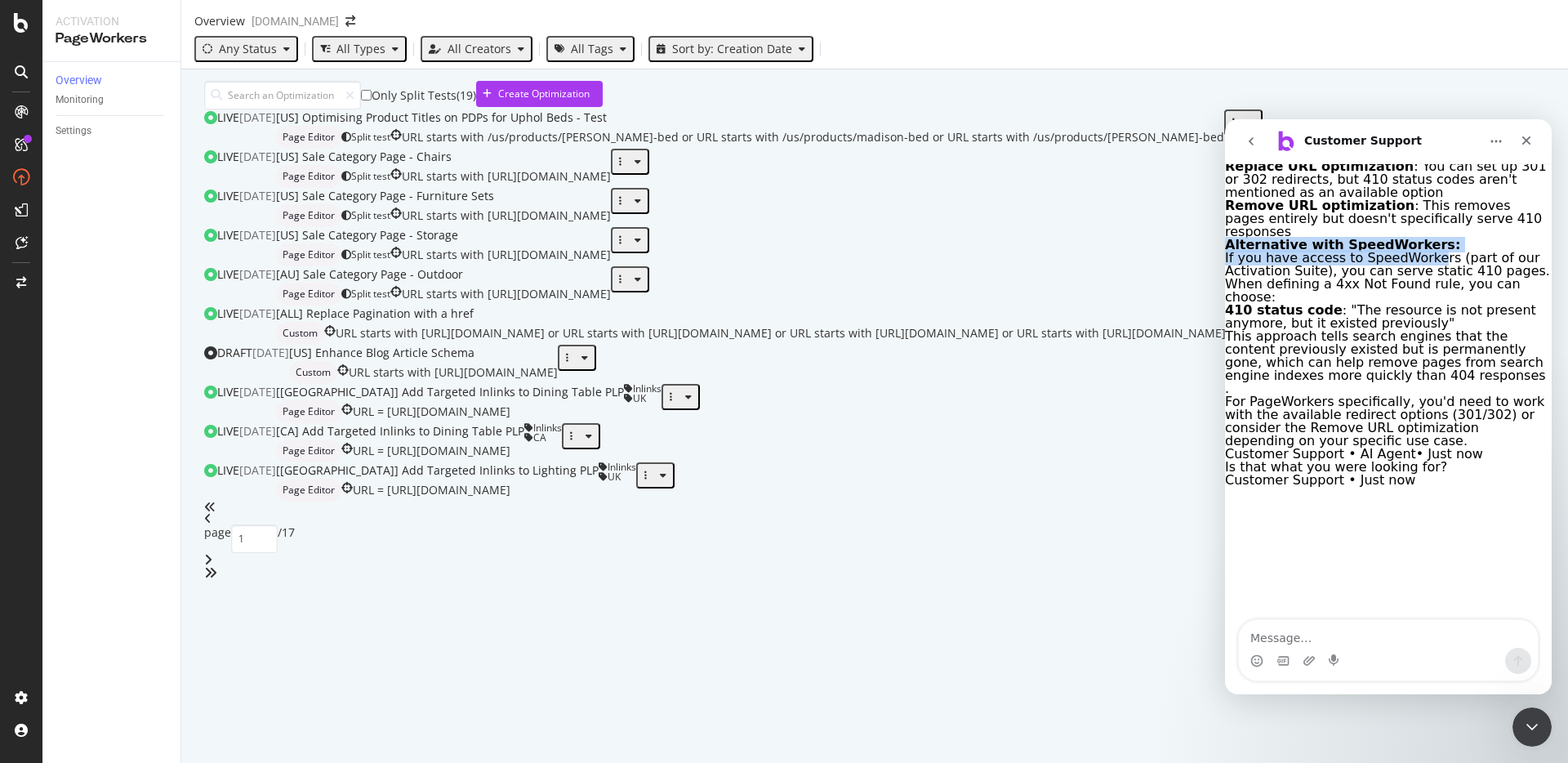
click at [1431, 304] on div "Based on the available information, PageWorkers doesn't directly support settin…" at bounding box center [1389, 278] width 326 height 340
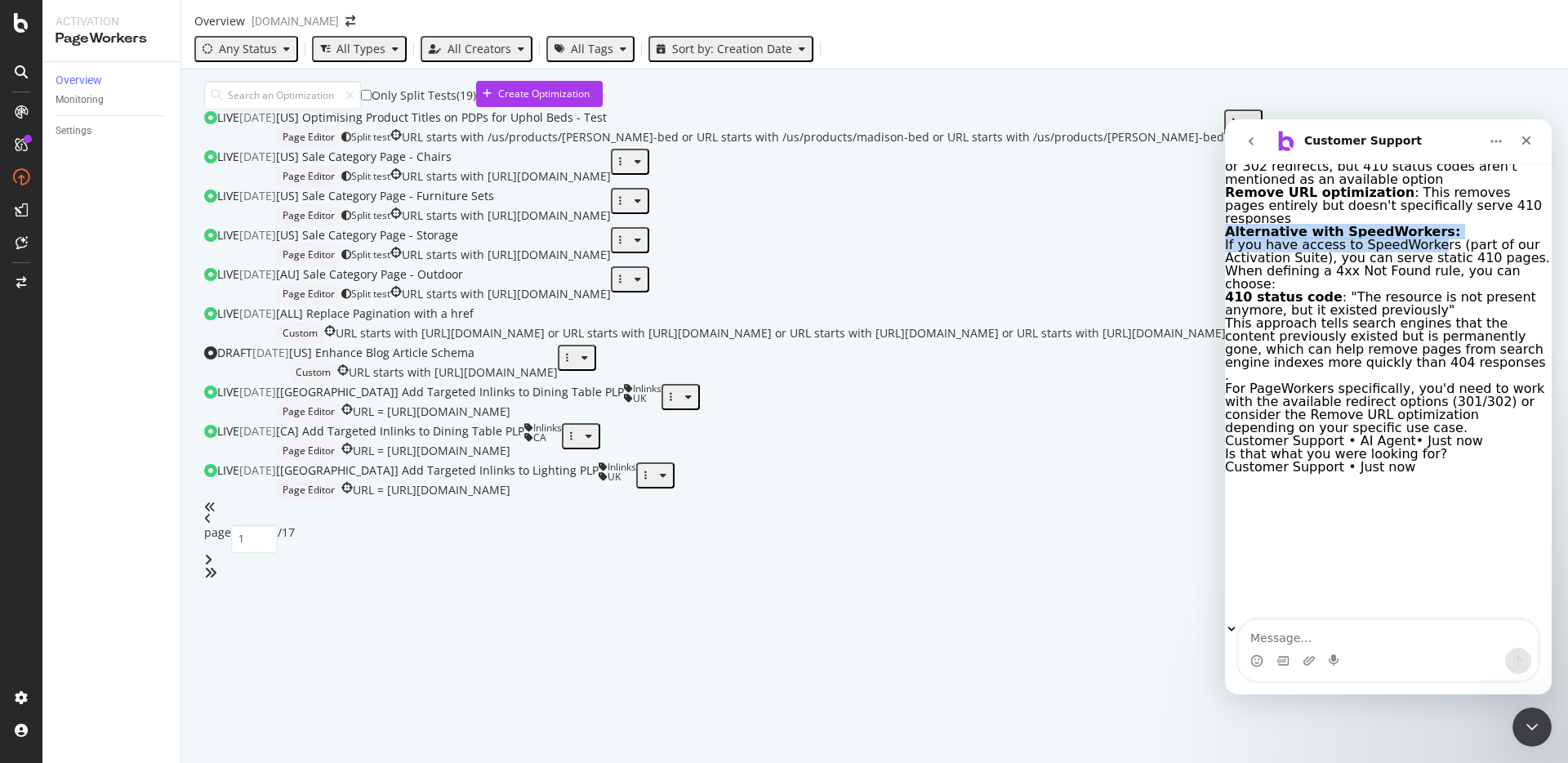
scroll to position [259, 0]
click at [1425, 226] on li "Remove URL optimization : This removes pages entirely but doesn't specifically …" at bounding box center [1389, 206] width 326 height 40
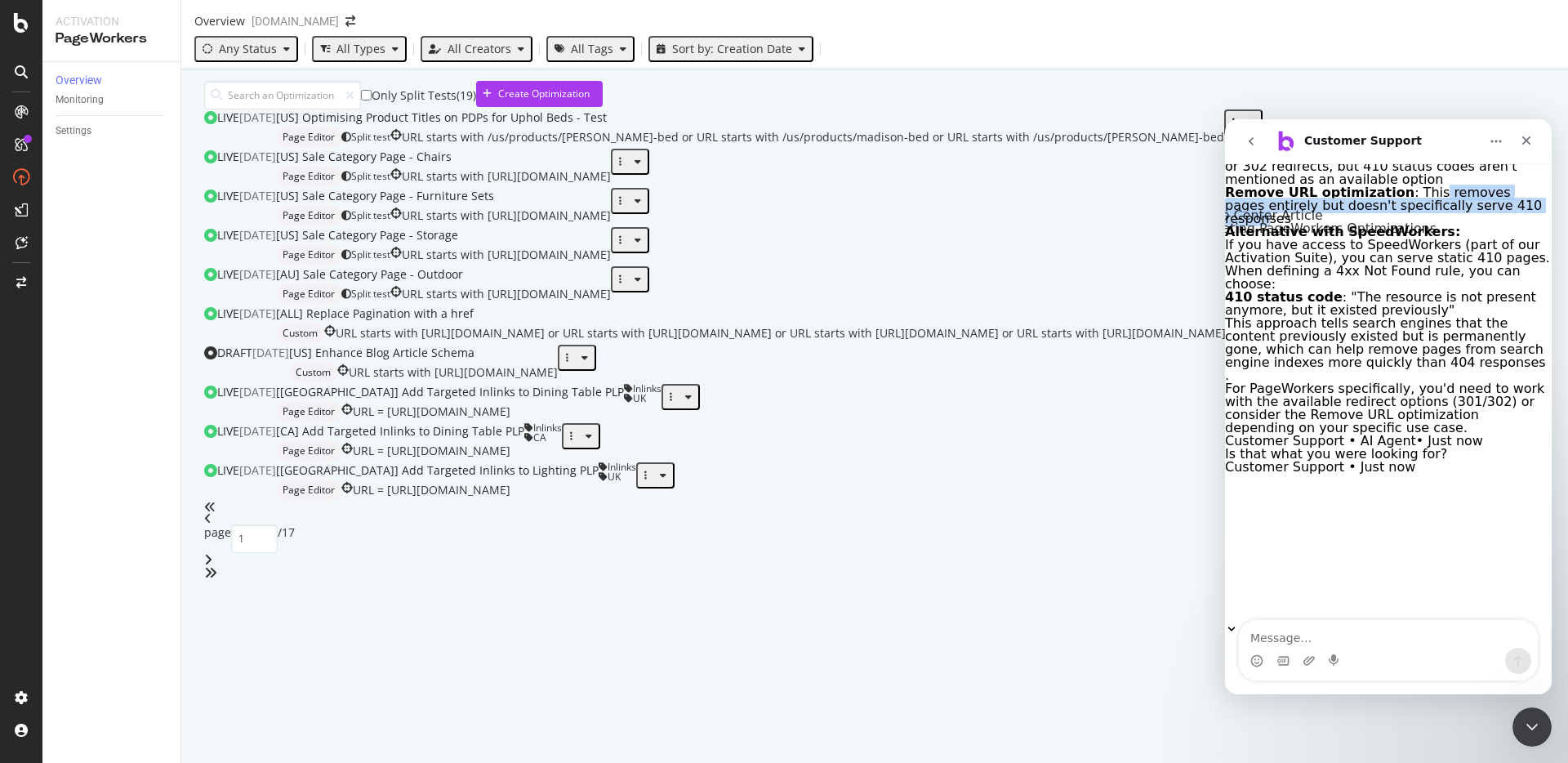
drag, startPoint x: 1433, startPoint y: 269, endPoint x: 1298, endPoint y: 298, distance: 138.1
click at [1298, 226] on li "Remove URL optimization : This removes pages entirely but doesn't specifically …" at bounding box center [1389, 206] width 326 height 40
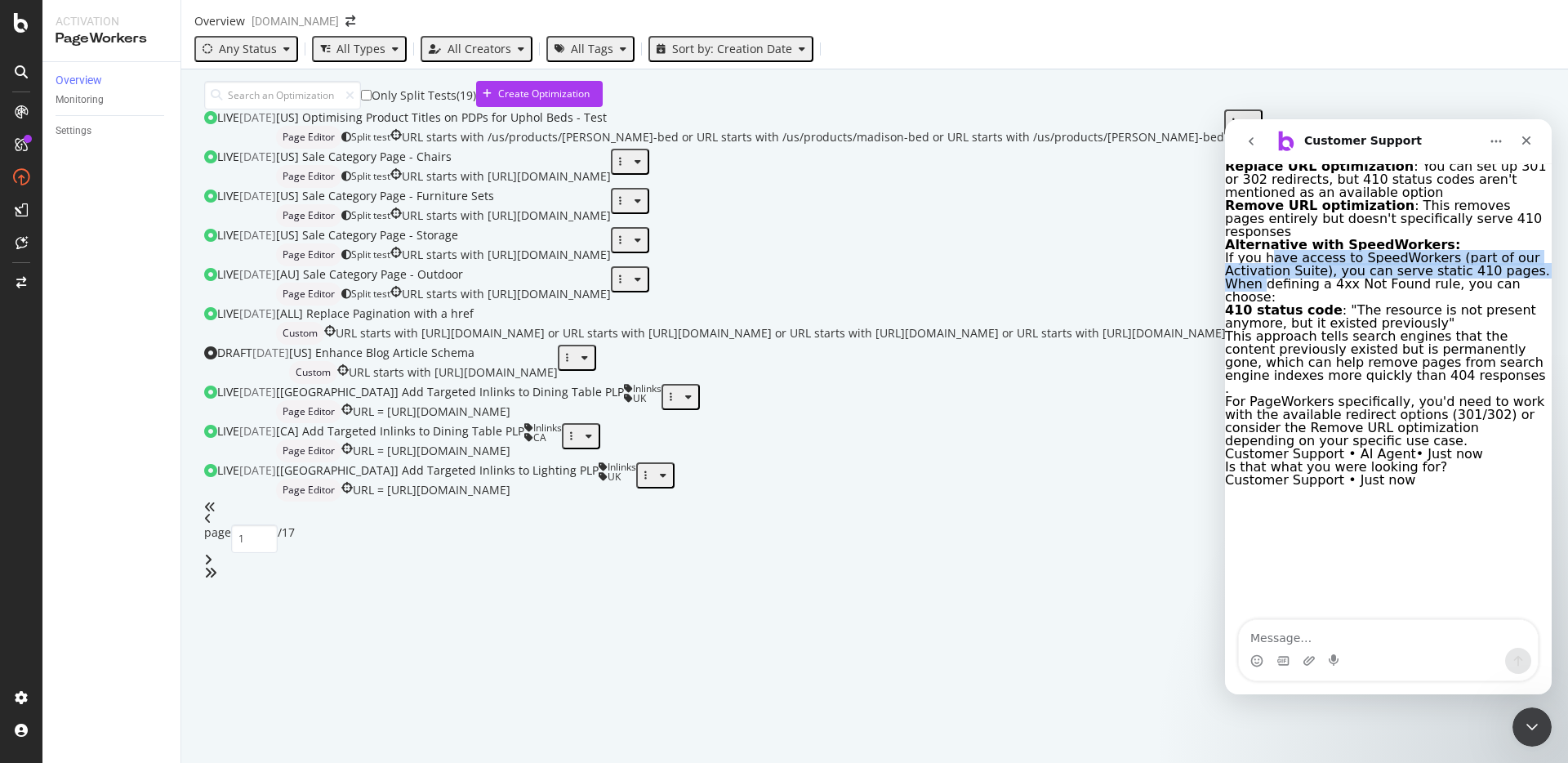
drag, startPoint x: 1291, startPoint y: 321, endPoint x: 1285, endPoint y: 365, distance: 44.4
click at [1285, 304] on div "If you have access to SpeedWorkers (part of our Activation Suite), you can serv…" at bounding box center [1389, 278] width 326 height 52
drag, startPoint x: 1292, startPoint y: 373, endPoint x: 1292, endPoint y: 336, distance: 37.0
click at [1292, 304] on div "If you have access to SpeedWorkers (part of our Activation Suite), you can serv…" at bounding box center [1389, 278] width 326 height 52
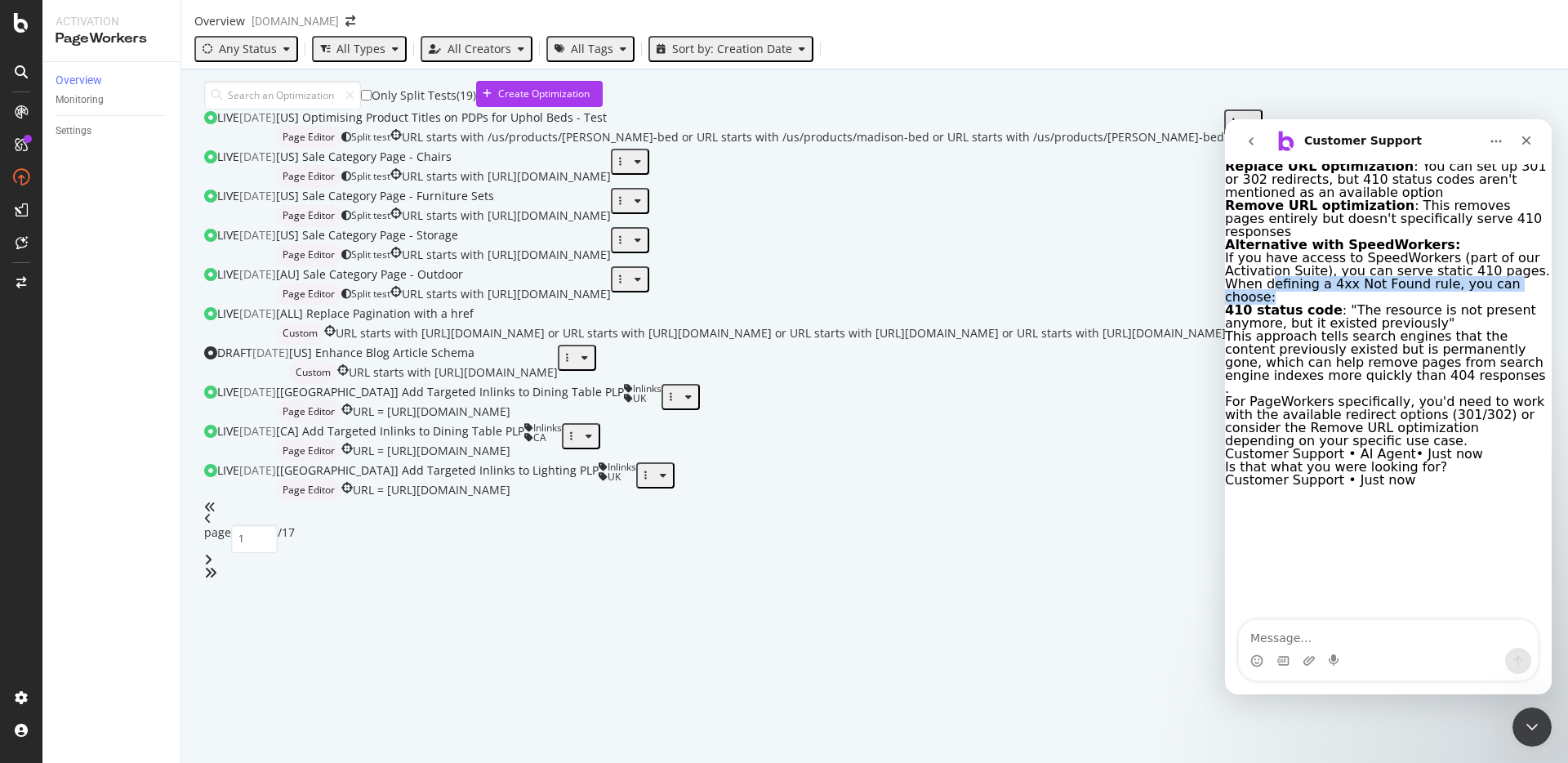
click at [1292, 304] on div "If you have access to SpeedWorkers (part of our Activation Suite), you can serv…" at bounding box center [1389, 278] width 326 height 52
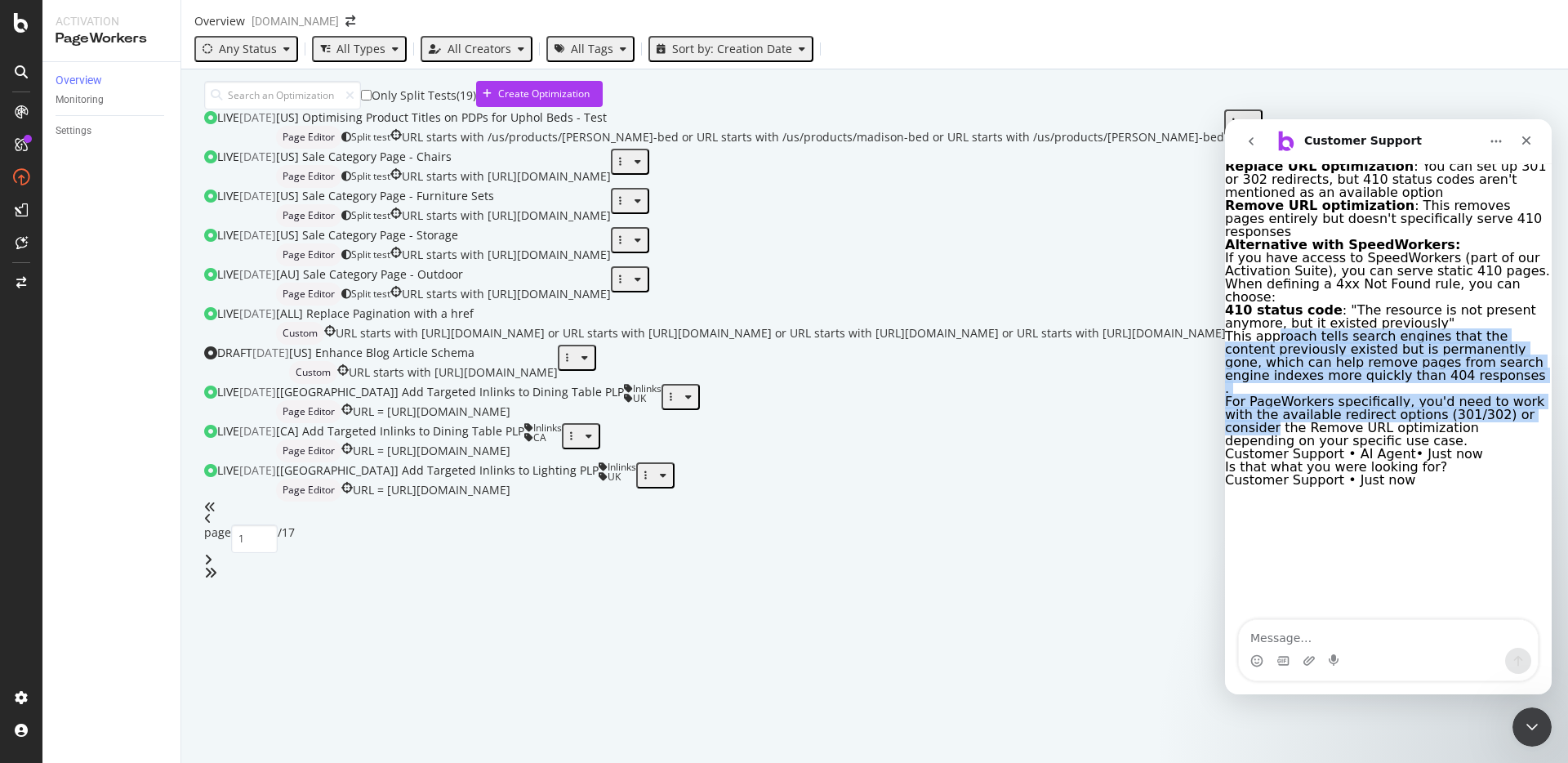
drag, startPoint x: 1297, startPoint y: 411, endPoint x: 1295, endPoint y: 519, distance: 108.0
click at [1296, 448] on div "Based on the available information, PageWorkers doesn't directly support settin…" at bounding box center [1389, 278] width 326 height 340
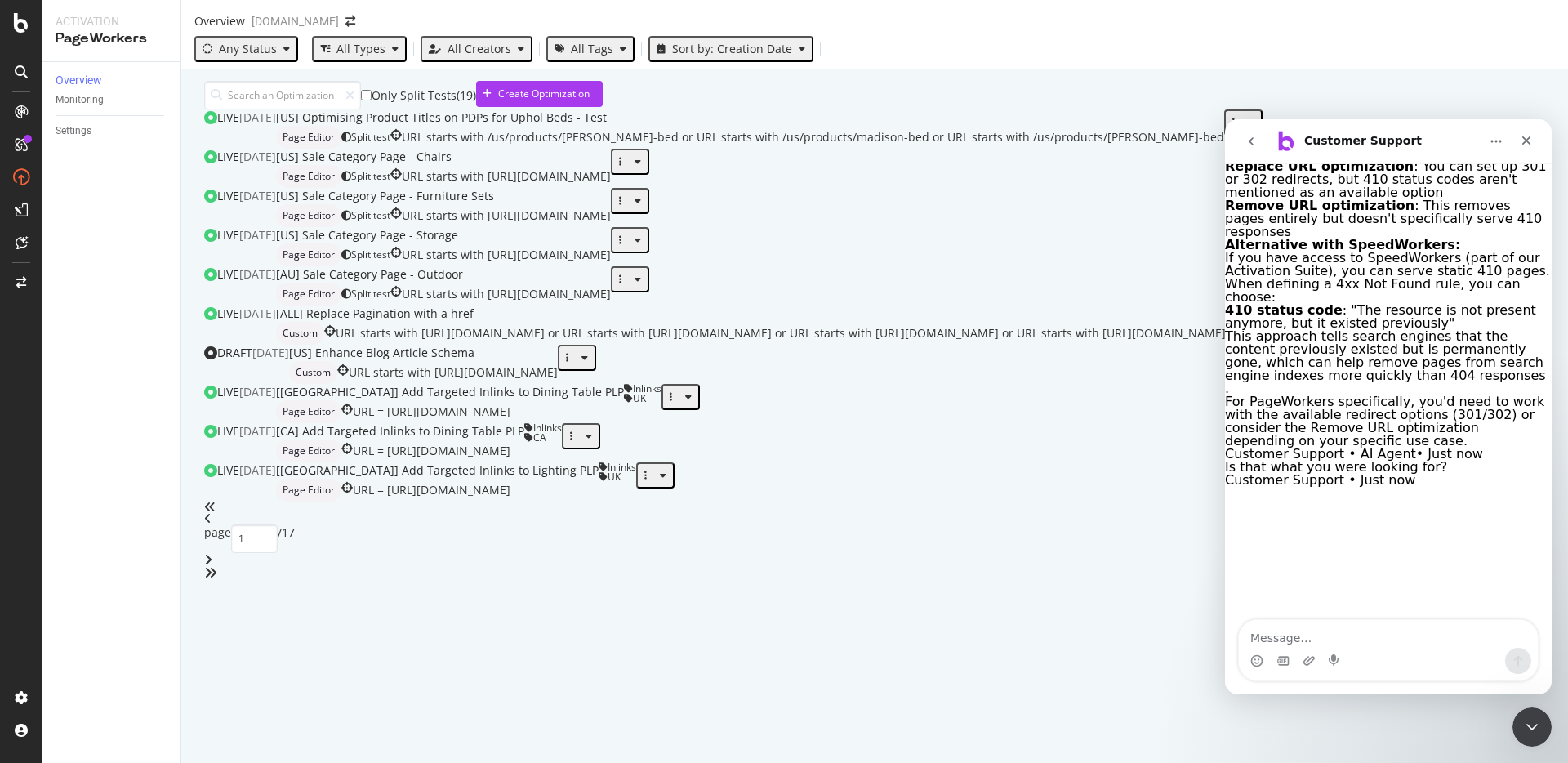
click at [1295, 448] on div "For PageWorkers specifically, you'd need to work with the available redirect op…" at bounding box center [1389, 421] width 326 height 52
click at [1308, 448] on div "For PageWorkers specifically, you'd need to work with the available redirect op…" at bounding box center [1389, 421] width 326 height 52
click at [1311, 474] on div "Is that what you were looking for?" at bounding box center [1389, 467] width 326 height 13
click at [1321, 448] on div "For PageWorkers specifically, you'd need to work with the available redirect op…" at bounding box center [1389, 421] width 326 height 52
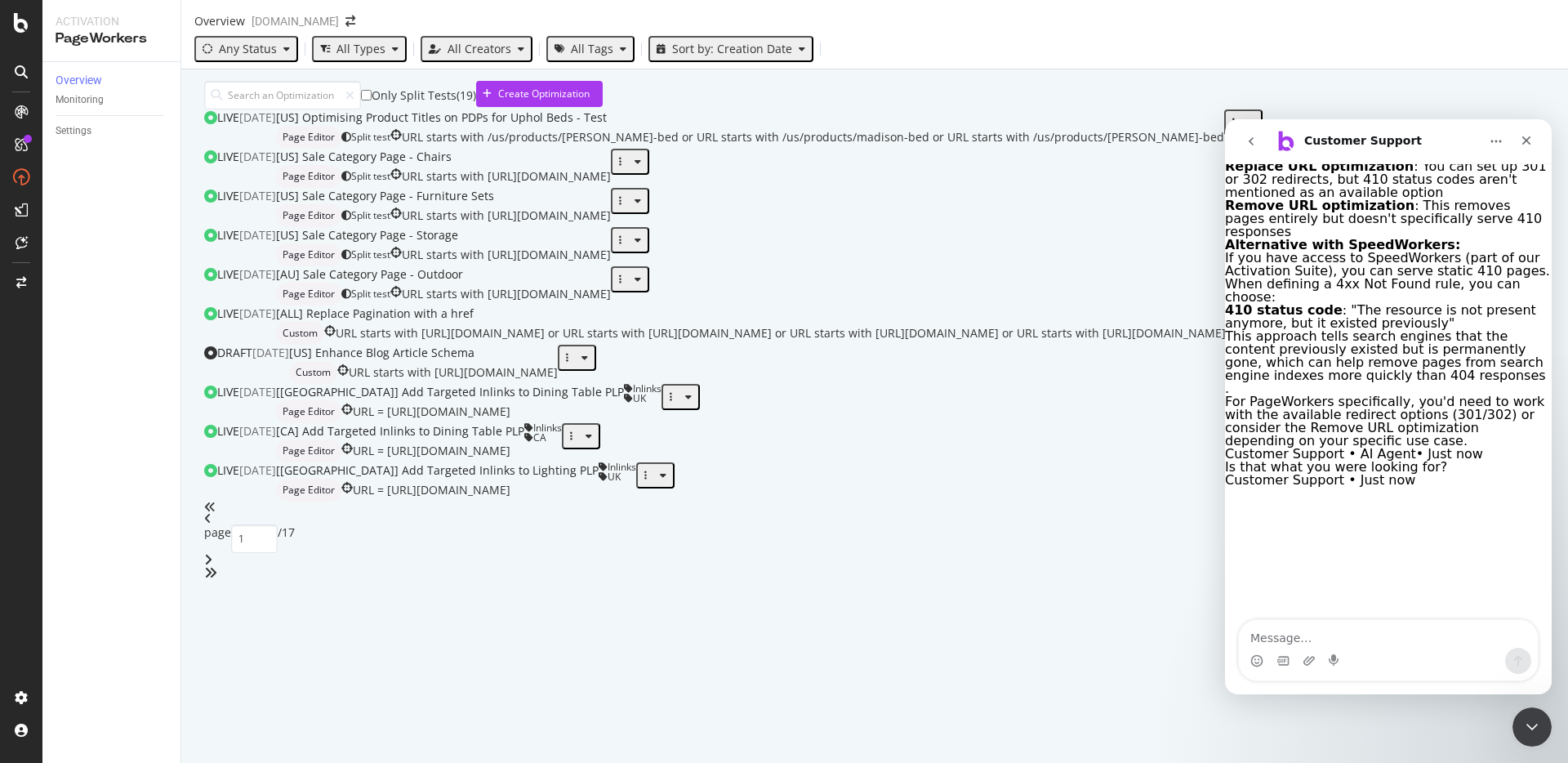
scroll to position [276, 0]
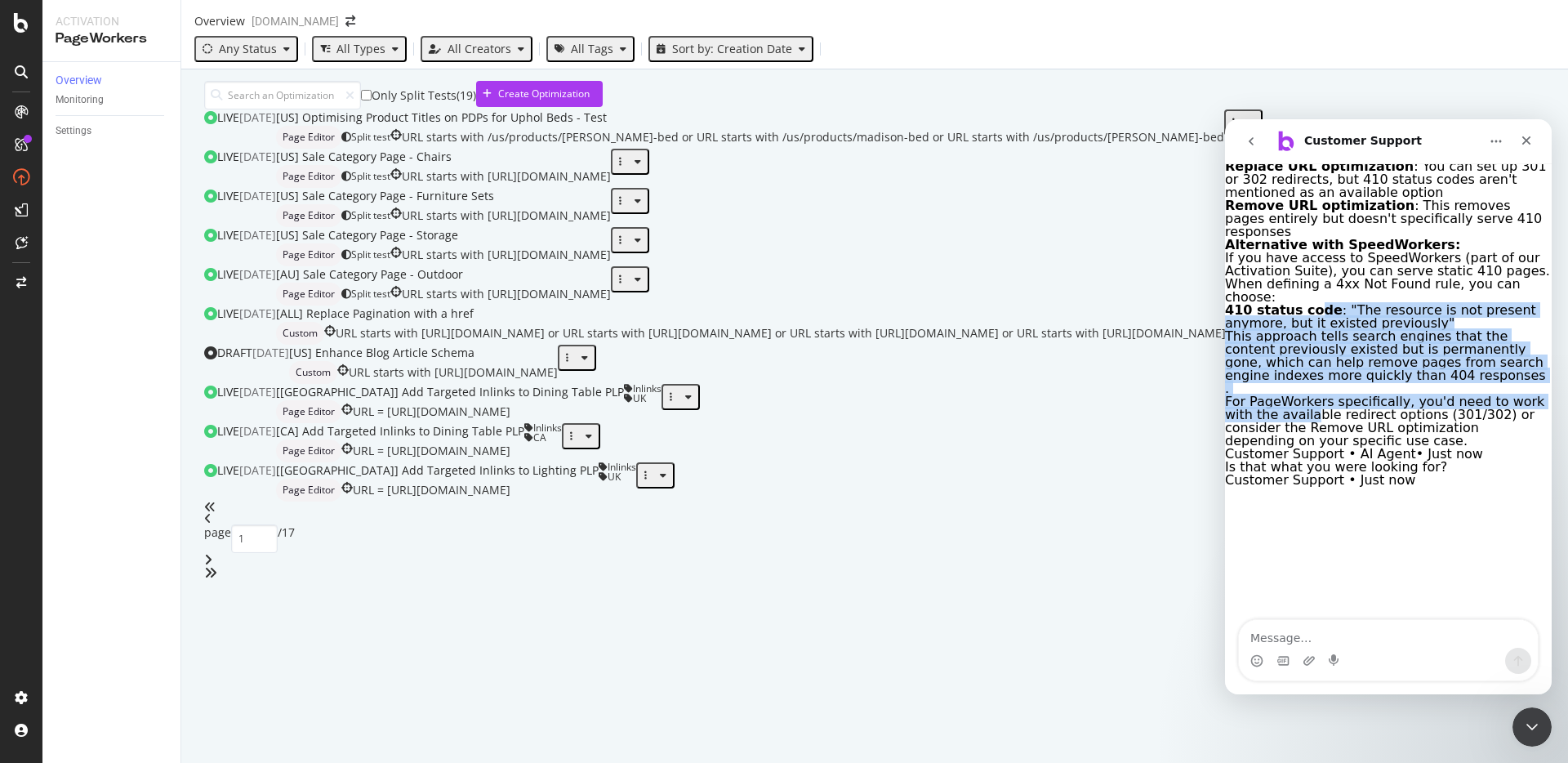
drag, startPoint x: 1328, startPoint y: 534, endPoint x: 1341, endPoint y: 406, distance: 128.7
click at [1341, 406] on div "Based on the available information, PageWorkers doesn't directly support settin…" at bounding box center [1389, 278] width 326 height 340
click at [1341, 318] on b "410 status code" at bounding box center [1284, 310] width 118 height 15
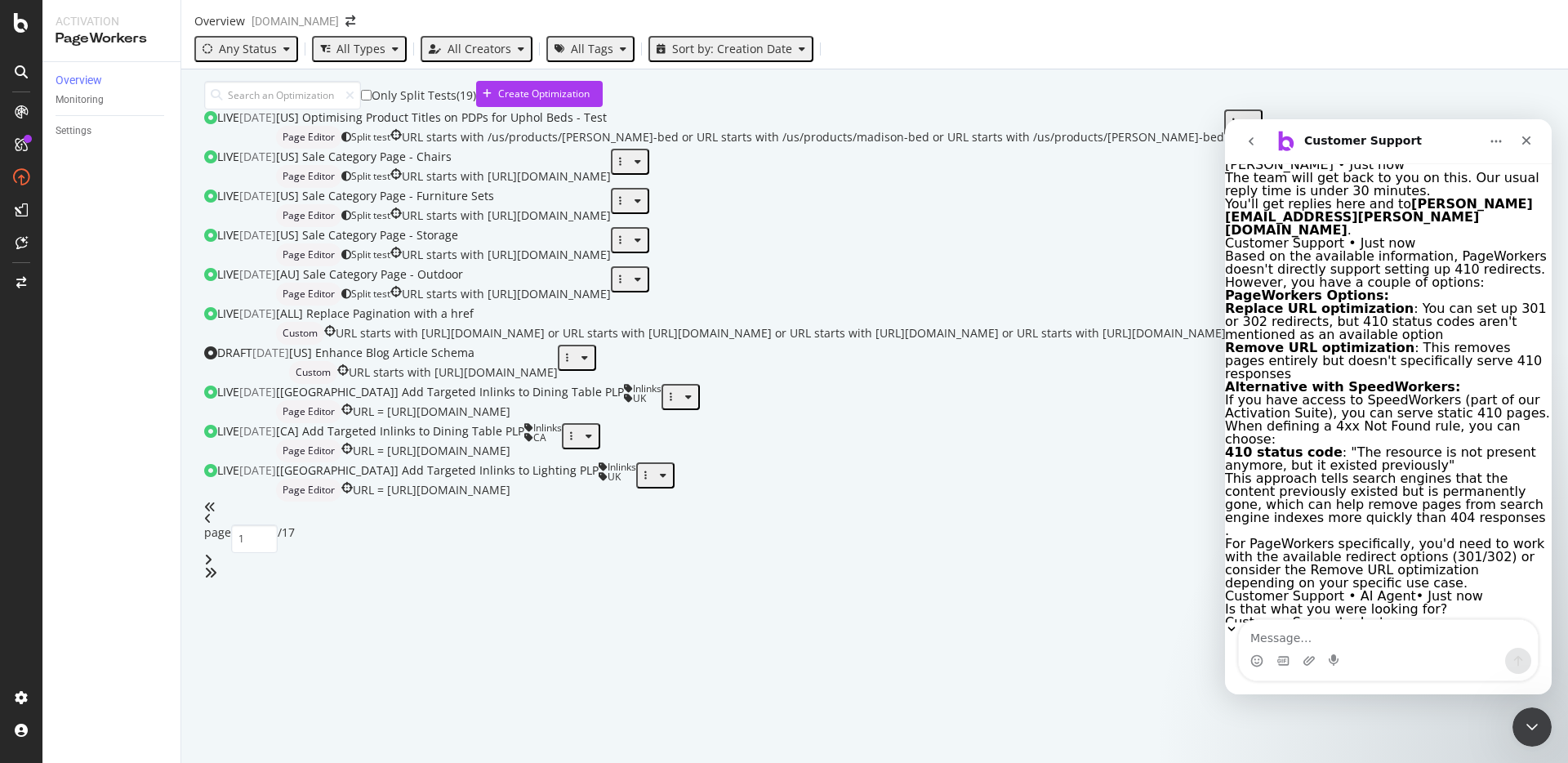
scroll to position [61, 0]
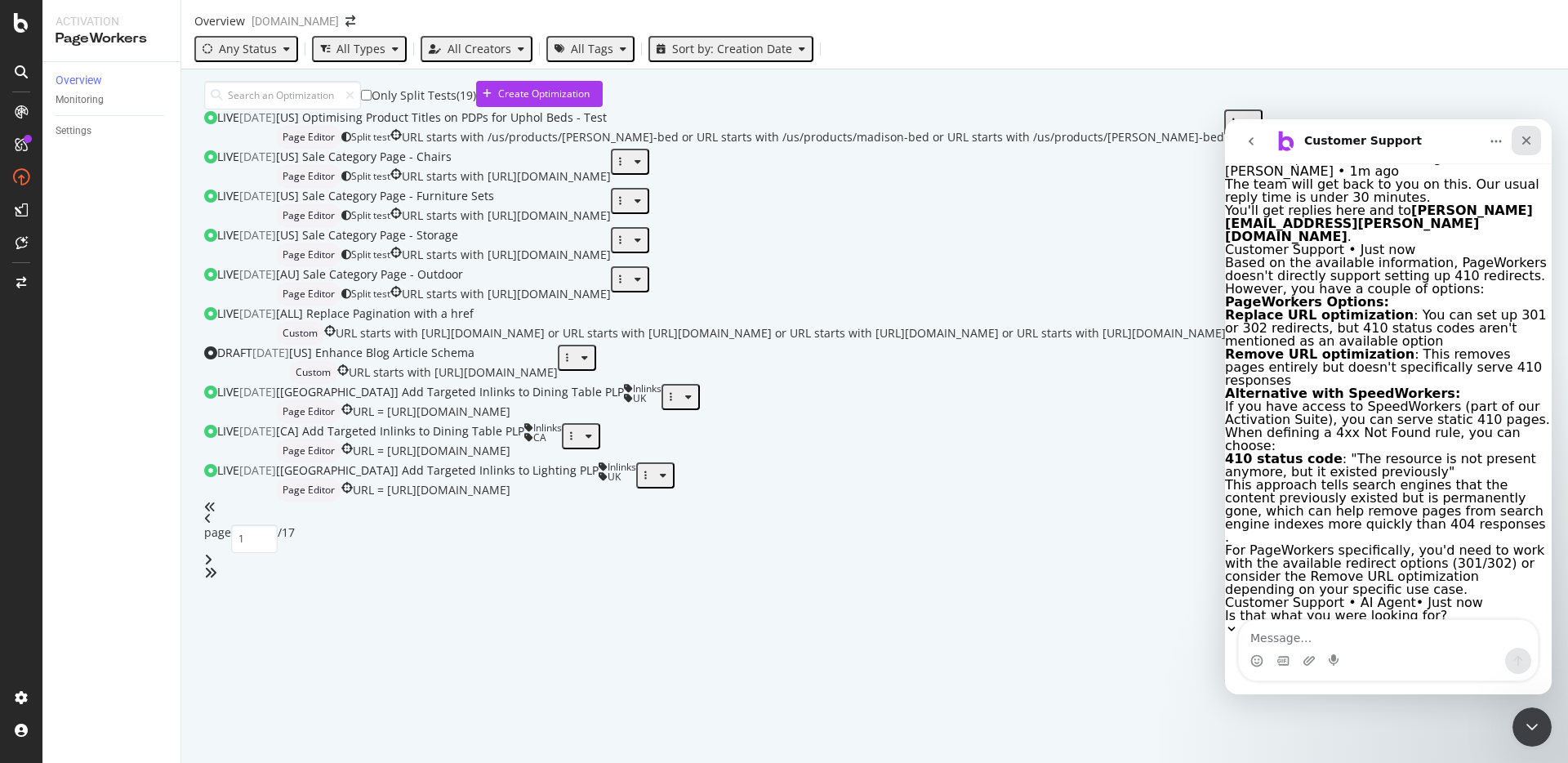
drag, startPoint x: 1527, startPoint y: 137, endPoint x: 2750, endPoint y: 256, distance: 1228.8
click at [1527, 137] on icon "Close" at bounding box center [1526, 140] width 13 height 13
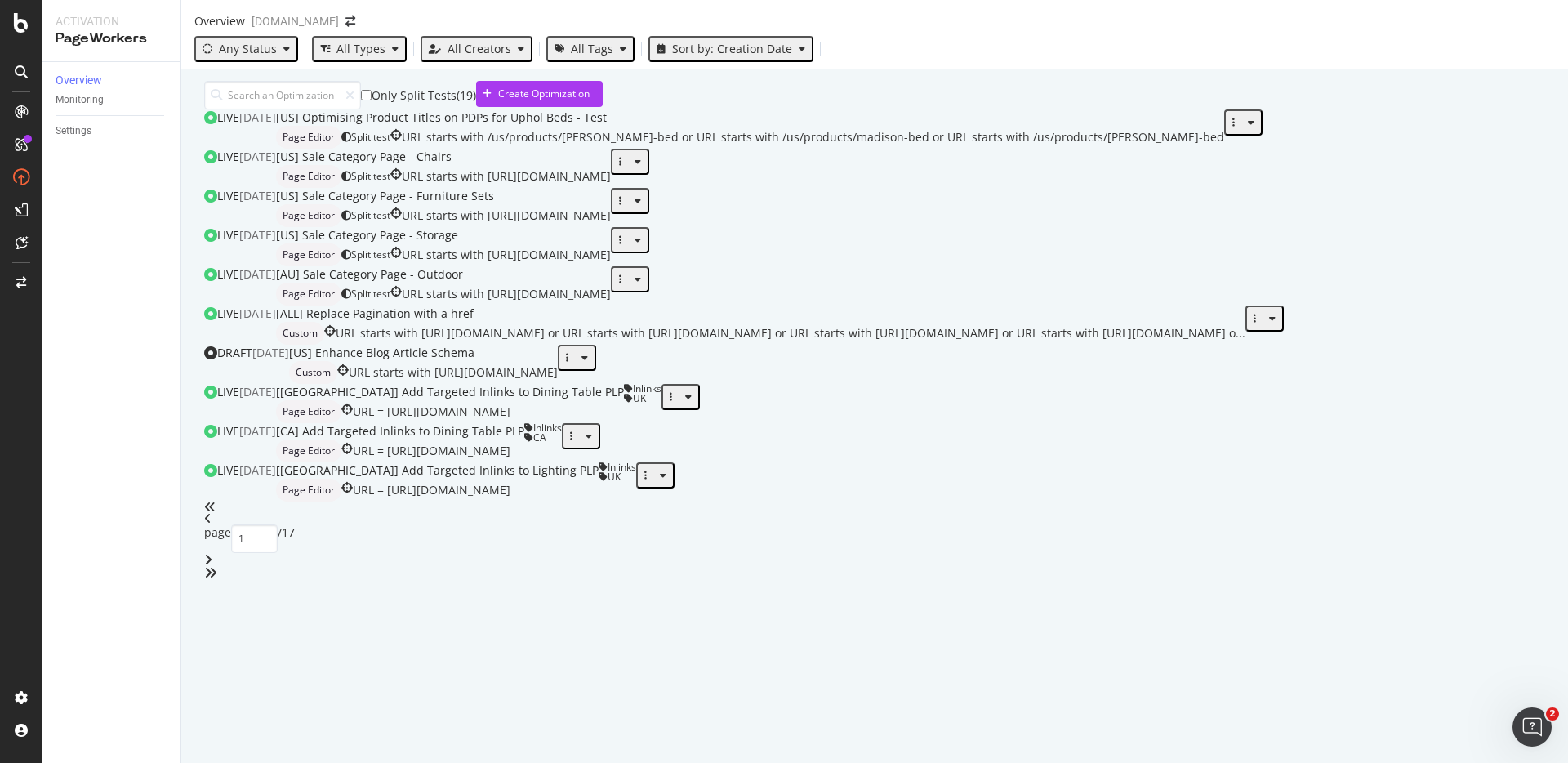
click at [1293, 109] on div "Only Split Tests ( 19 ) Create Optimization" at bounding box center [875, 95] width 1341 height 28
click at [756, 102] on div "Only Split Tests ( 19 ) Create Optimization" at bounding box center [875, 95] width 1341 height 28
click at [730, 143] on div "Only Split Tests ( 19 ) Create Optimization LIVE [DATE] [US] Optimising Product…" at bounding box center [875, 330] width 1341 height 498
click at [751, 109] on div "Only Split Tests ( 19 ) Create Optimization" at bounding box center [875, 95] width 1341 height 28
click at [716, 109] on div "Only Split Tests ( 19 ) Create Optimization" at bounding box center [875, 95] width 1341 height 28
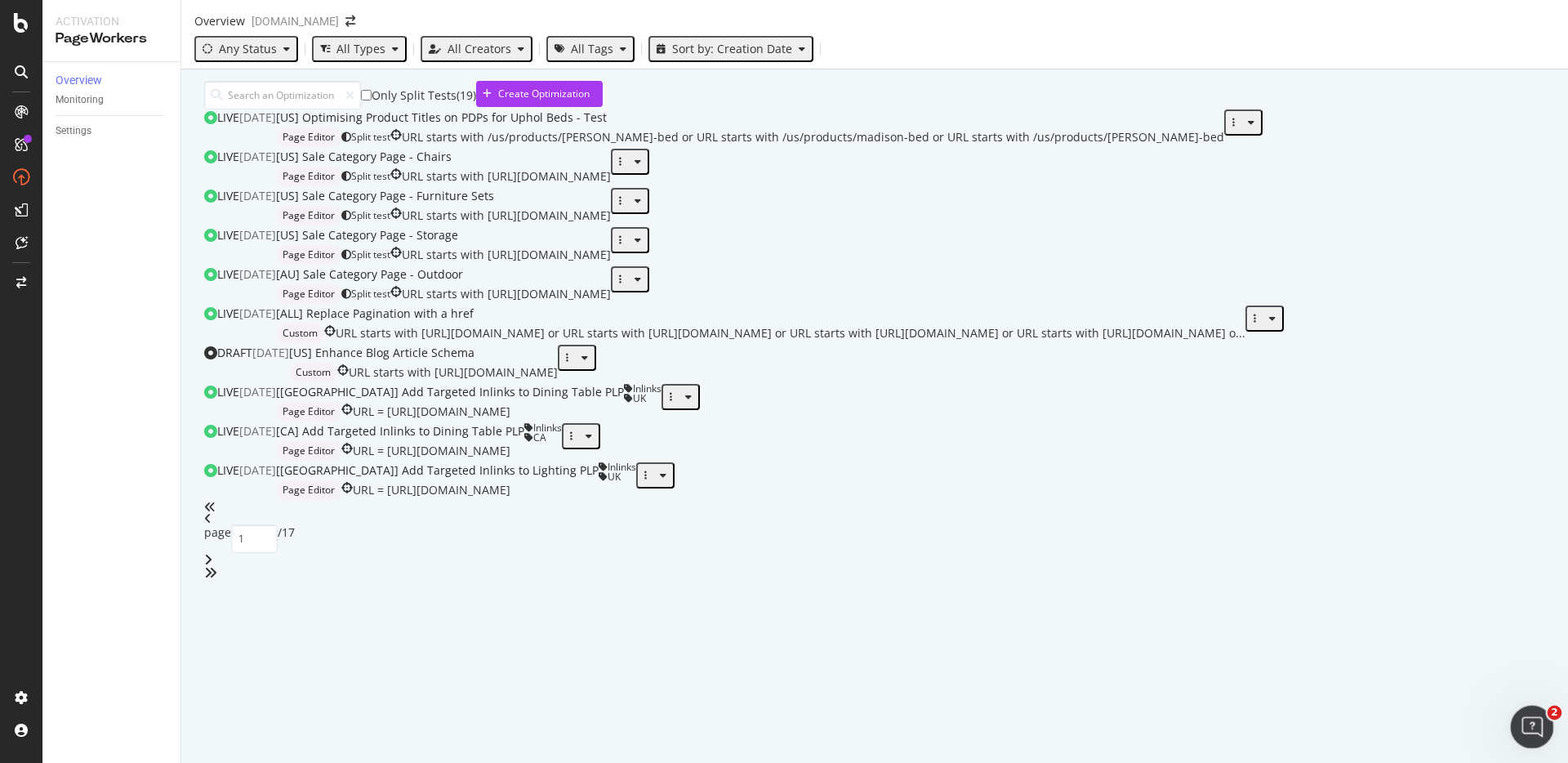
click at [1538, 730] on icon "Open Intercom Messenger" at bounding box center [1529, 724] width 27 height 27
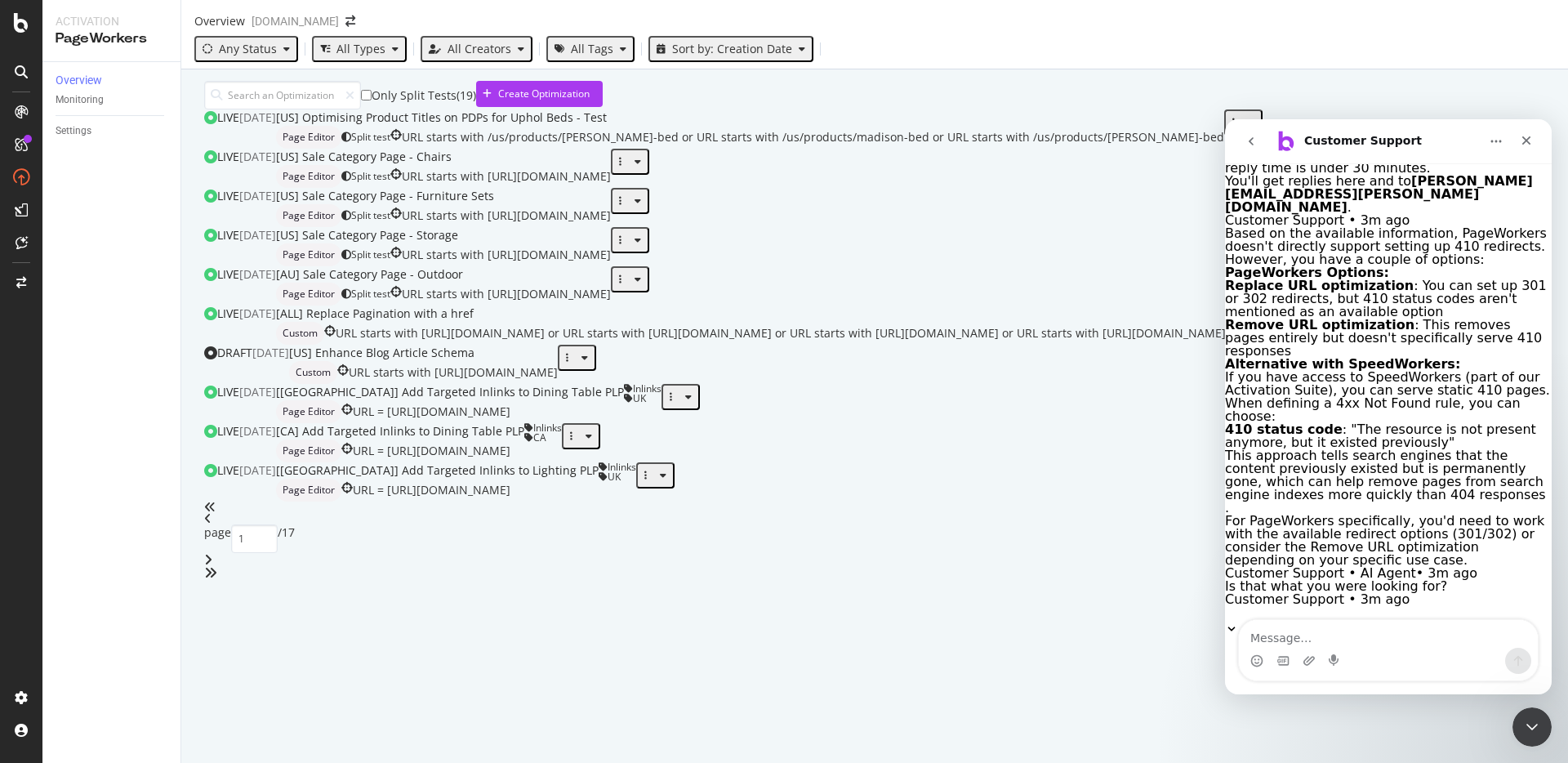
scroll to position [270, 0]
click at [1518, 136] on div "Close" at bounding box center [1527, 140] width 29 height 29
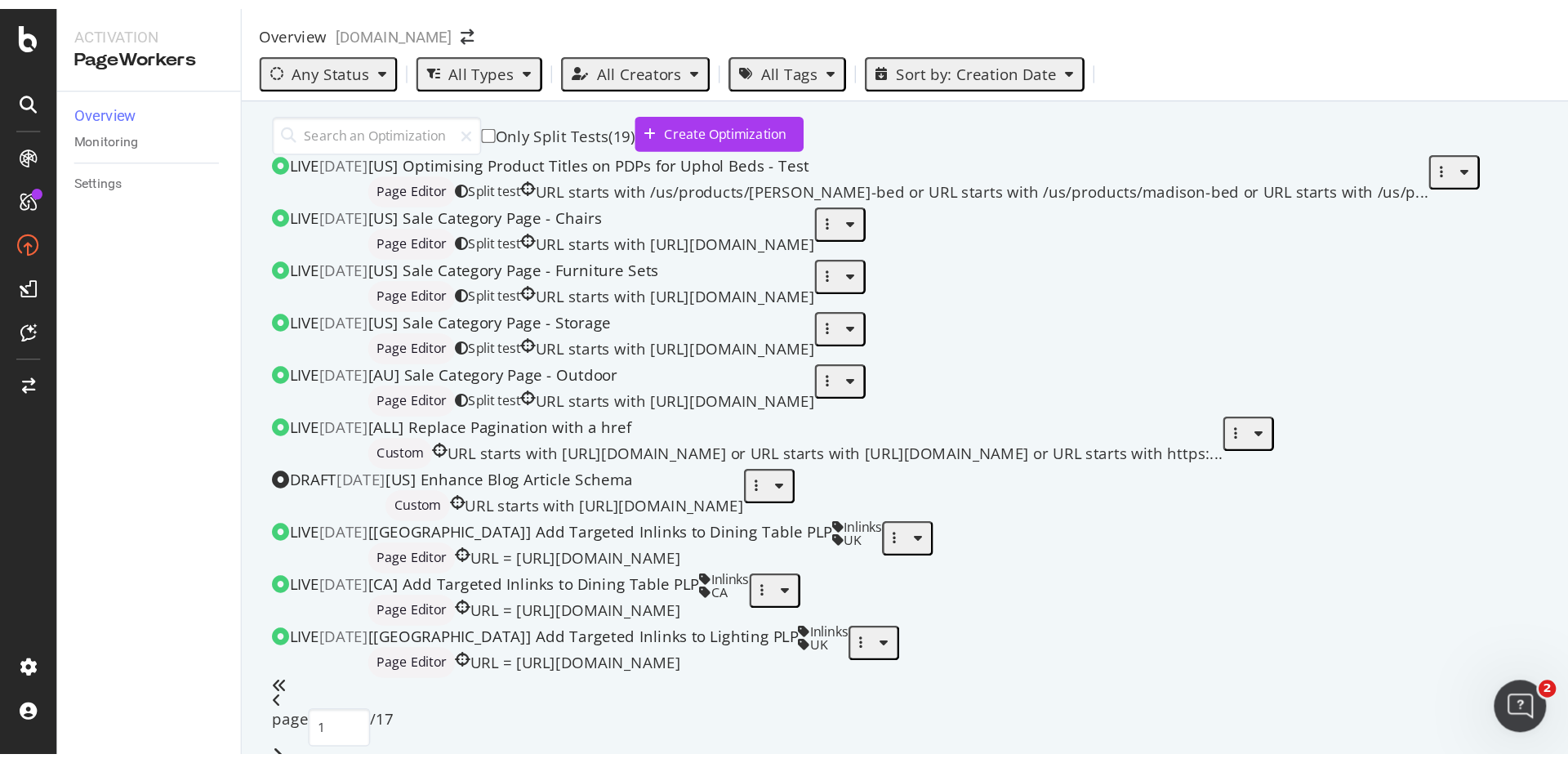
scroll to position [3, 0]
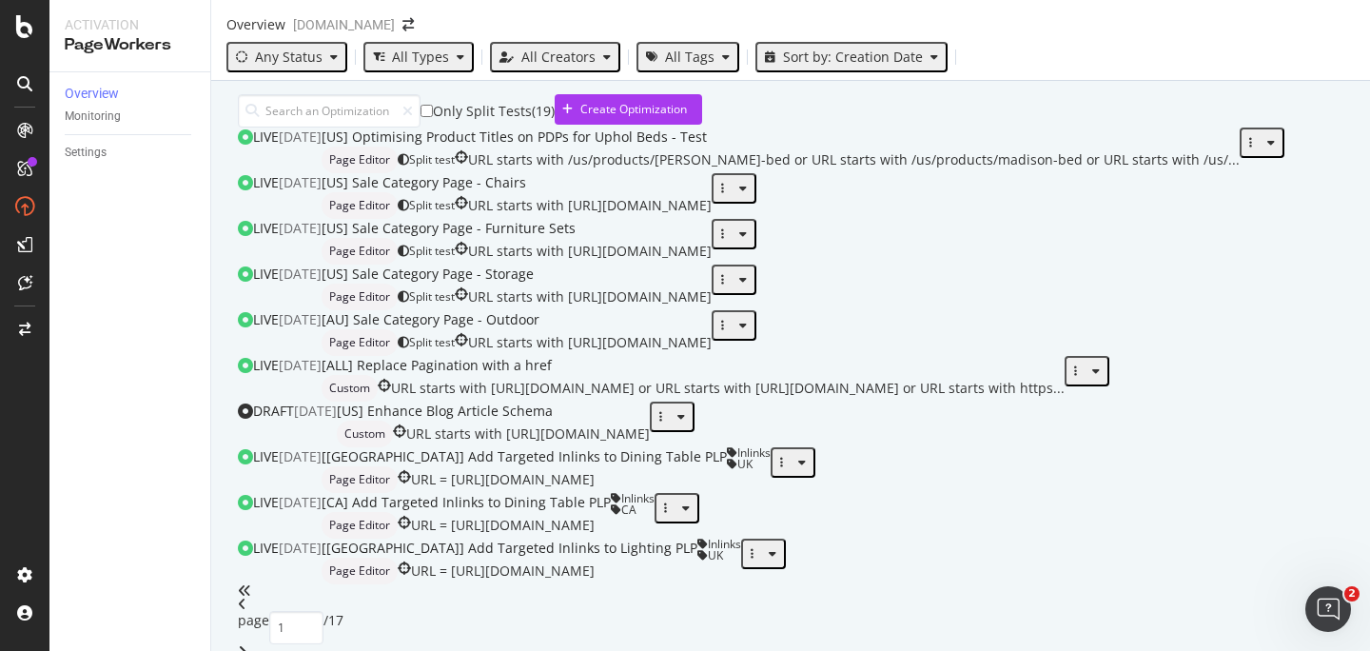
click at [822, 127] on div "Only Split Tests ( 19 ) Create Optimization" at bounding box center [790, 110] width 1105 height 33
